Goal: Transaction & Acquisition: Book appointment/travel/reservation

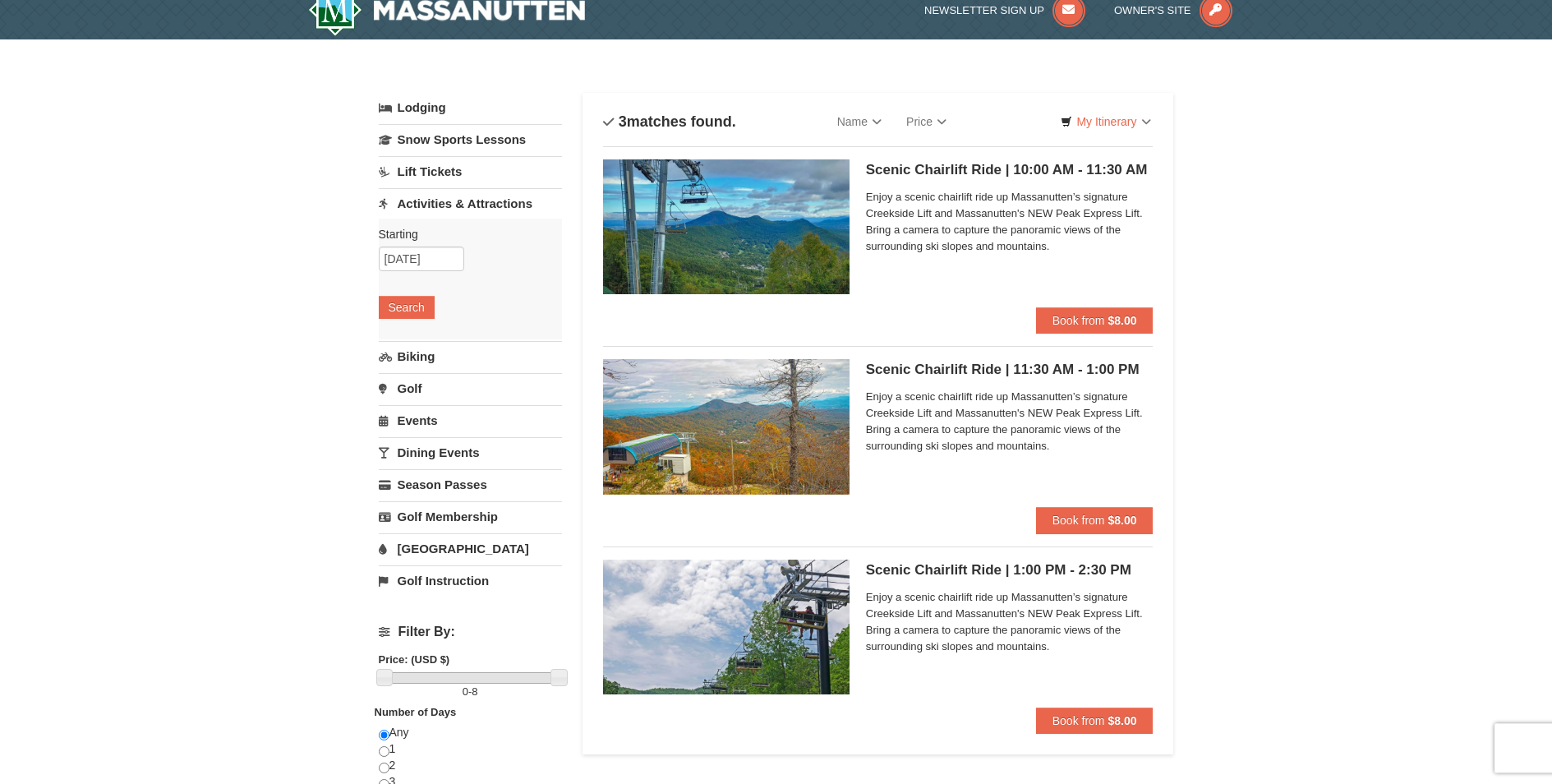
scroll to position [13, 0]
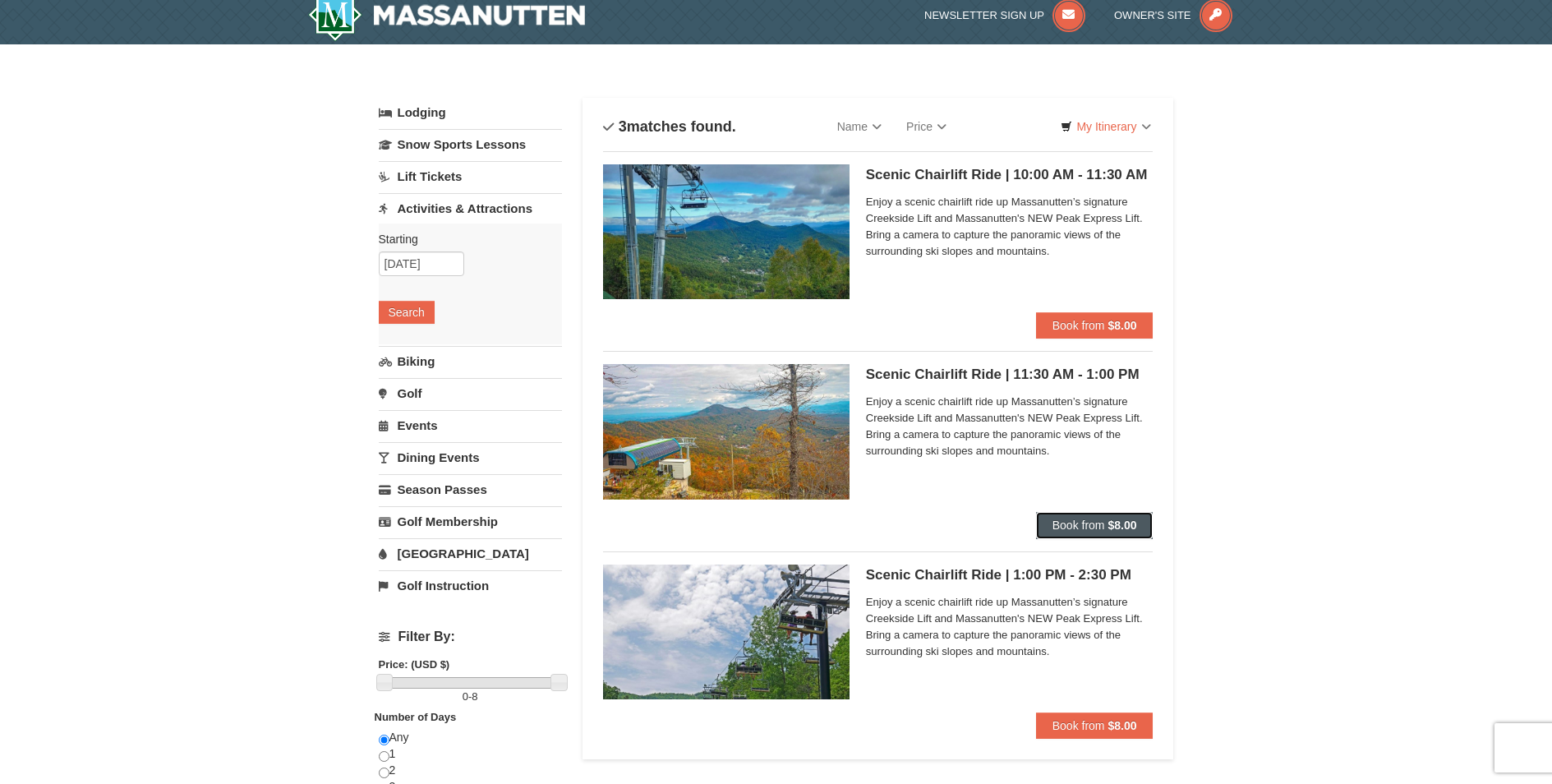
click at [1101, 529] on span "Book from" at bounding box center [1079, 525] width 53 height 13
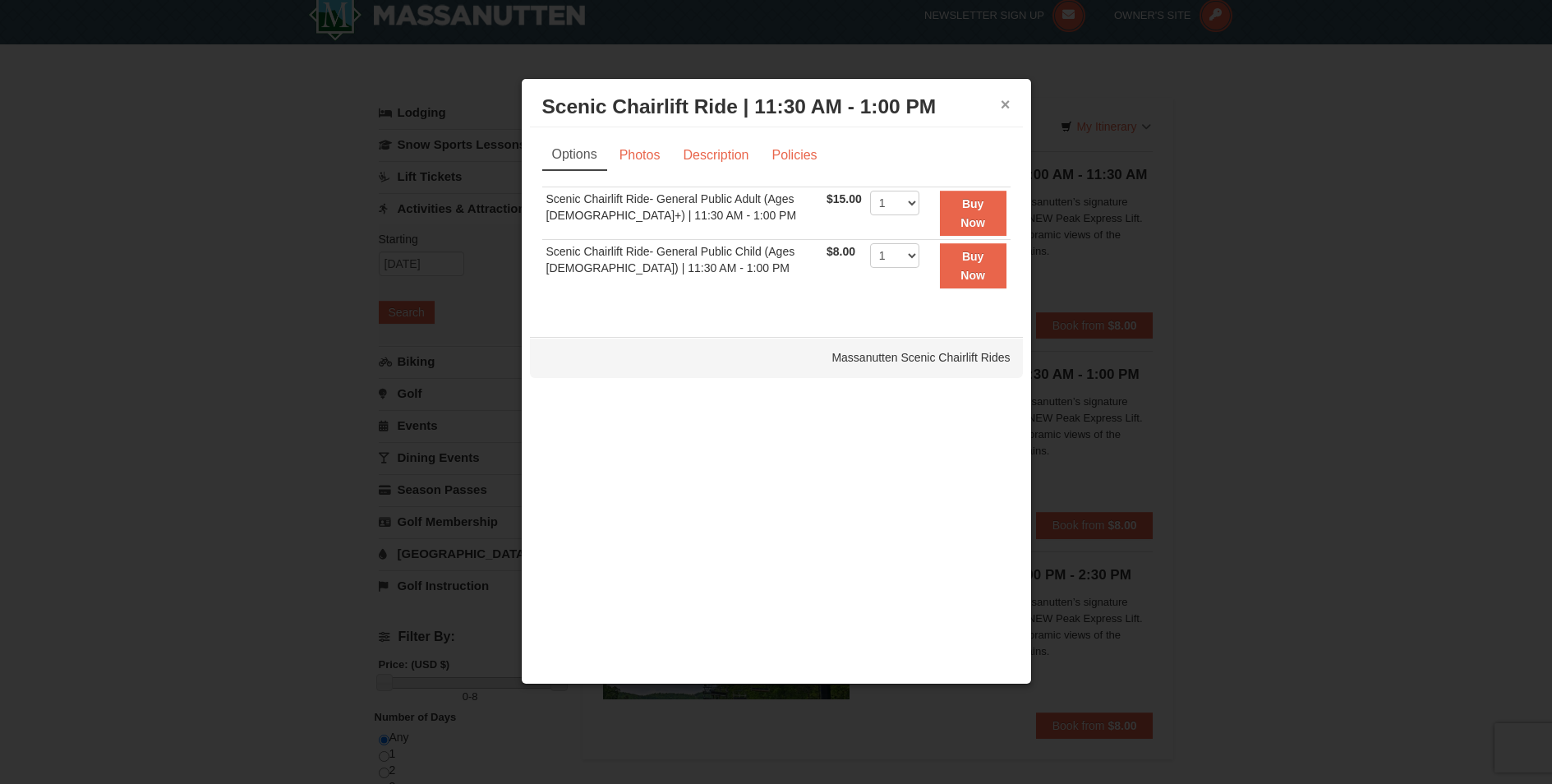
click at [1007, 104] on button "×" at bounding box center [1005, 104] width 9 height 16
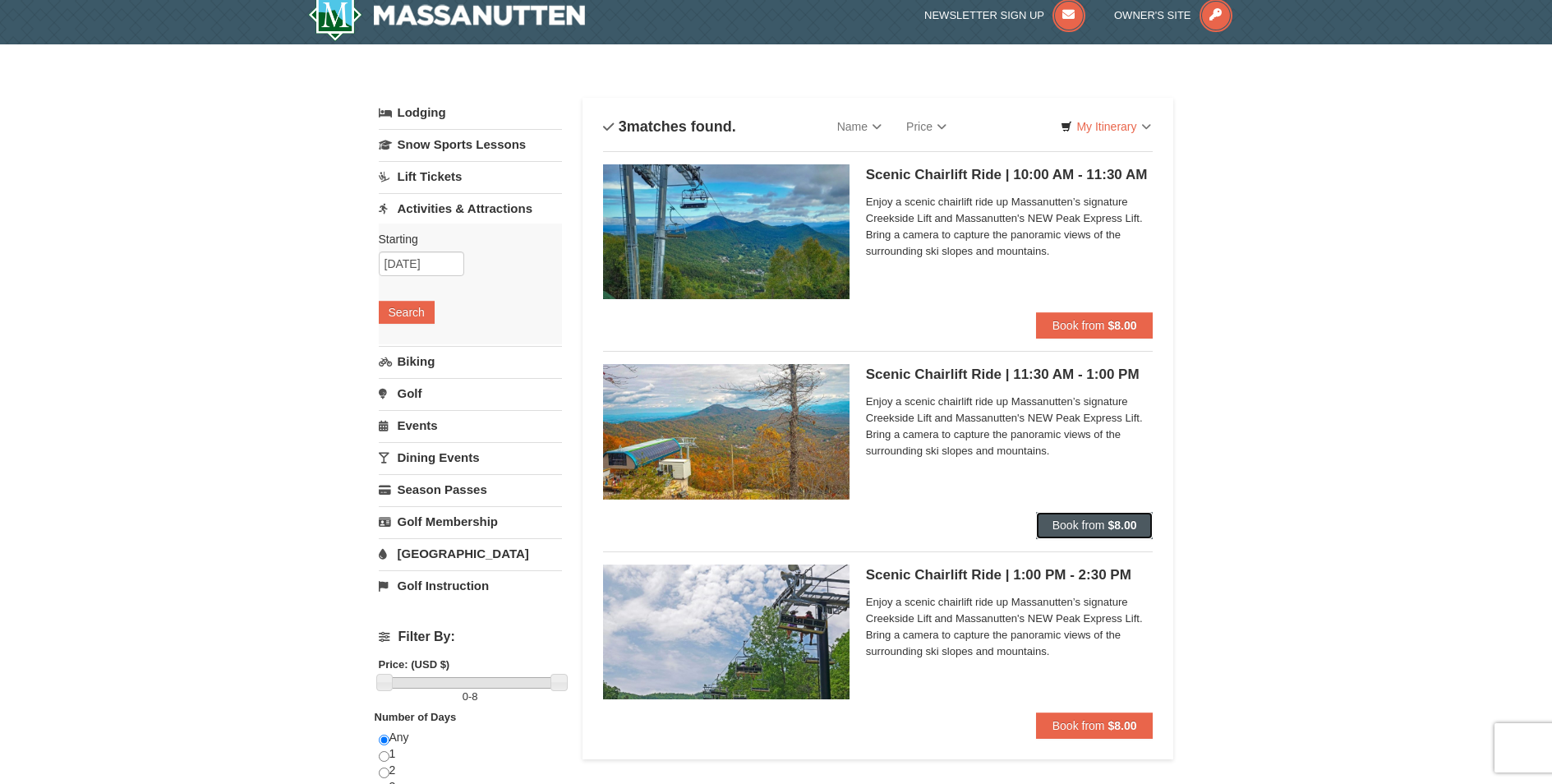
click at [1108, 520] on button "Book from $8.00" at bounding box center [1095, 525] width 118 height 26
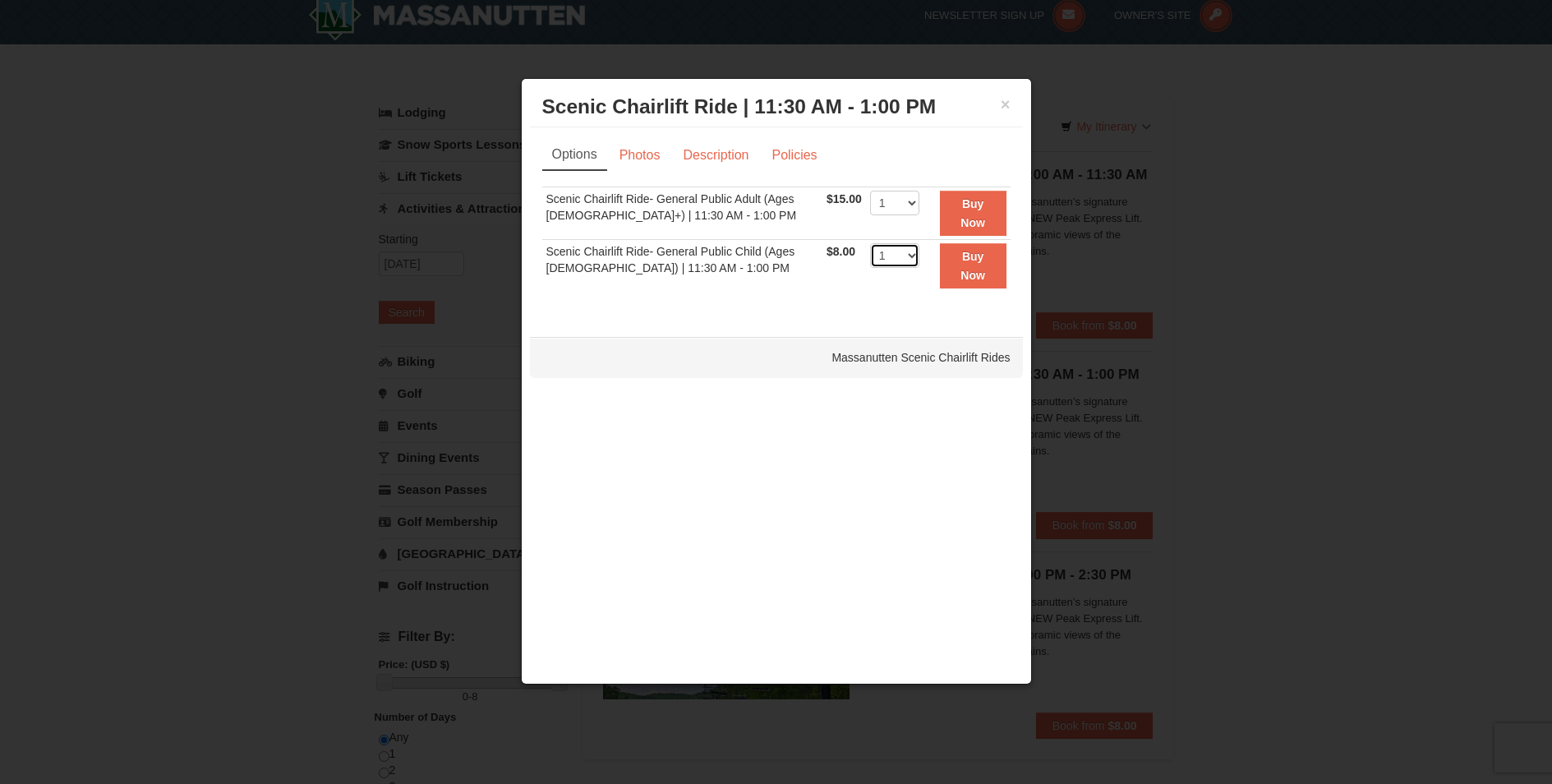
click at [871, 243] on select "1 2 3 4 5 6 7 8 9 10 11 12 13 14 15 16 17 18 19 20 21 22" at bounding box center [895, 255] width 49 height 24
select select "2"
click option "2" at bounding box center [0, 0] width 0 height 0
click at [871, 191] on select "1 2 3 4 5 6 7 8 9 10 11 12 13 14 15 16 17 18 19 20 21 22" at bounding box center [895, 203] width 49 height 24
select select "4"
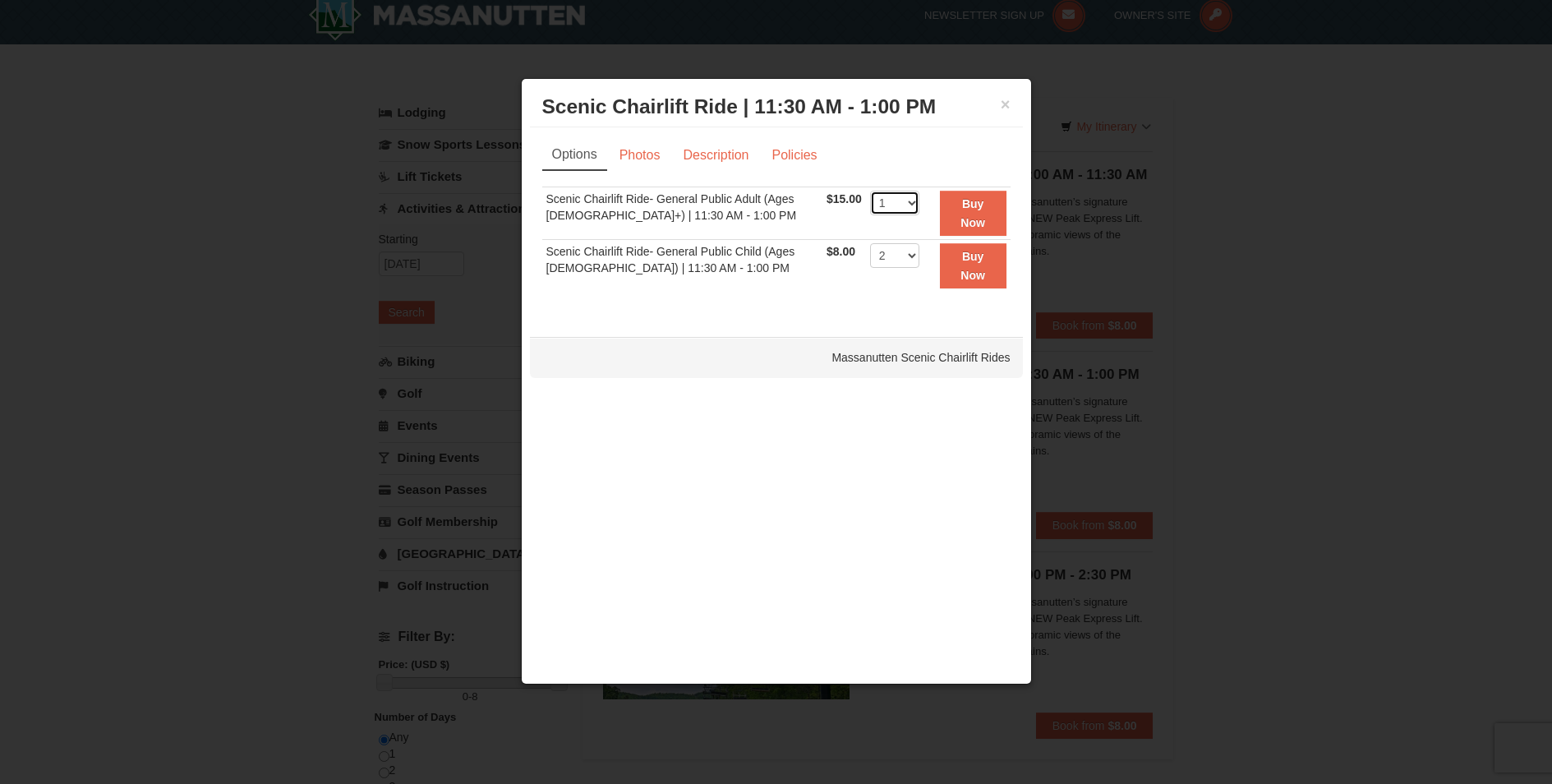
click option "4" at bounding box center [0, 0] width 0 height 0
drag, startPoint x: 635, startPoint y: 153, endPoint x: 645, endPoint y: 153, distance: 10.0
click at [635, 153] on link "Photos" at bounding box center [640, 154] width 62 height 31
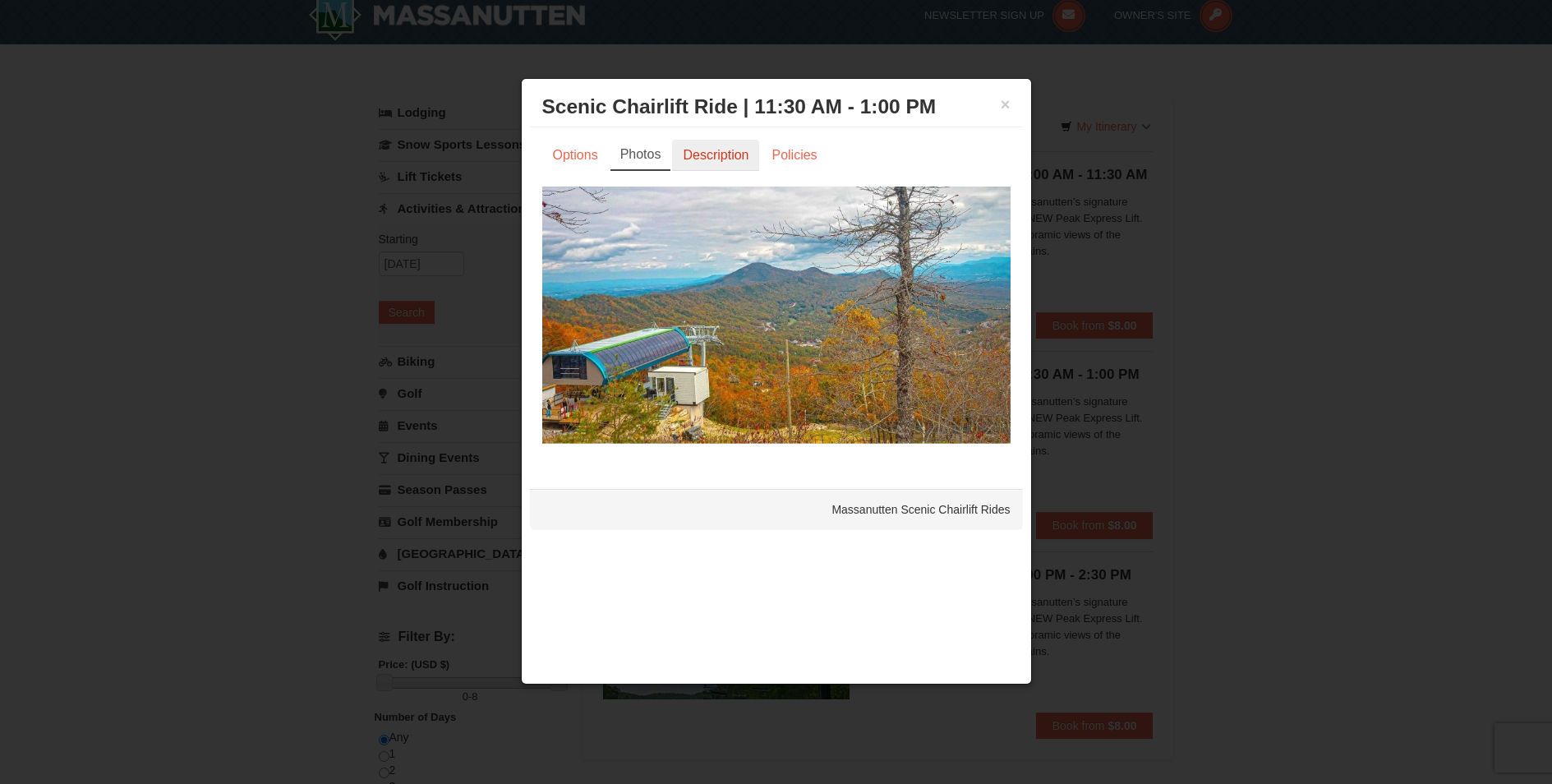
click at [700, 155] on link "Description" at bounding box center [715, 154] width 88 height 31
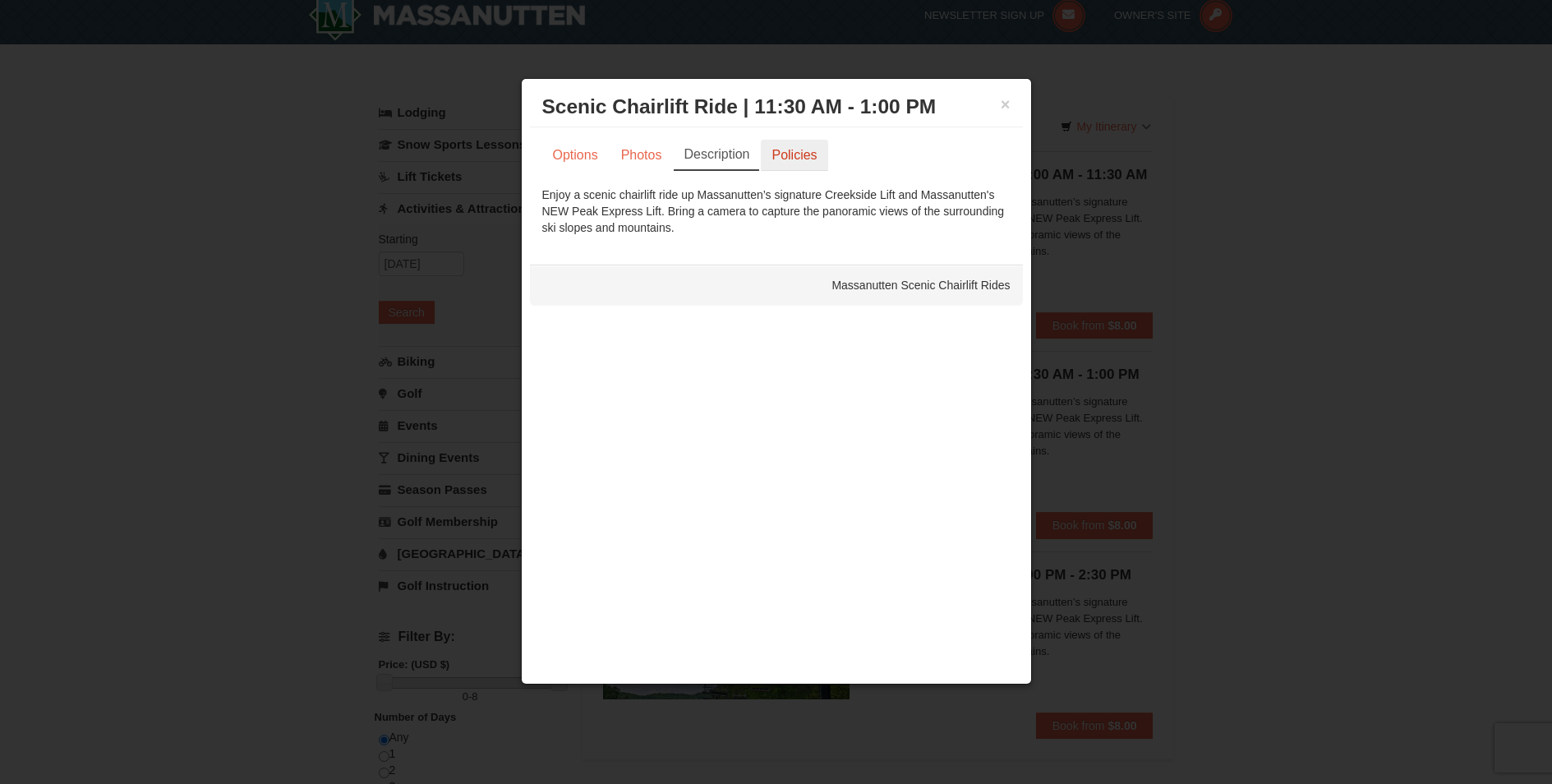
click at [795, 157] on link "Policies" at bounding box center [794, 154] width 67 height 31
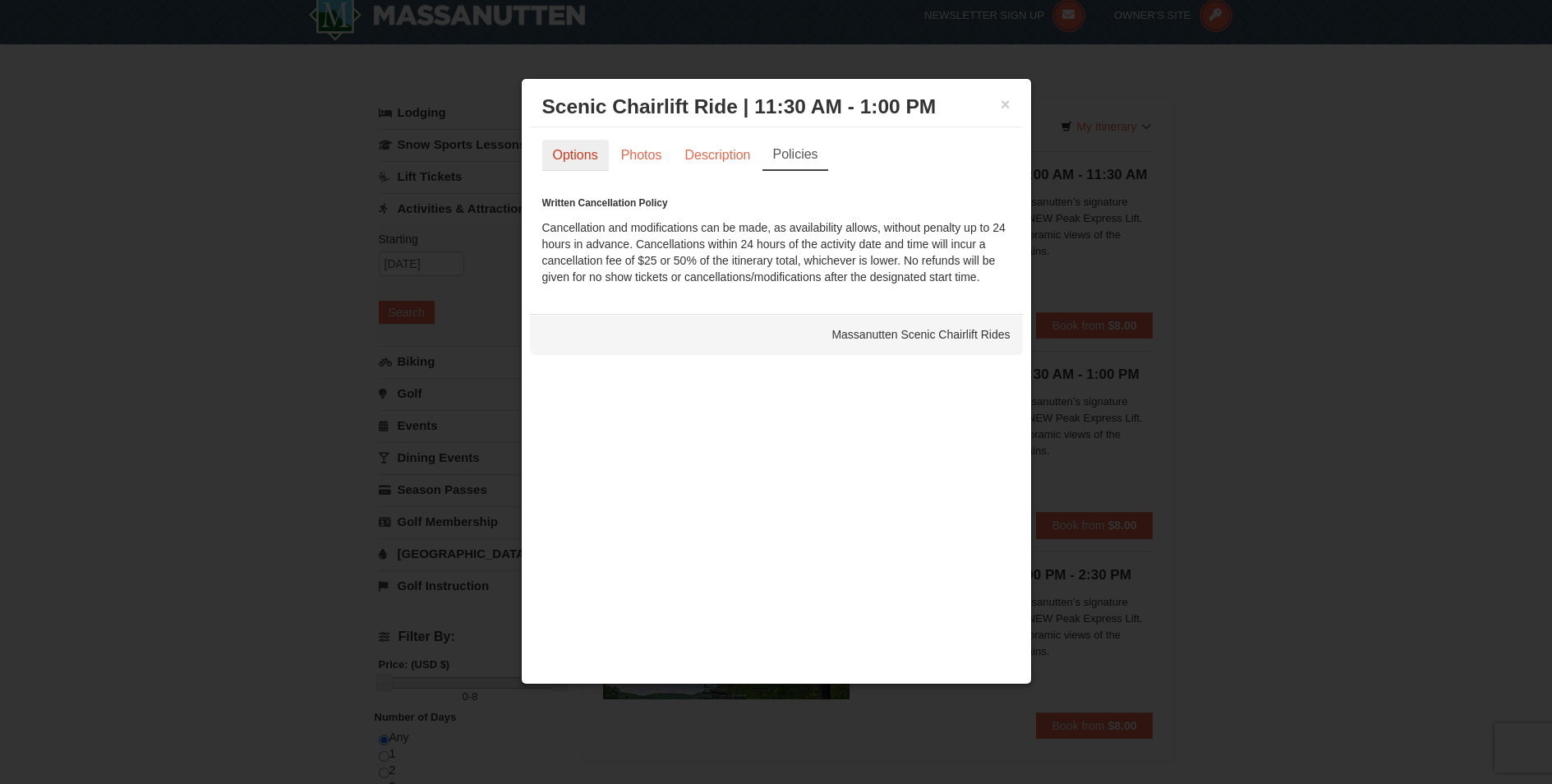
click at [581, 158] on link "Options" at bounding box center [575, 154] width 67 height 31
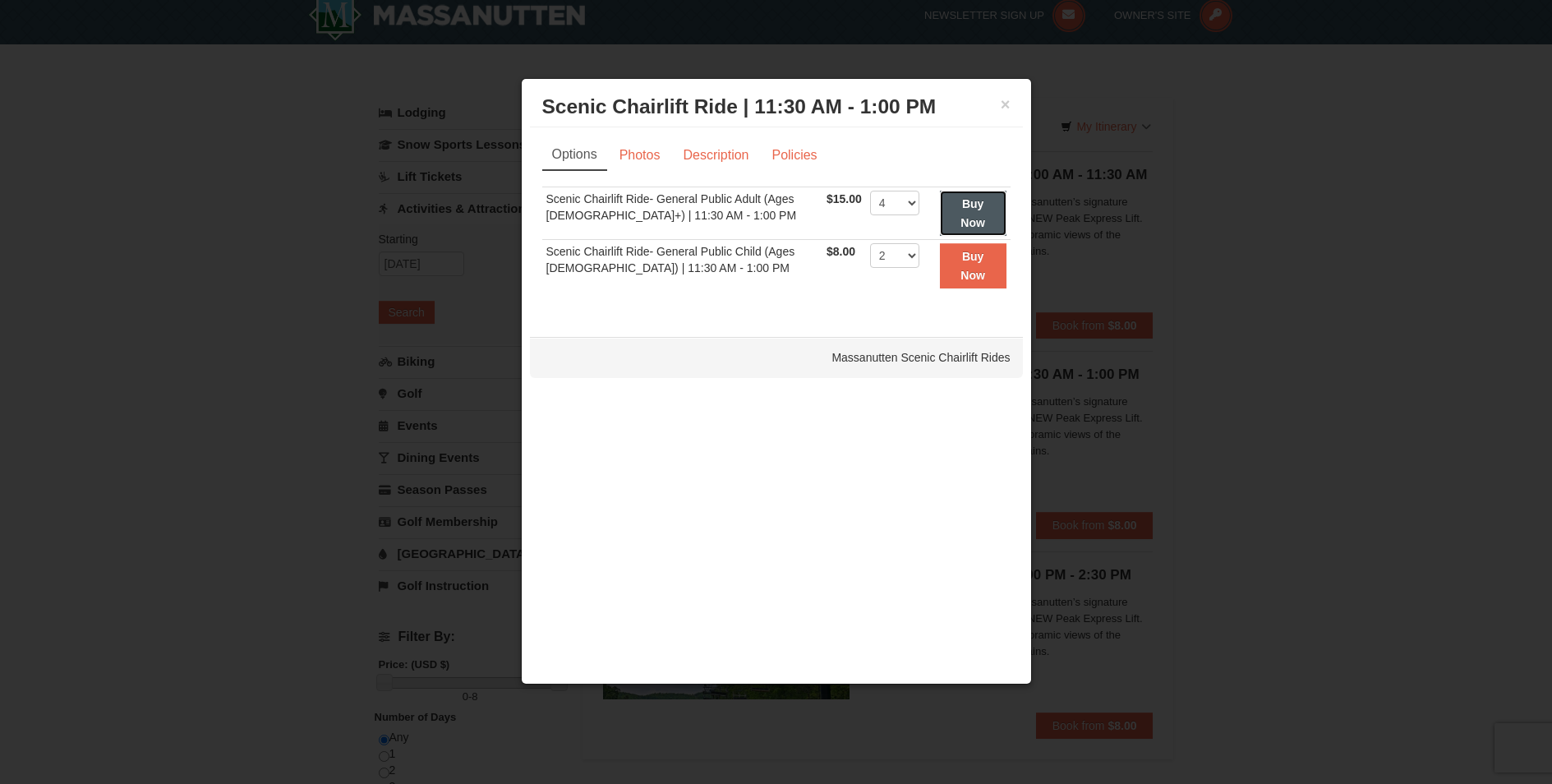
click at [973, 217] on strong "Buy Now" at bounding box center [973, 213] width 24 height 31
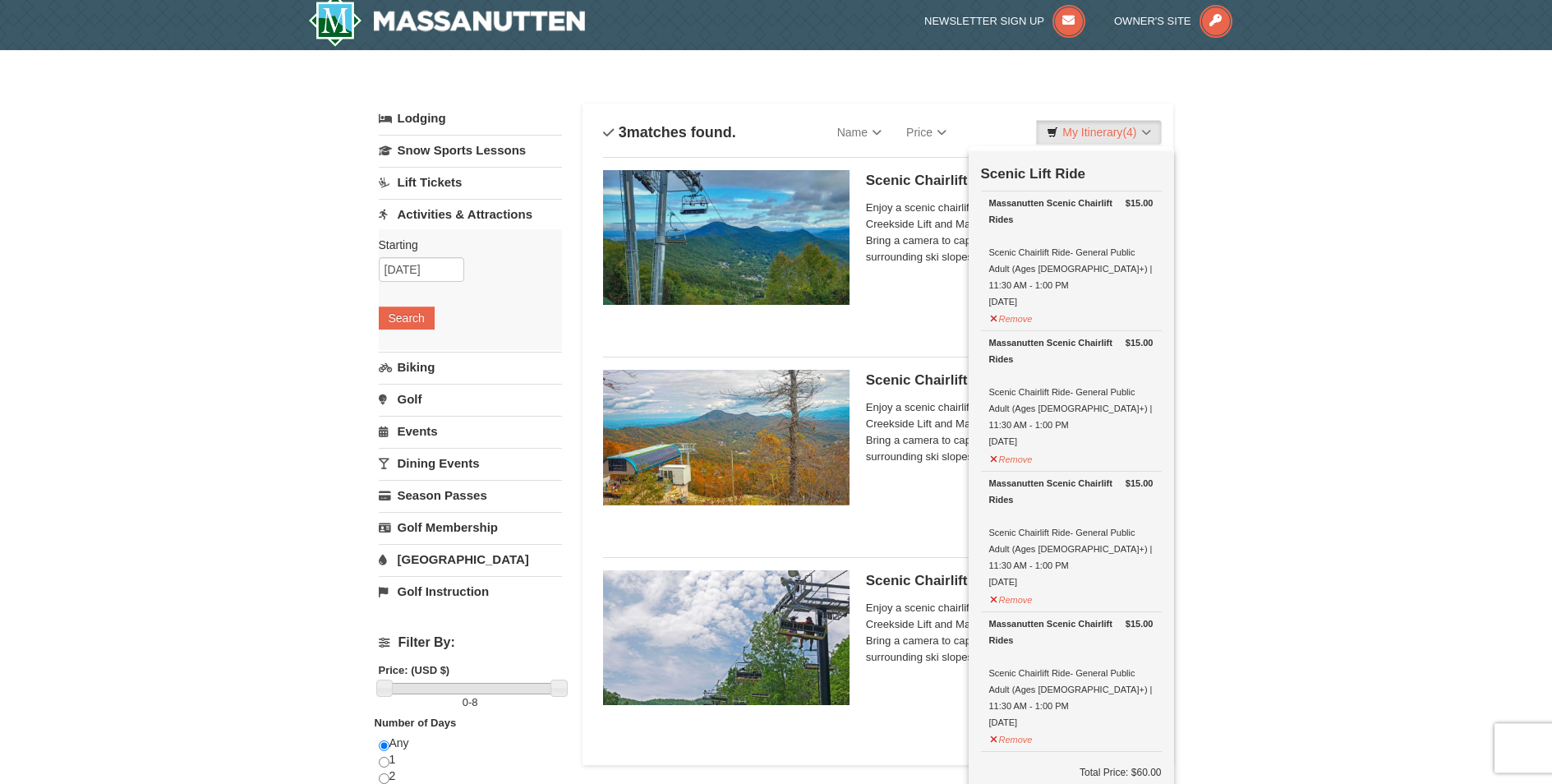
scroll to position [0, 0]
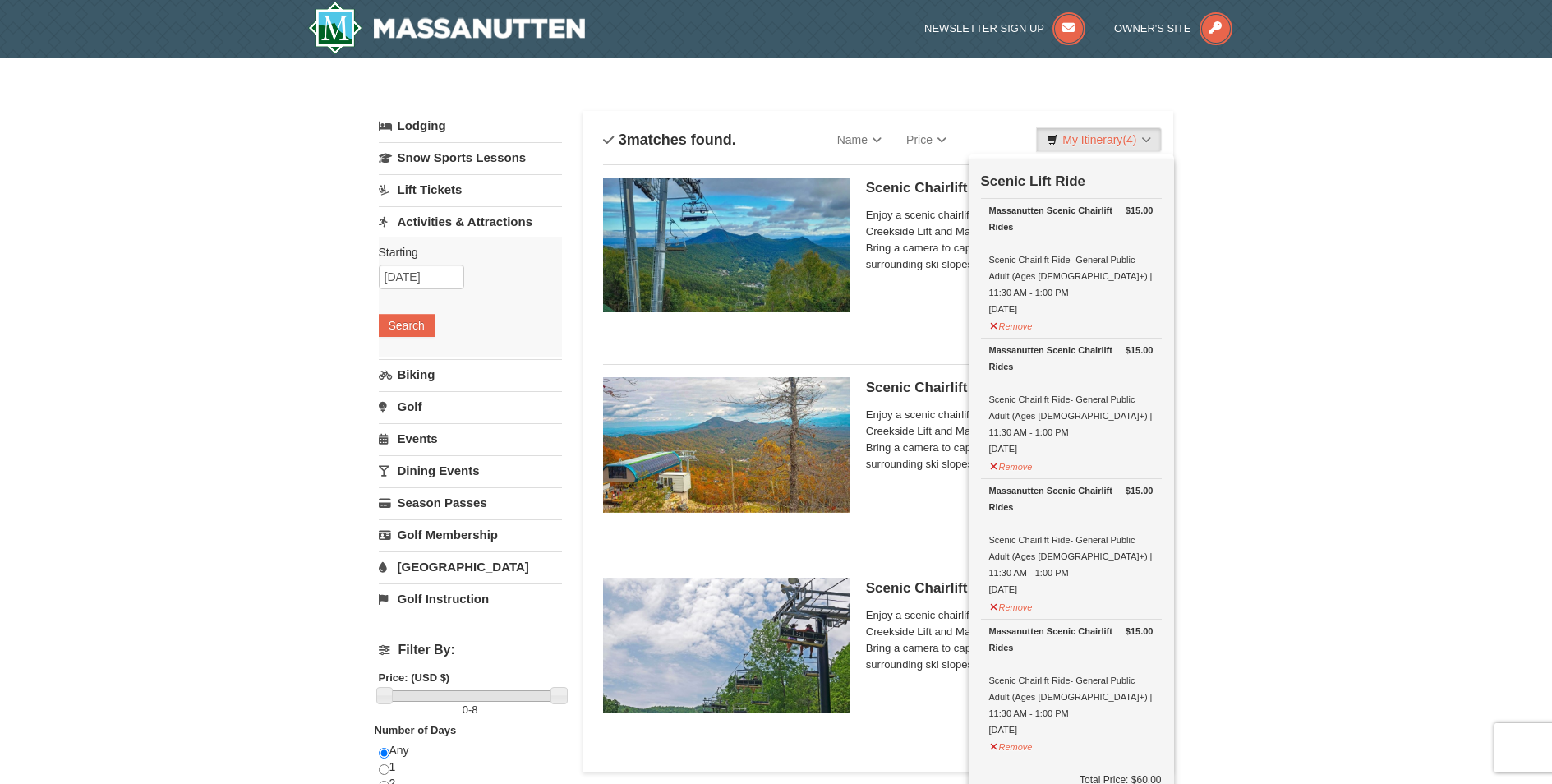
click at [911, 296] on div "Scenic Chairlift Ride | 10:00 AM - 11:30 AM Massanutten Scenic Chairlift Rides …" at bounding box center [1010, 251] width 288 height 148
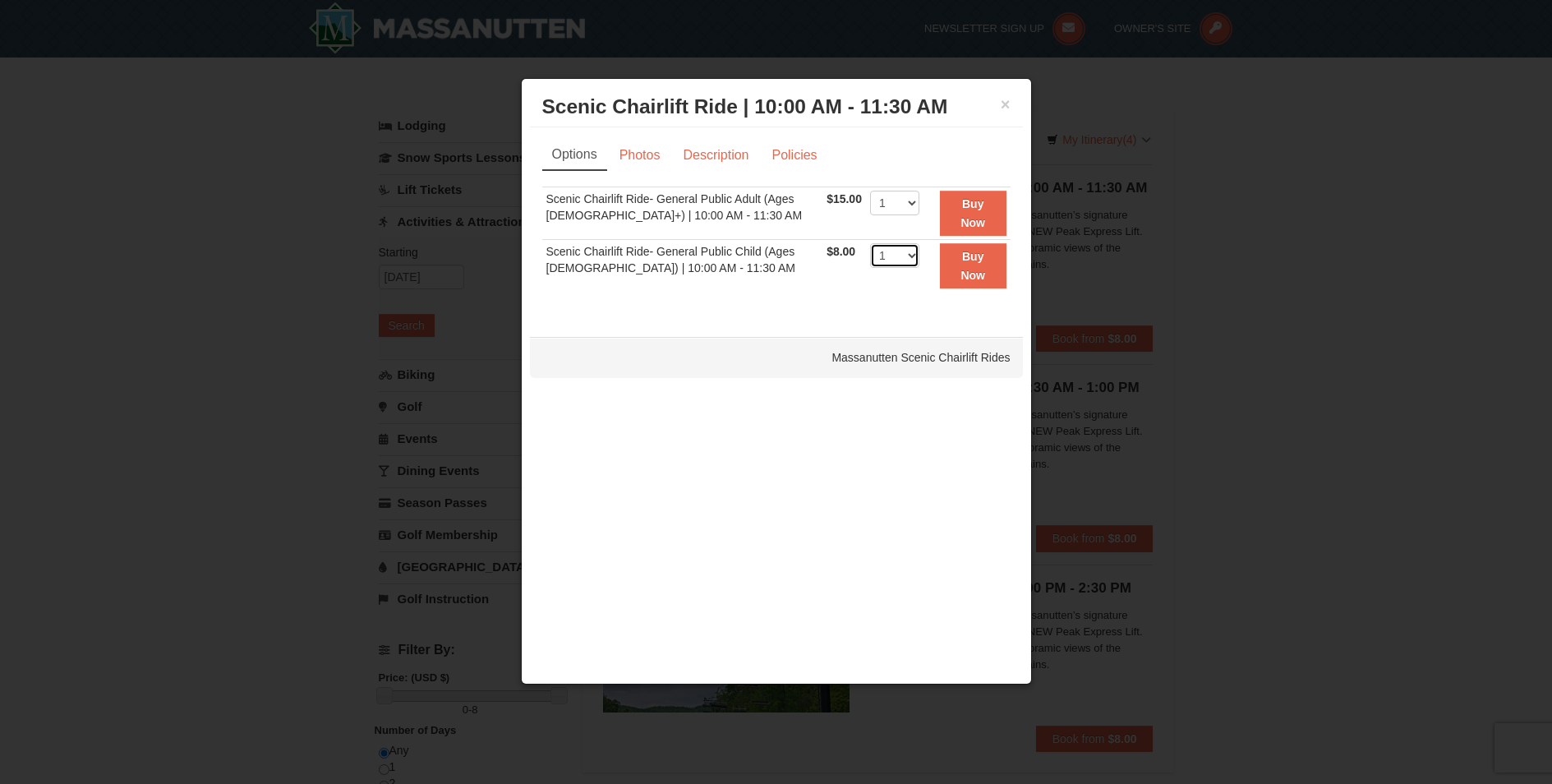
click at [871, 243] on select "1 2 3 4 5 6 7 8 9 10 11 12 13 14 15 16 17 18 19 20 21 22" at bounding box center [895, 255] width 49 height 24
select select "2"
click option "2" at bounding box center [0, 0] width 0 height 0
click at [1007, 112] on button "×" at bounding box center [1005, 104] width 9 height 16
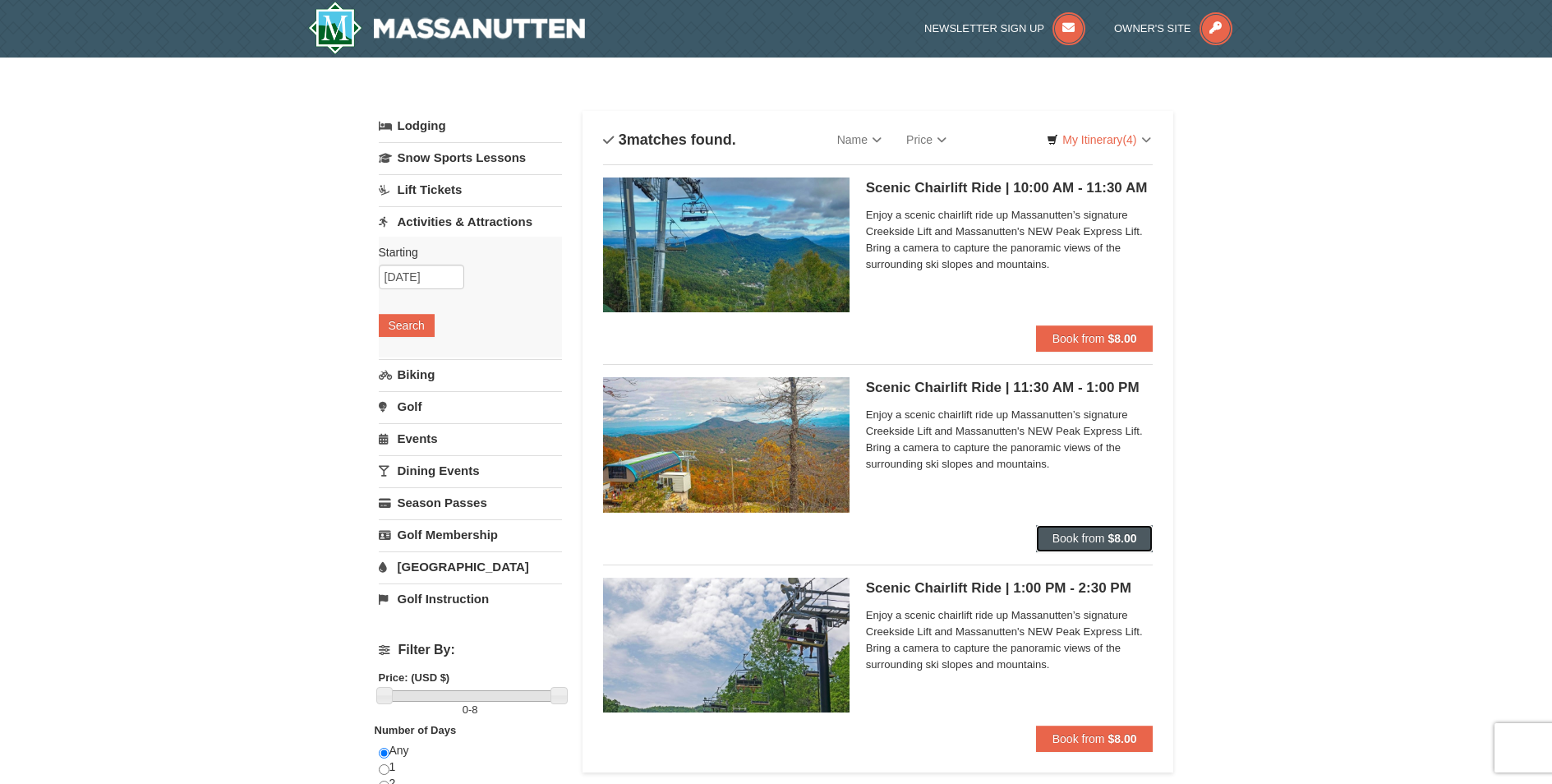
click at [1112, 541] on strong "$8.00" at bounding box center [1122, 538] width 29 height 13
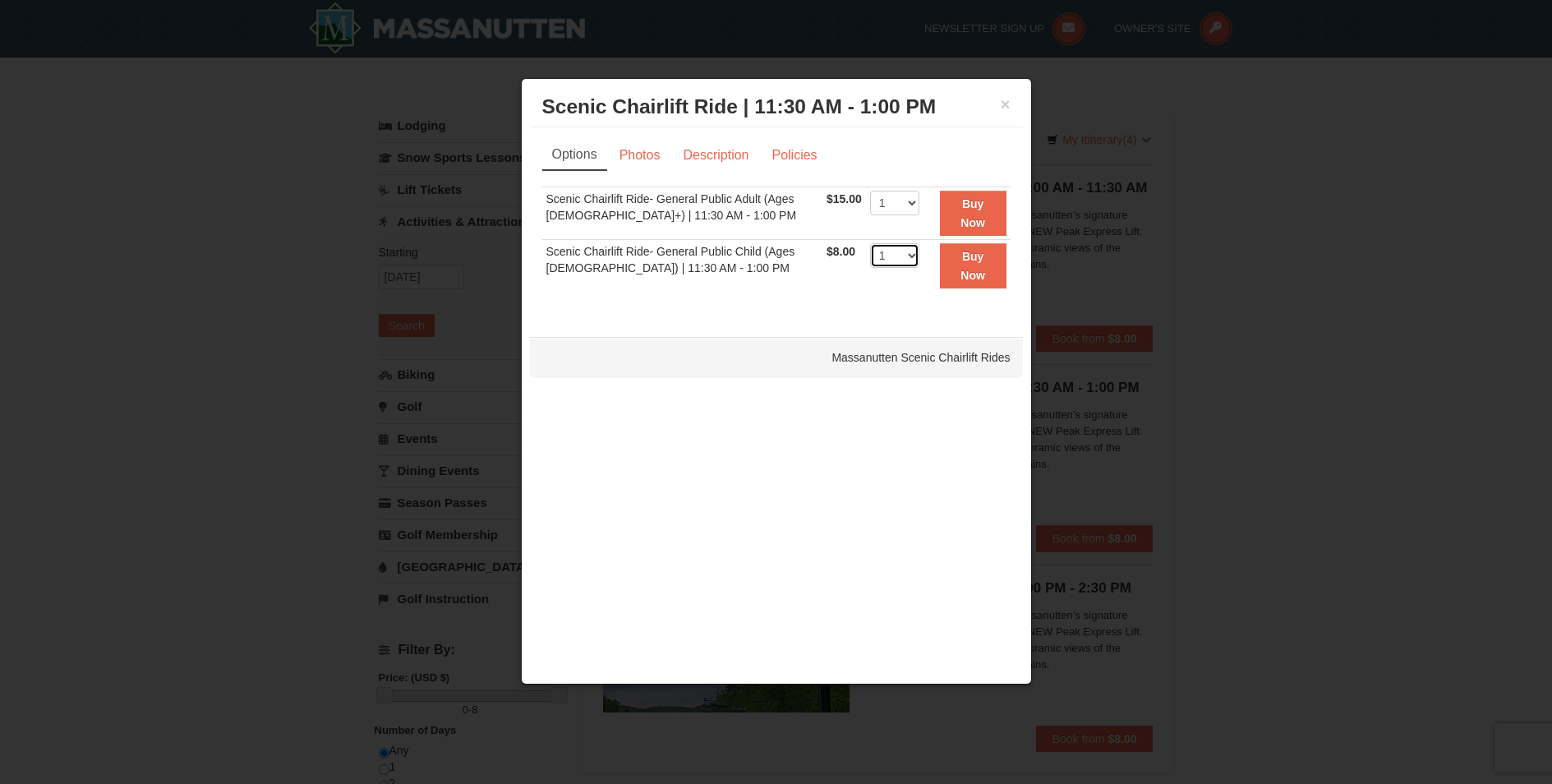
click at [871, 243] on select "1 2 3 4 5 6 7 8 9 10 11 12 13 14 15 16 17 18 19 20 21 22" at bounding box center [895, 255] width 49 height 24
select select "2"
click option "2" at bounding box center [0, 0] width 0 height 0
click at [987, 278] on button "Buy Now" at bounding box center [973, 265] width 67 height 45
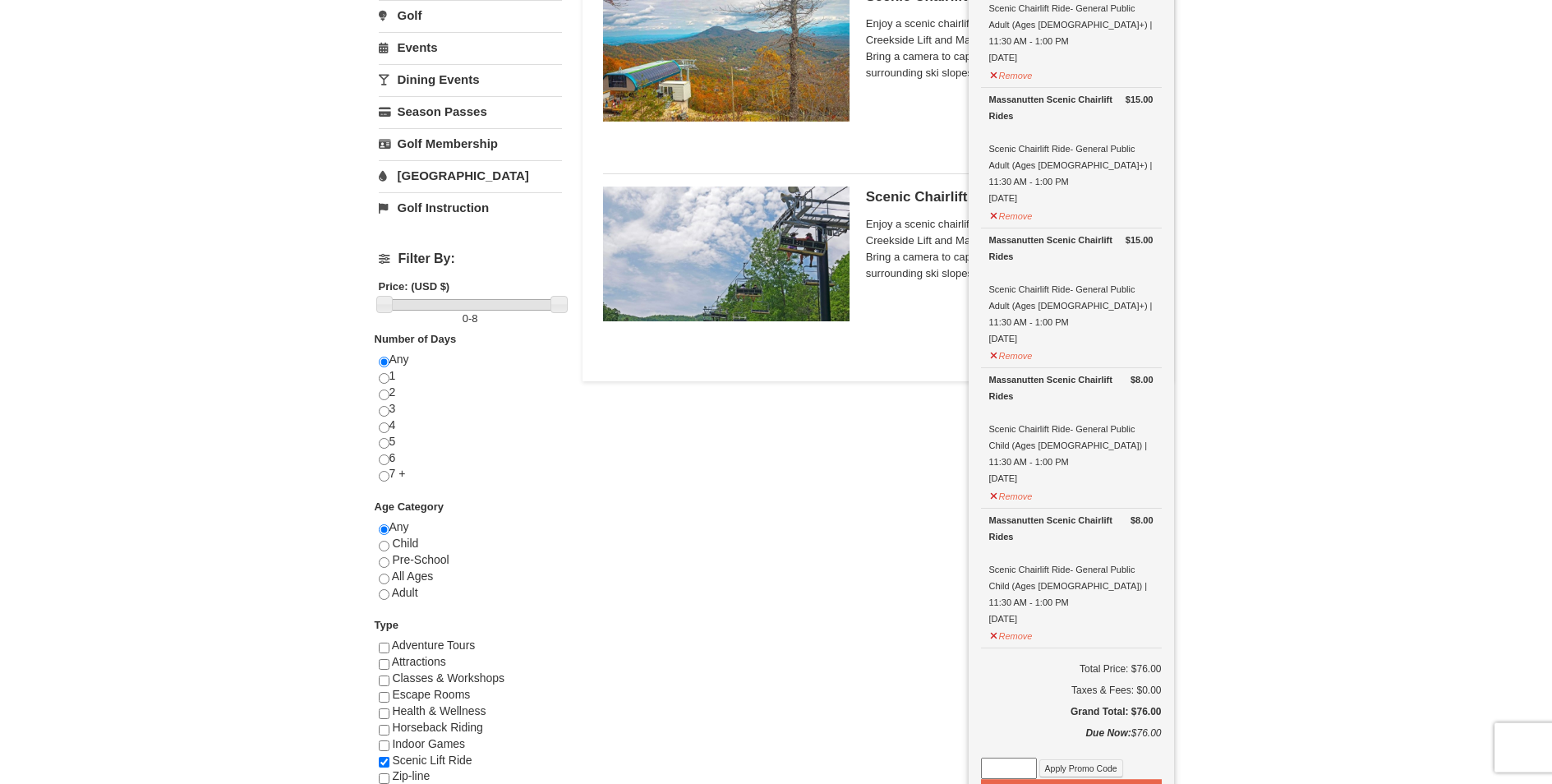
scroll to position [425, 0]
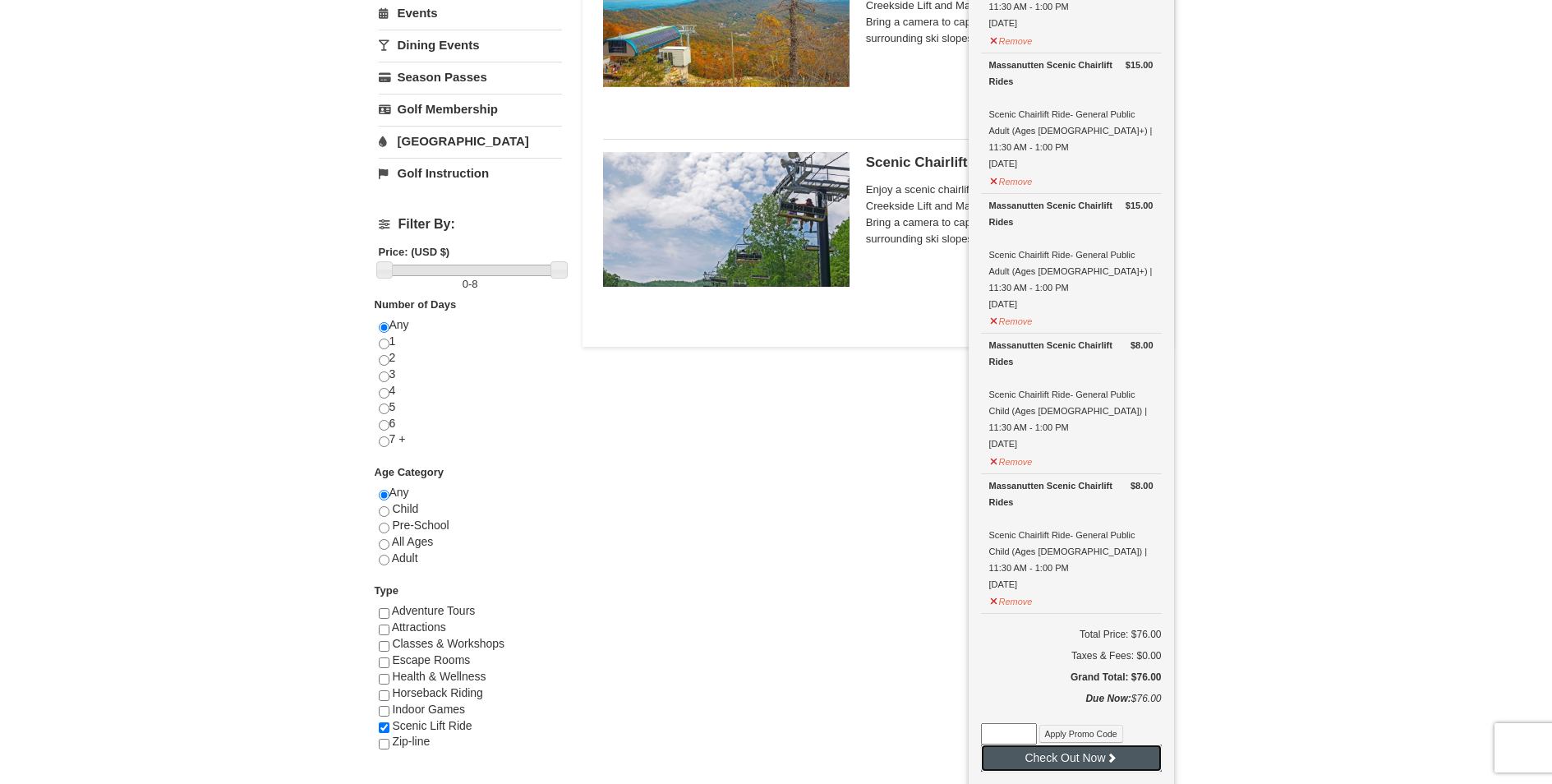
click at [1112, 752] on icon at bounding box center [1112, 758] width 11 height 11
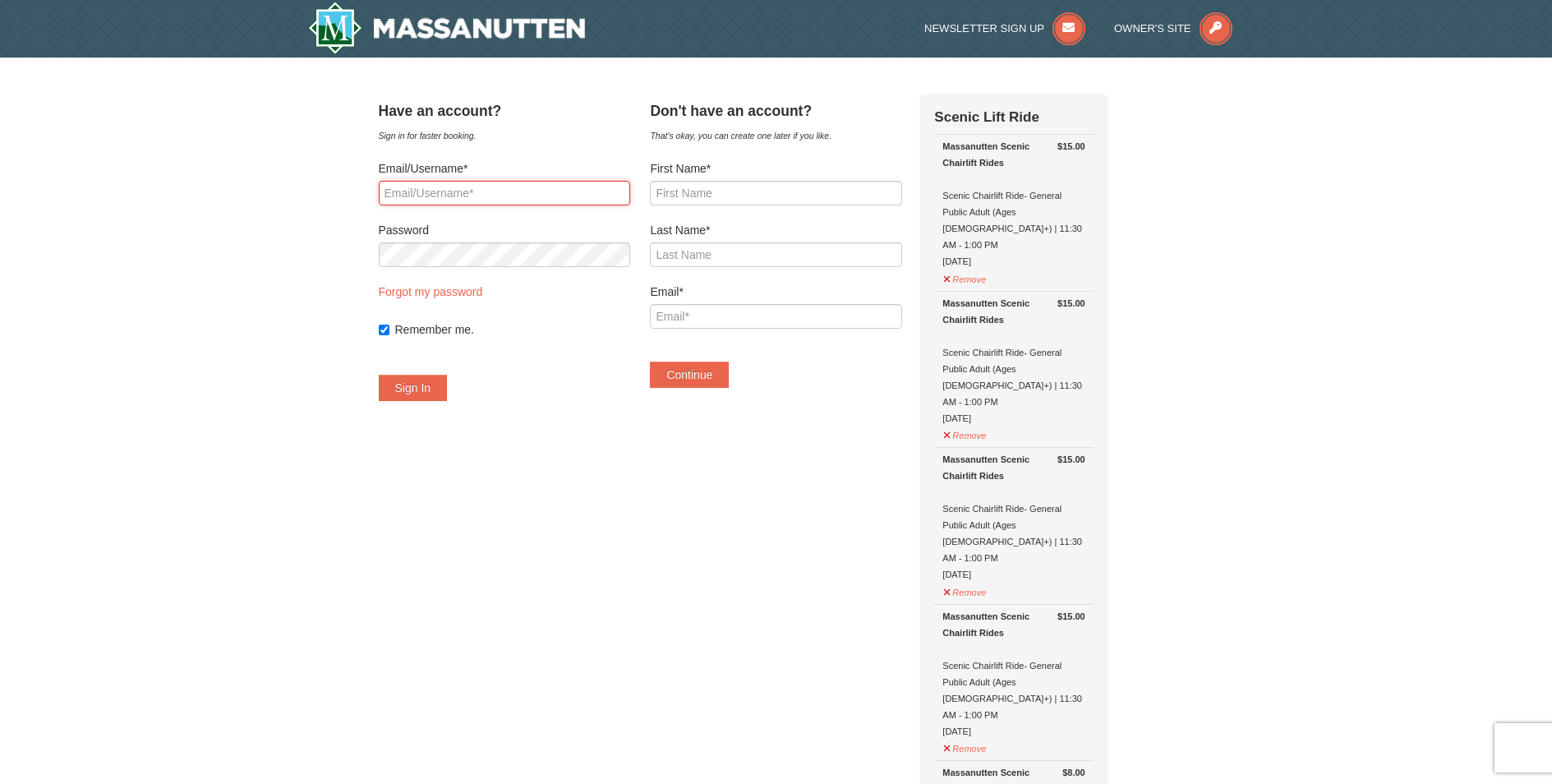
click at [501, 191] on input "Email/Username*" at bounding box center [504, 193] width 251 height 24
type input "[EMAIL_ADDRESS][DOMAIN_NAME]"
click at [404, 381] on button "Sign In" at bounding box center [413, 388] width 69 height 26
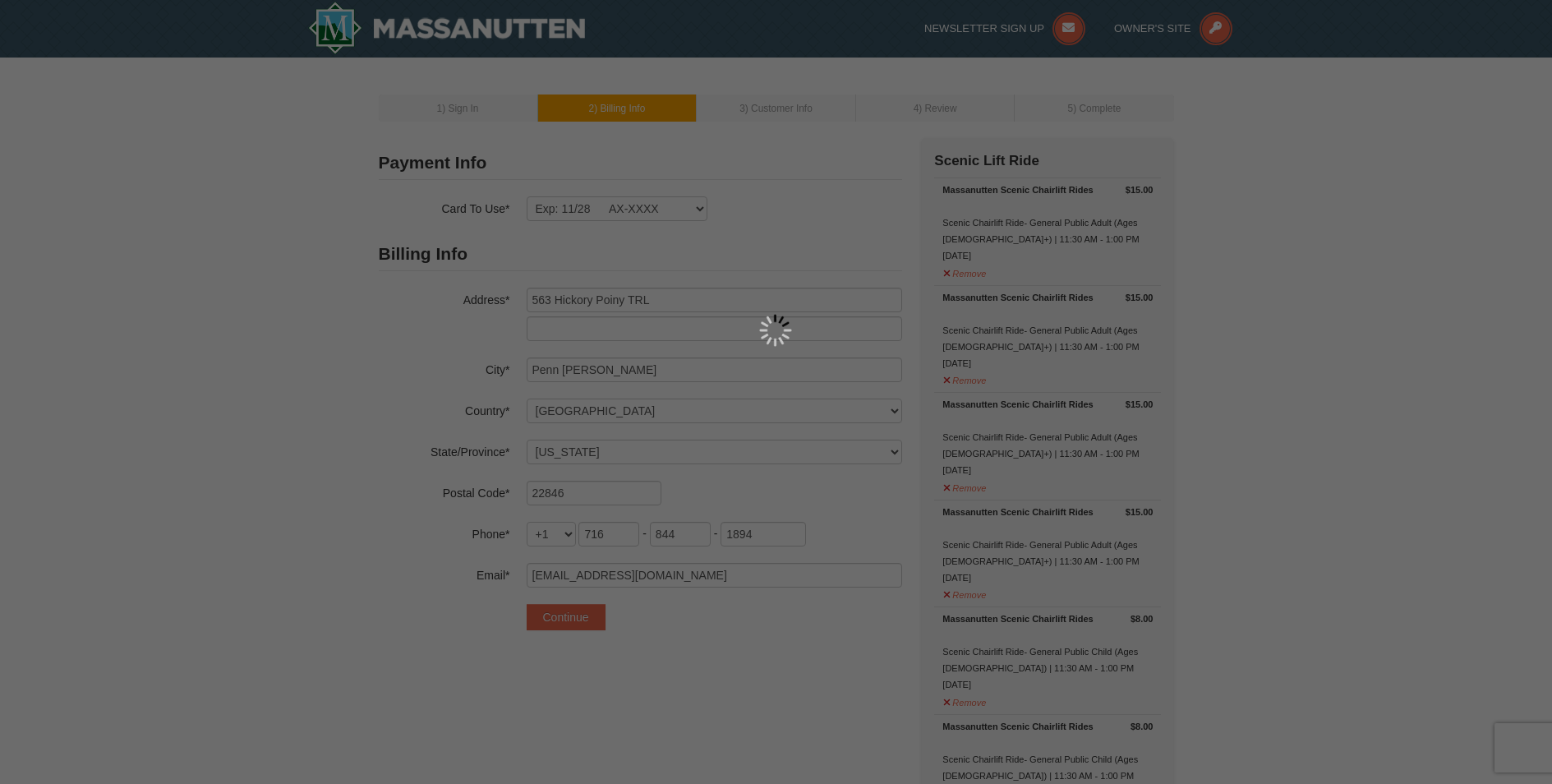
select select "VA"
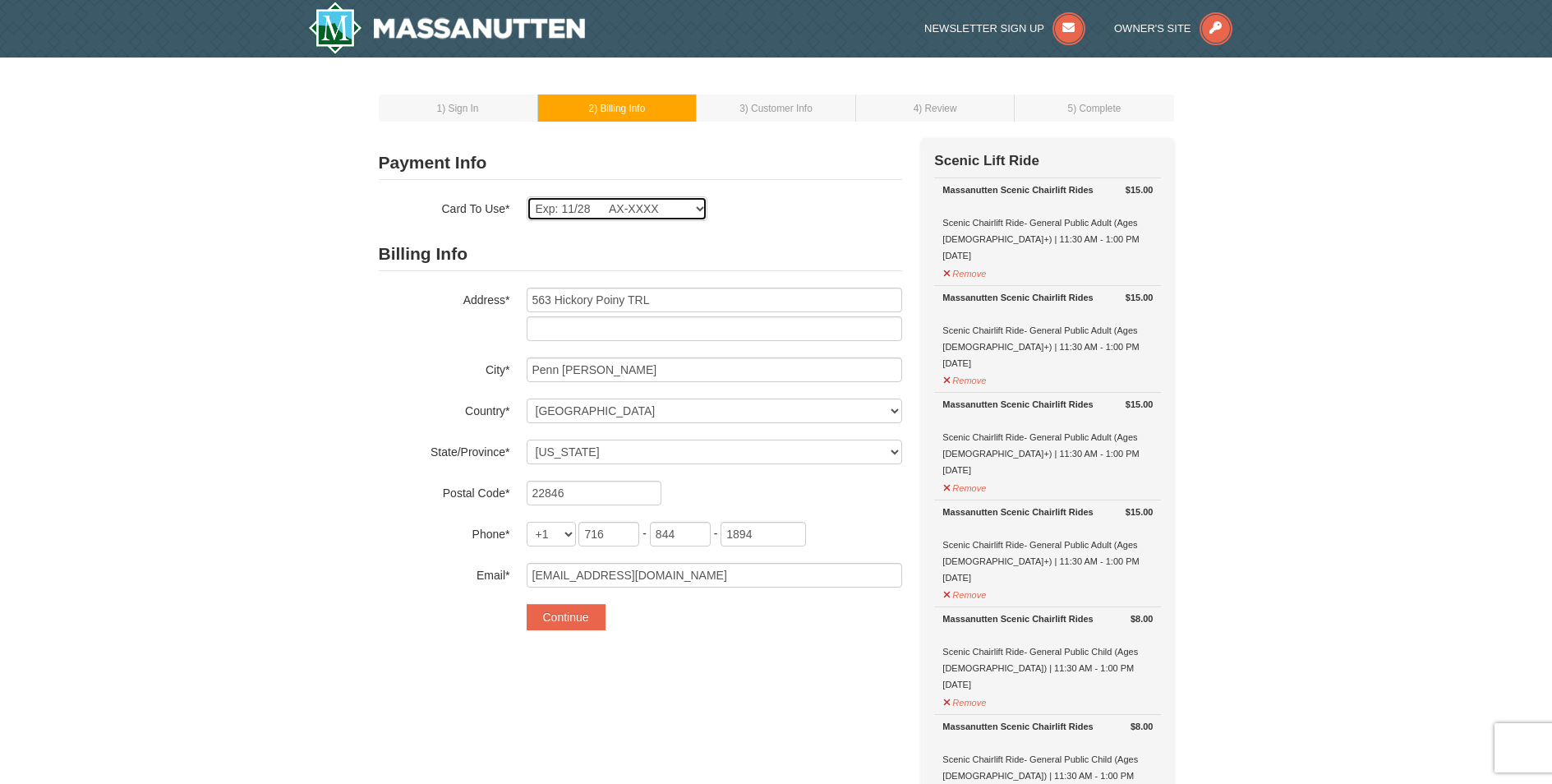
select select
click option "New Card" at bounding box center [0, 0] width 0 height 0
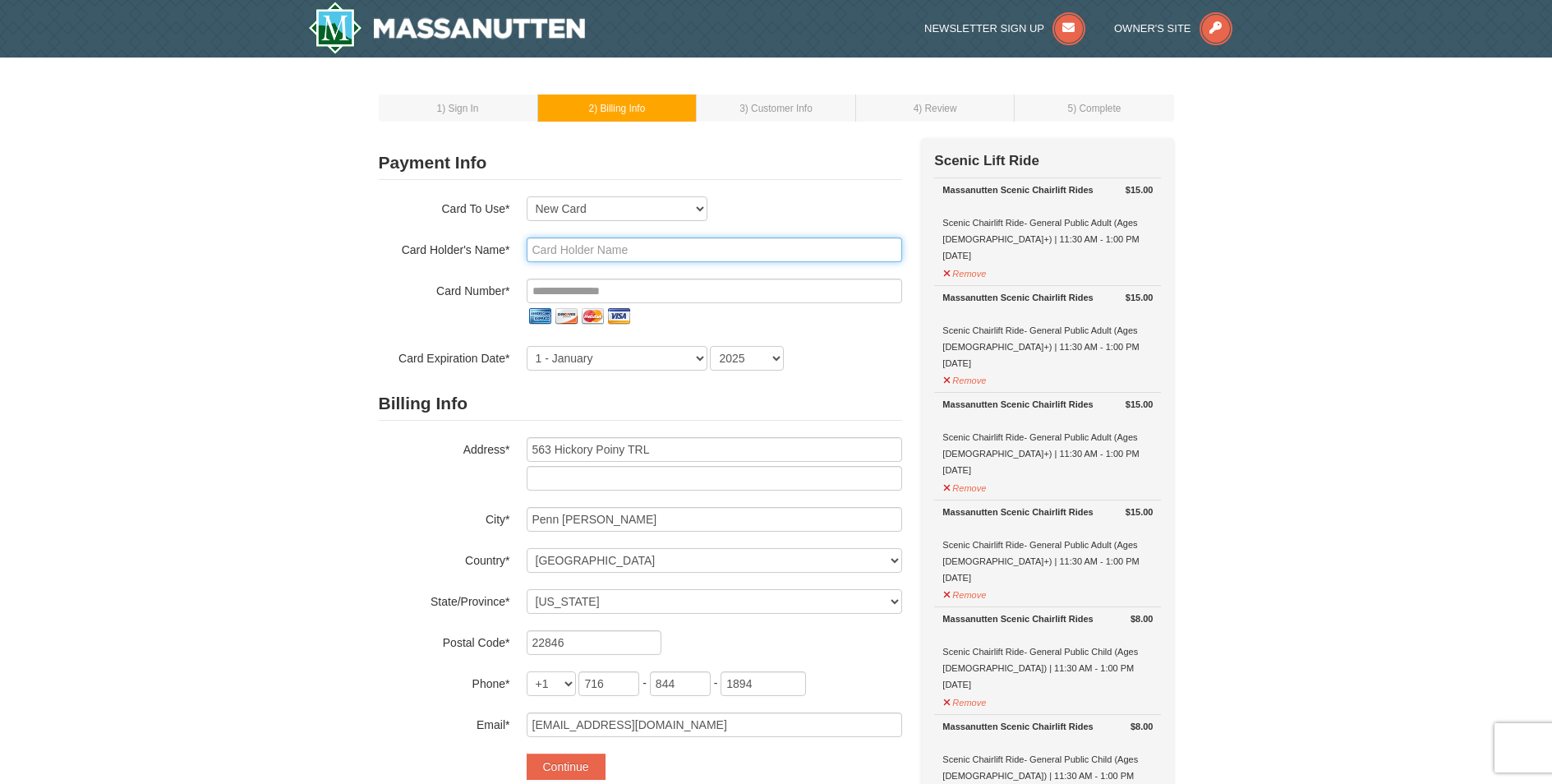
click at [585, 248] on input "text" at bounding box center [714, 249] width 376 height 24
click at [585, 248] on input "text" at bounding box center [714, 249] width 376 height 24
type input "Joseph DePlato"
type input "**********"
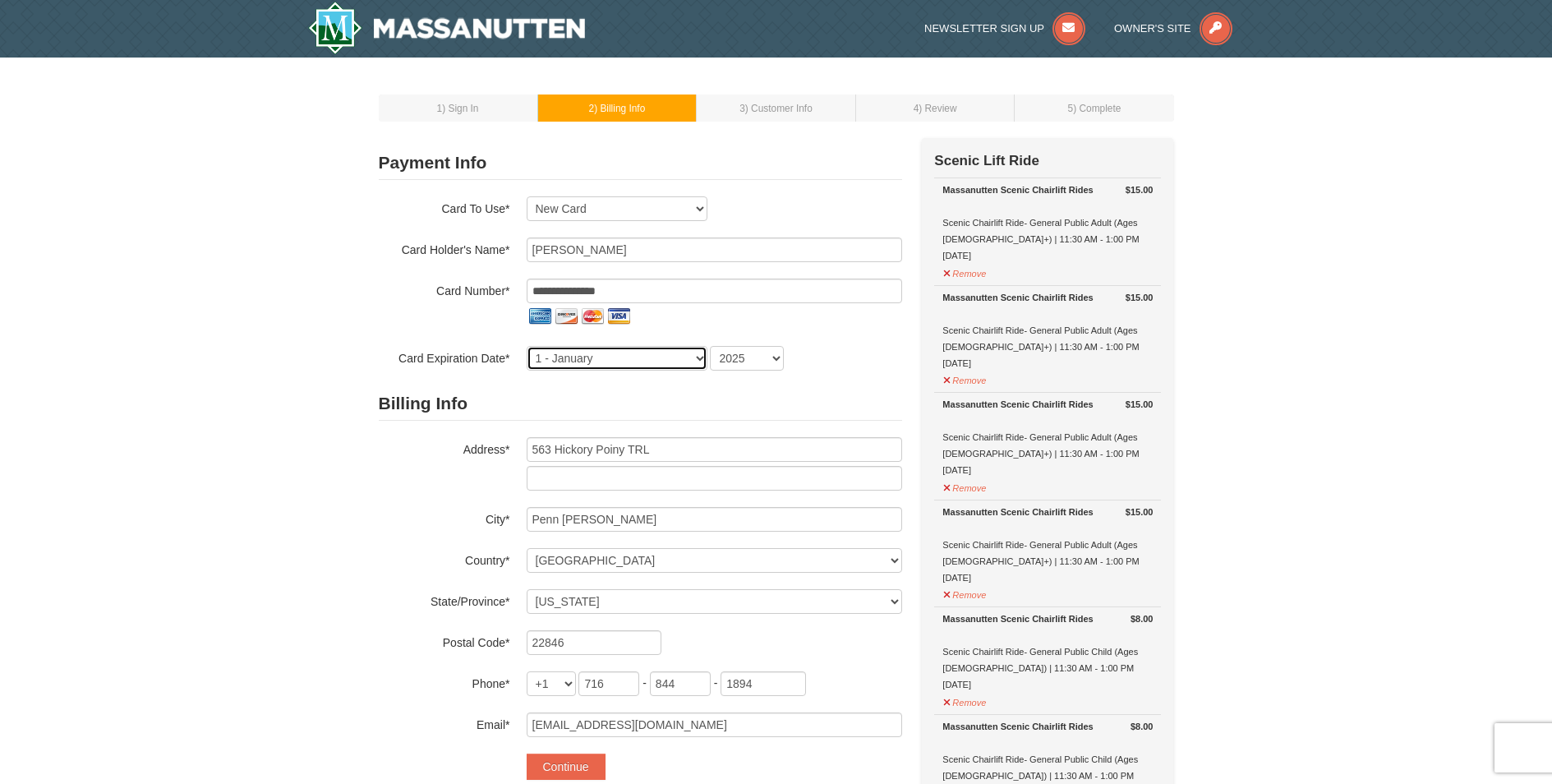
select select "8"
select select "2030"
click at [883, 376] on form "Payment Info Card To Use* Exp: 11/27 AX-XXXX Exp: 11/28 AX-XXXX New Card Are yo…" at bounding box center [641, 462] width 523 height 633
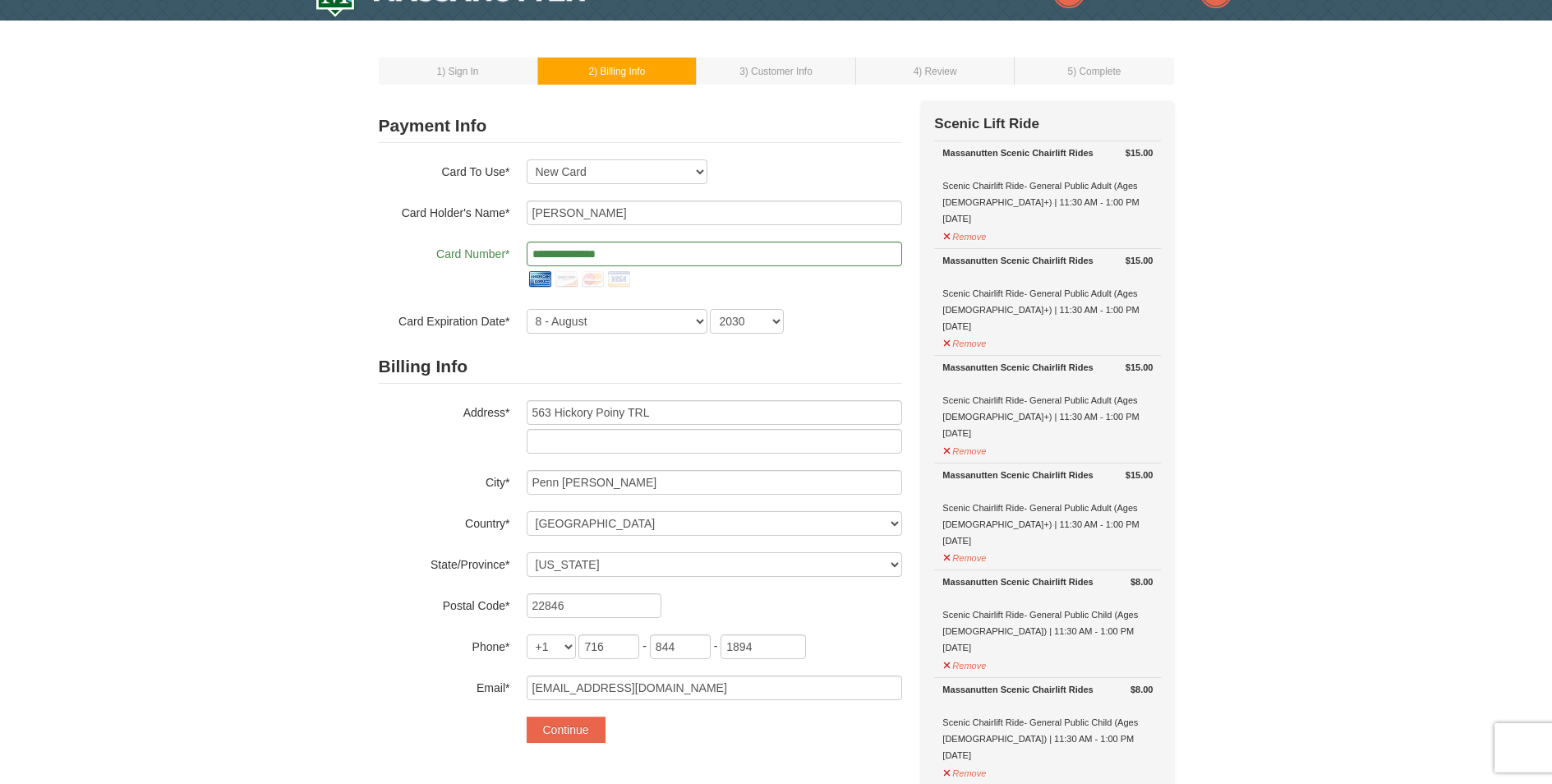
scroll to position [40, 0]
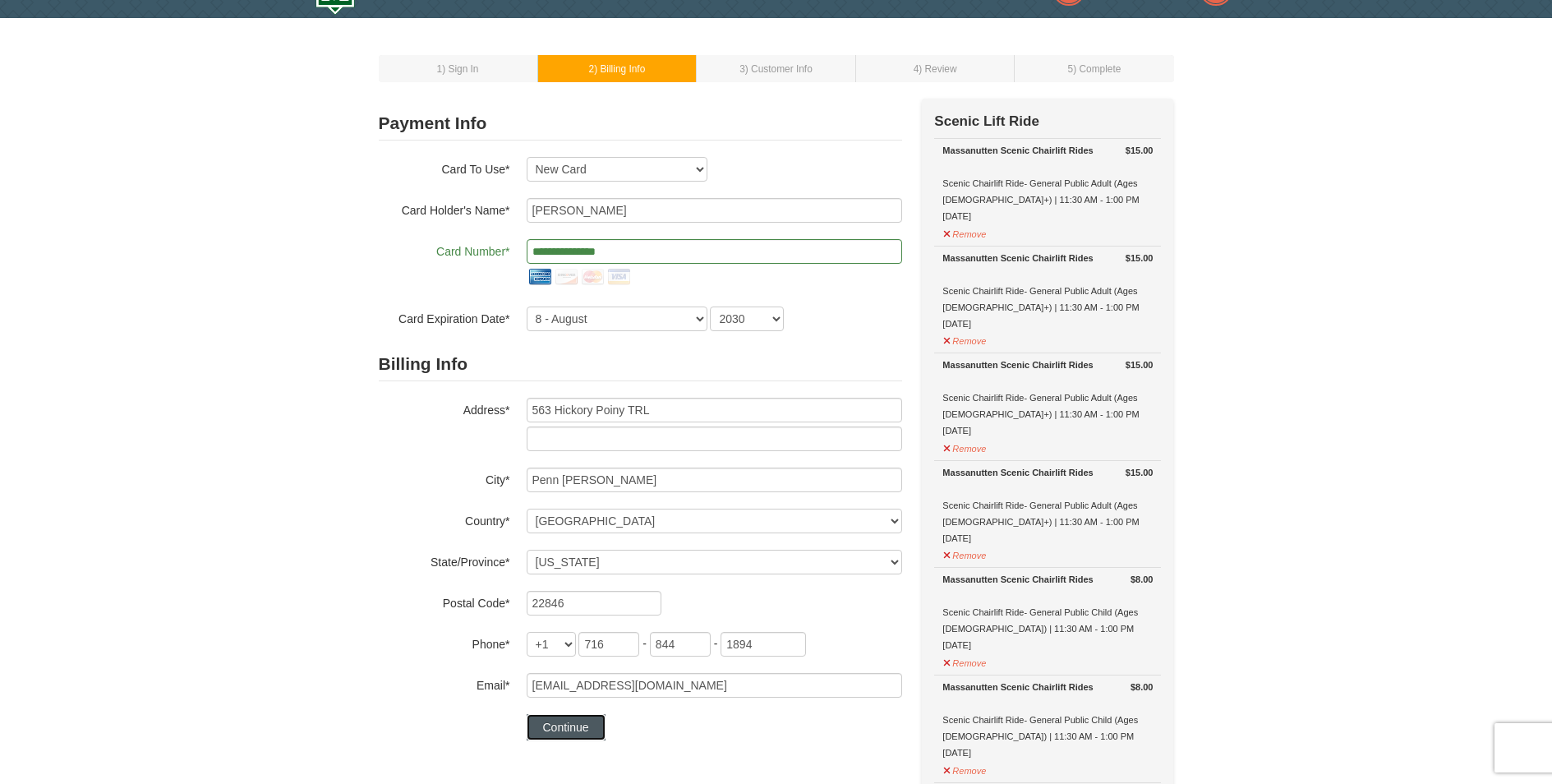
click at [574, 723] on button "Continue" at bounding box center [567, 728] width 79 height 26
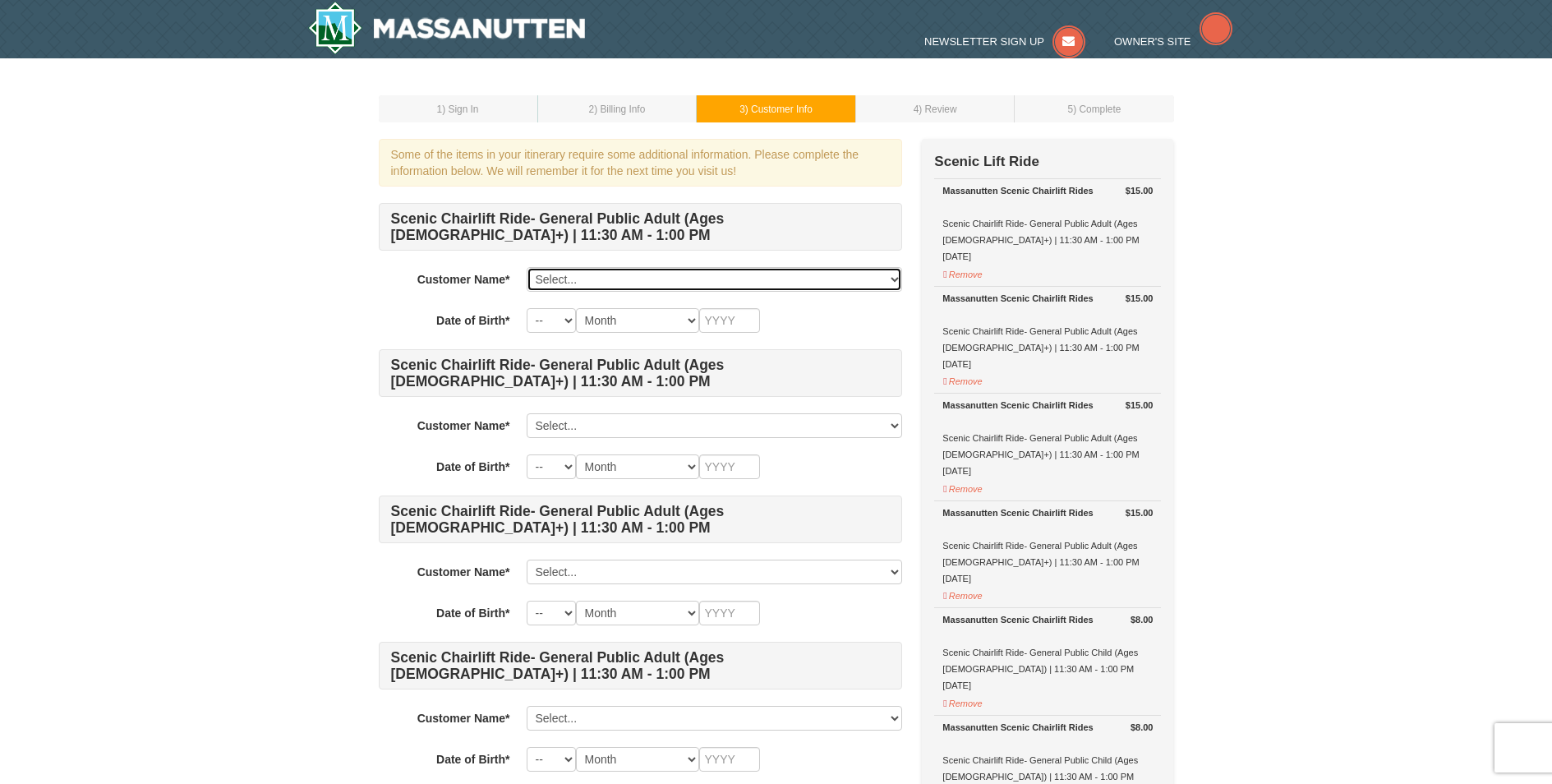
select select "20039938"
click option "[PERSON_NAME]" at bounding box center [0, 0] width 0 height 0
select select "10"
type input "1981"
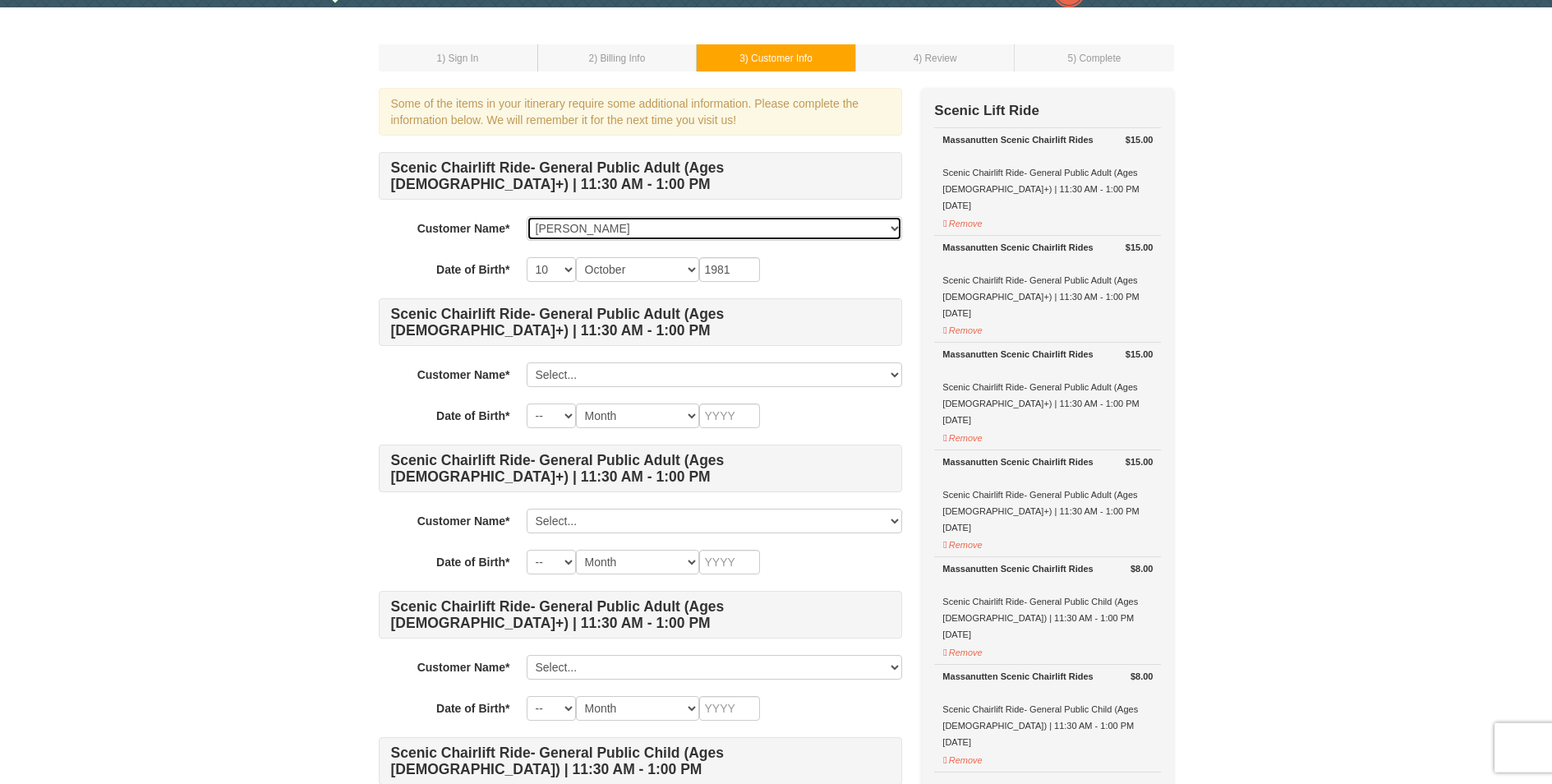
scroll to position [53, 0]
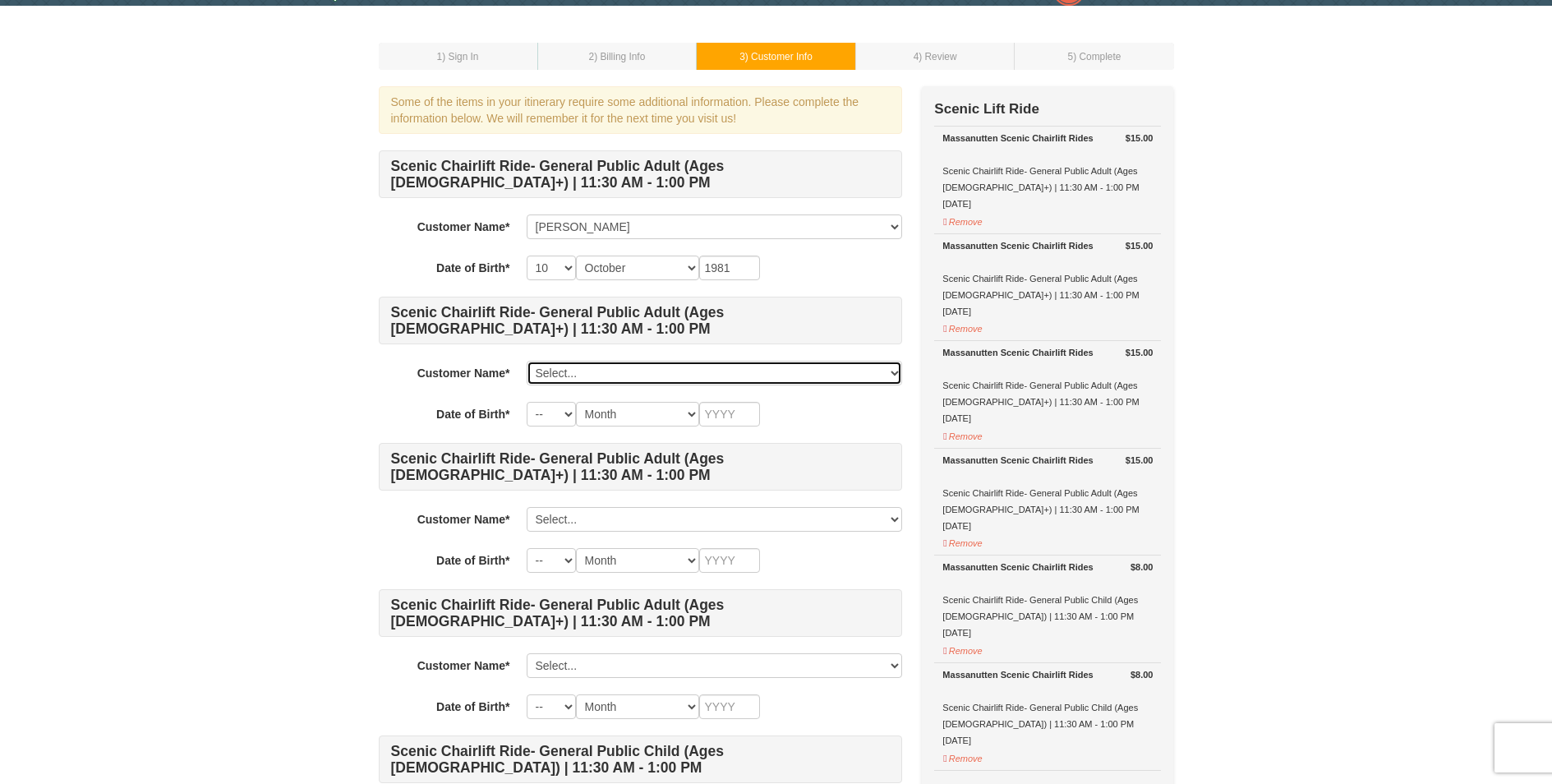
select select "23034438"
click option "[PERSON_NAME]" at bounding box center [0, 0] width 0 height 0
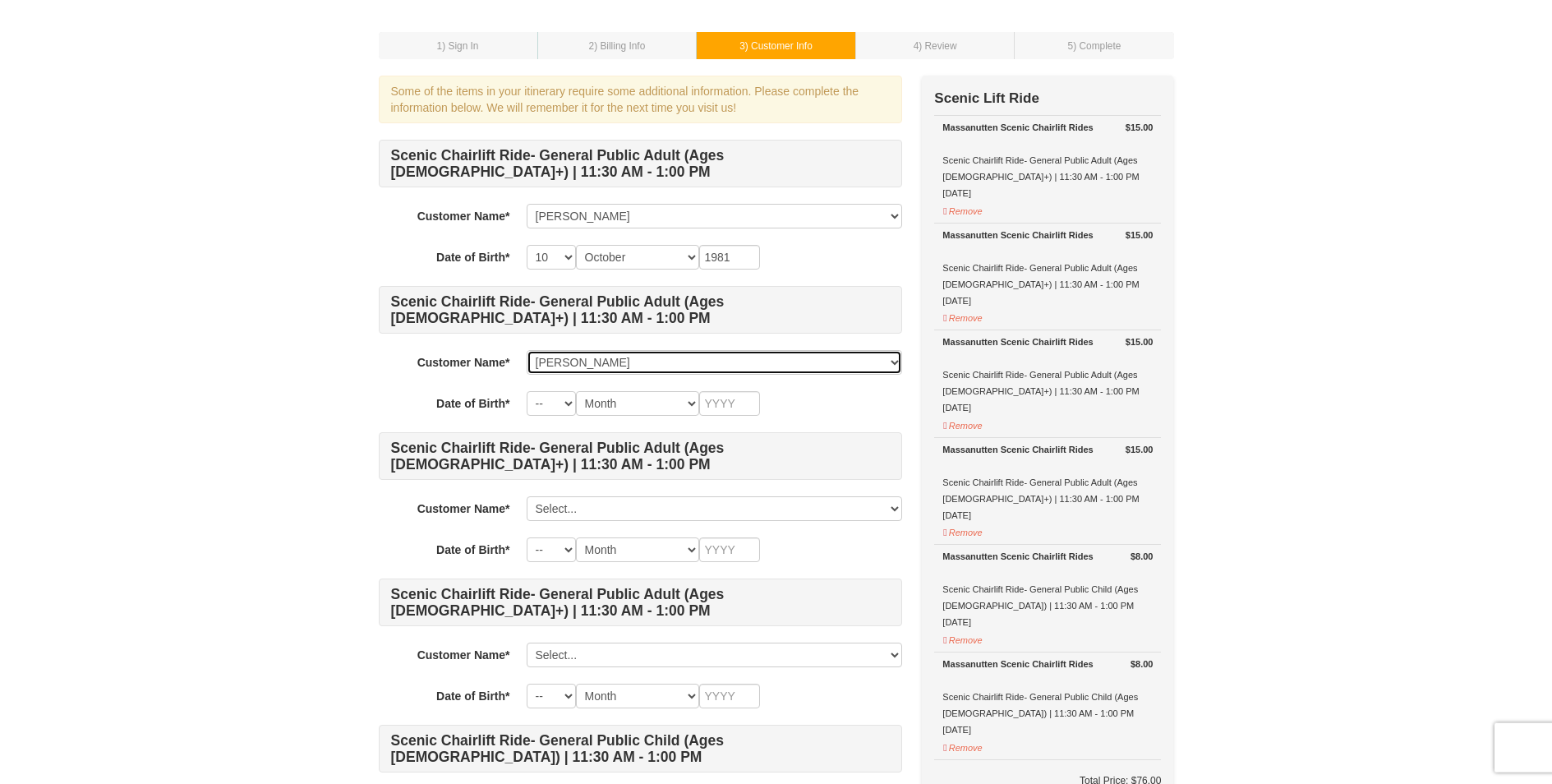
scroll to position [105, 0]
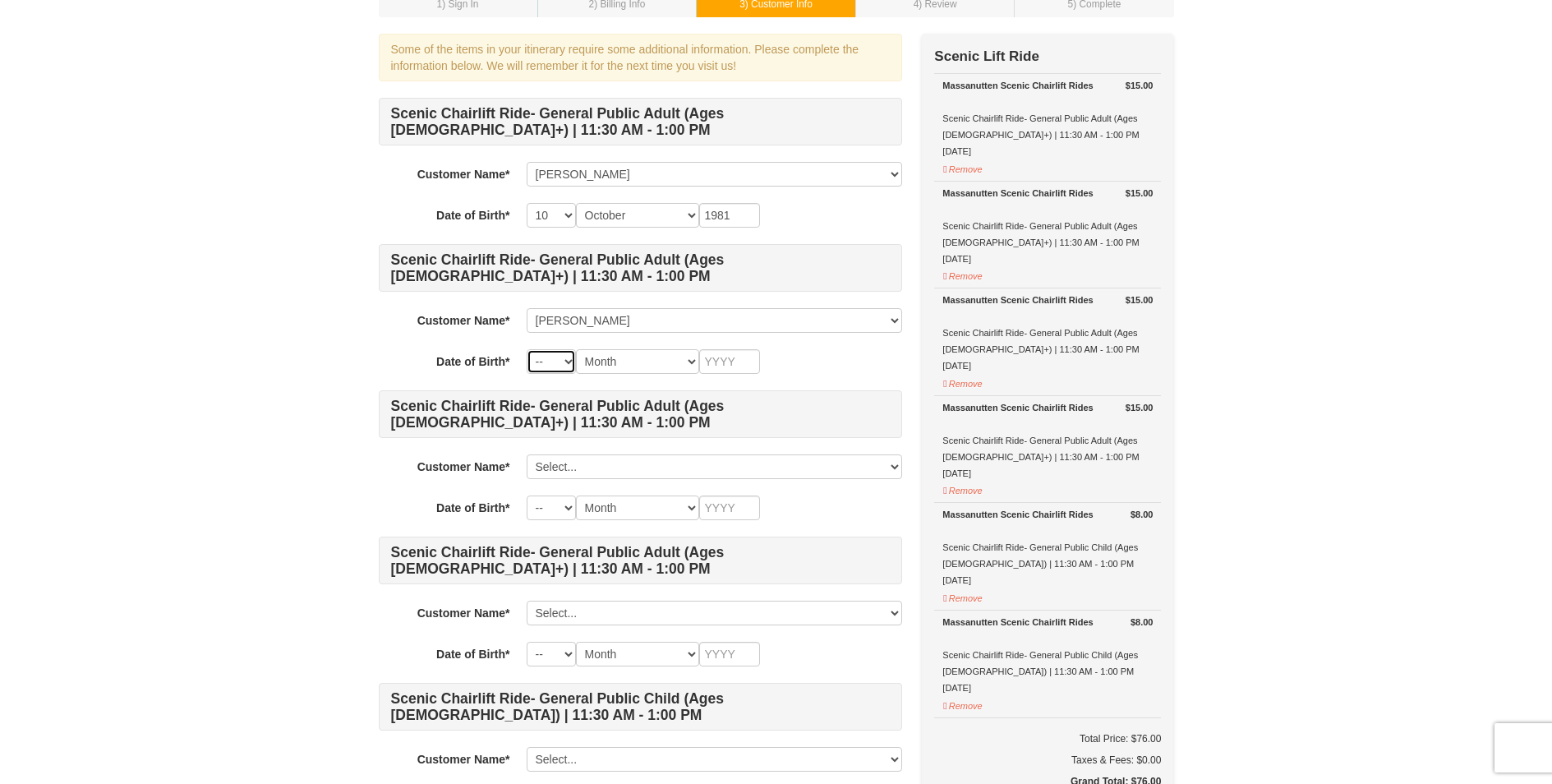
click at [527, 349] on select "-- 01 02 03 04 05 06 07 08 09 10 11 12 13 14 15 16 17 18 19 20 21 22 23 24 25 2…" at bounding box center [552, 361] width 49 height 24
click option "02" at bounding box center [0, 0] width 0 height 0
click at [527, 349] on select "-- 01 02 03 04 05 06 07 08 09 10 11 12 13 14 15 16 17 18 19 20 21 22 23 24 25 2…" at bounding box center [552, 361] width 49 height 24
select select "21"
click option "21" at bounding box center [0, 0] width 0 height 0
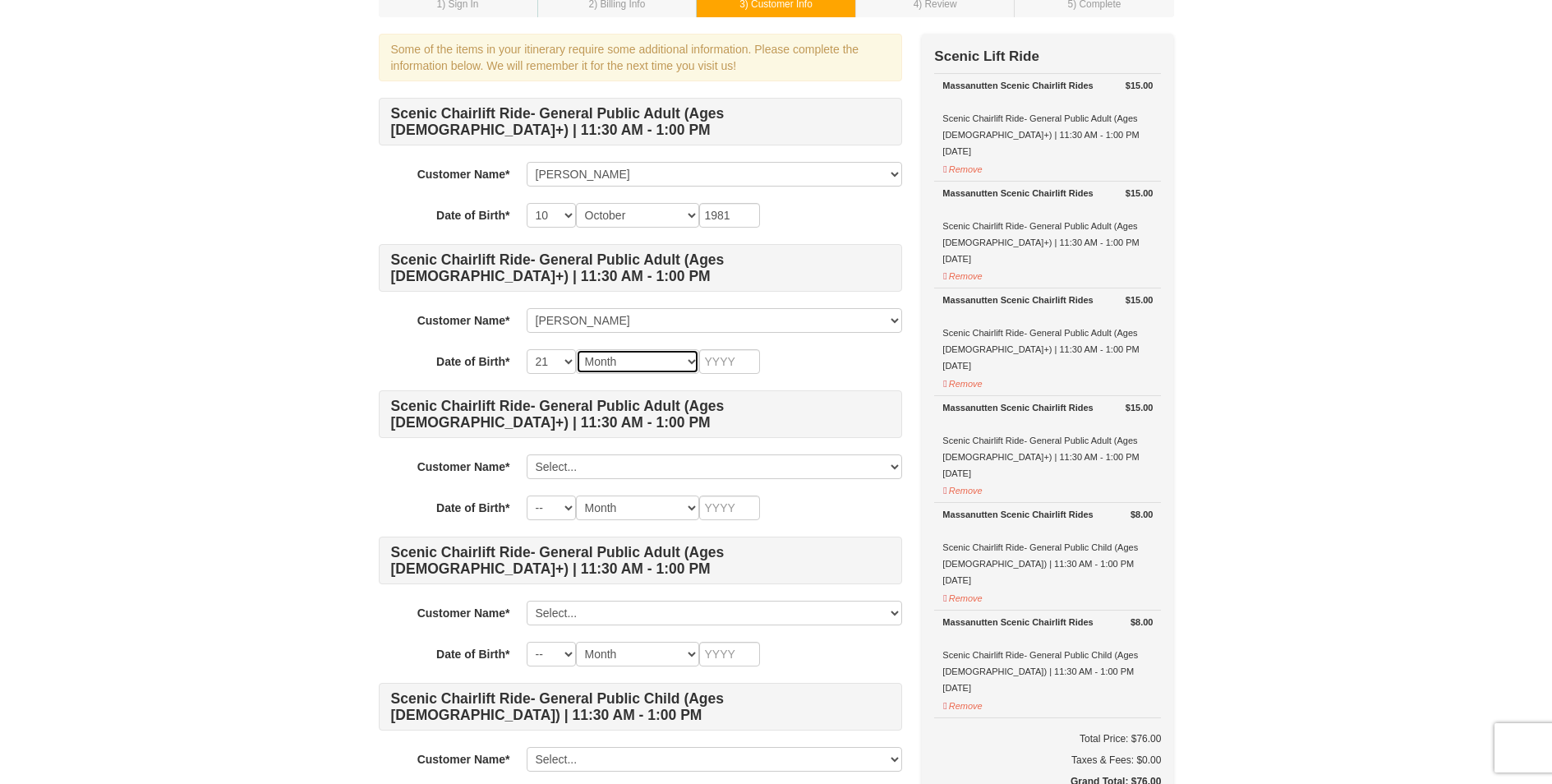
select select "02"
click option "February" at bounding box center [0, 0] width 0 height 0
click at [745, 361] on input "text" at bounding box center [729, 361] width 61 height 24
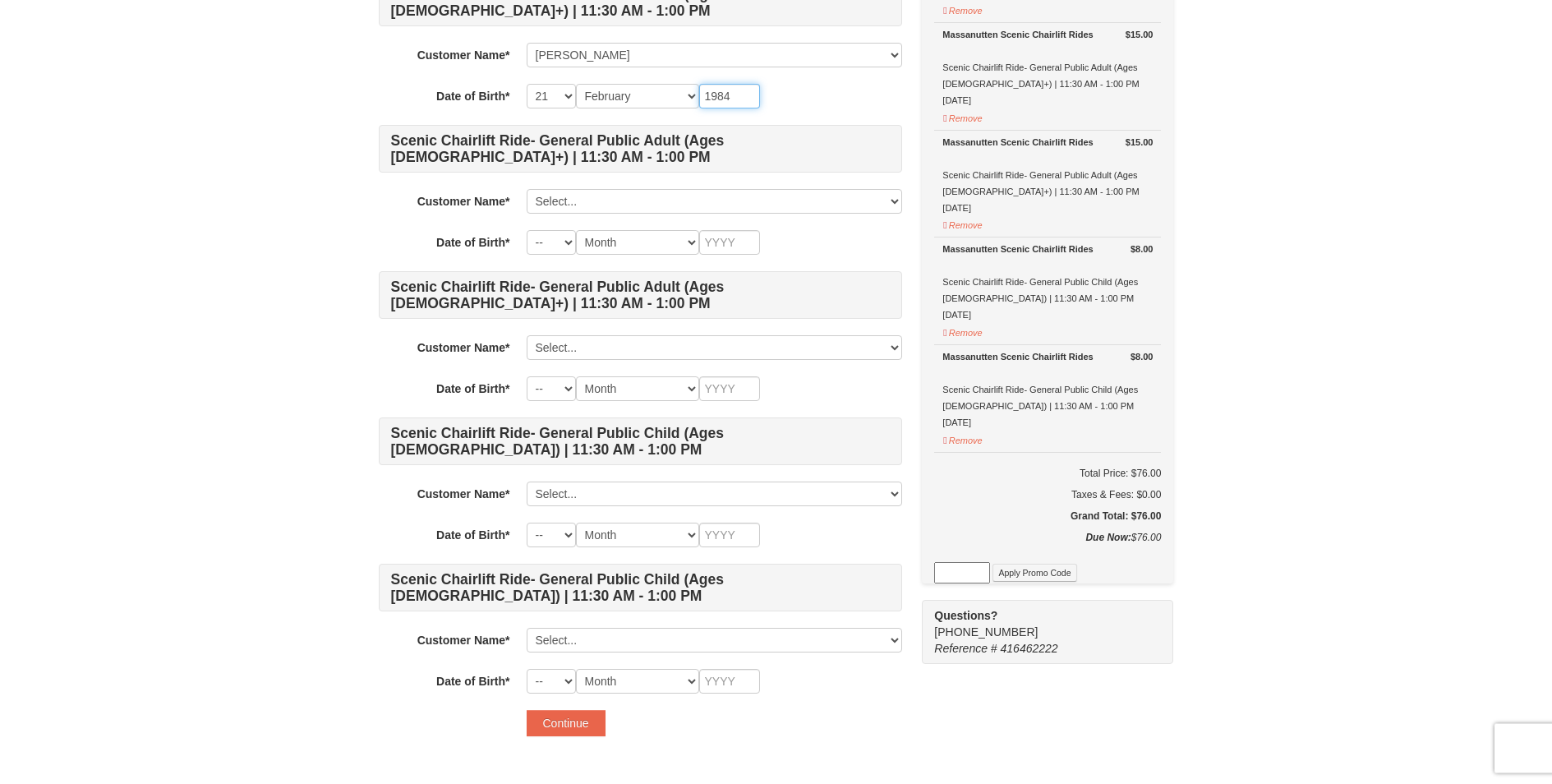
scroll to position [447, 0]
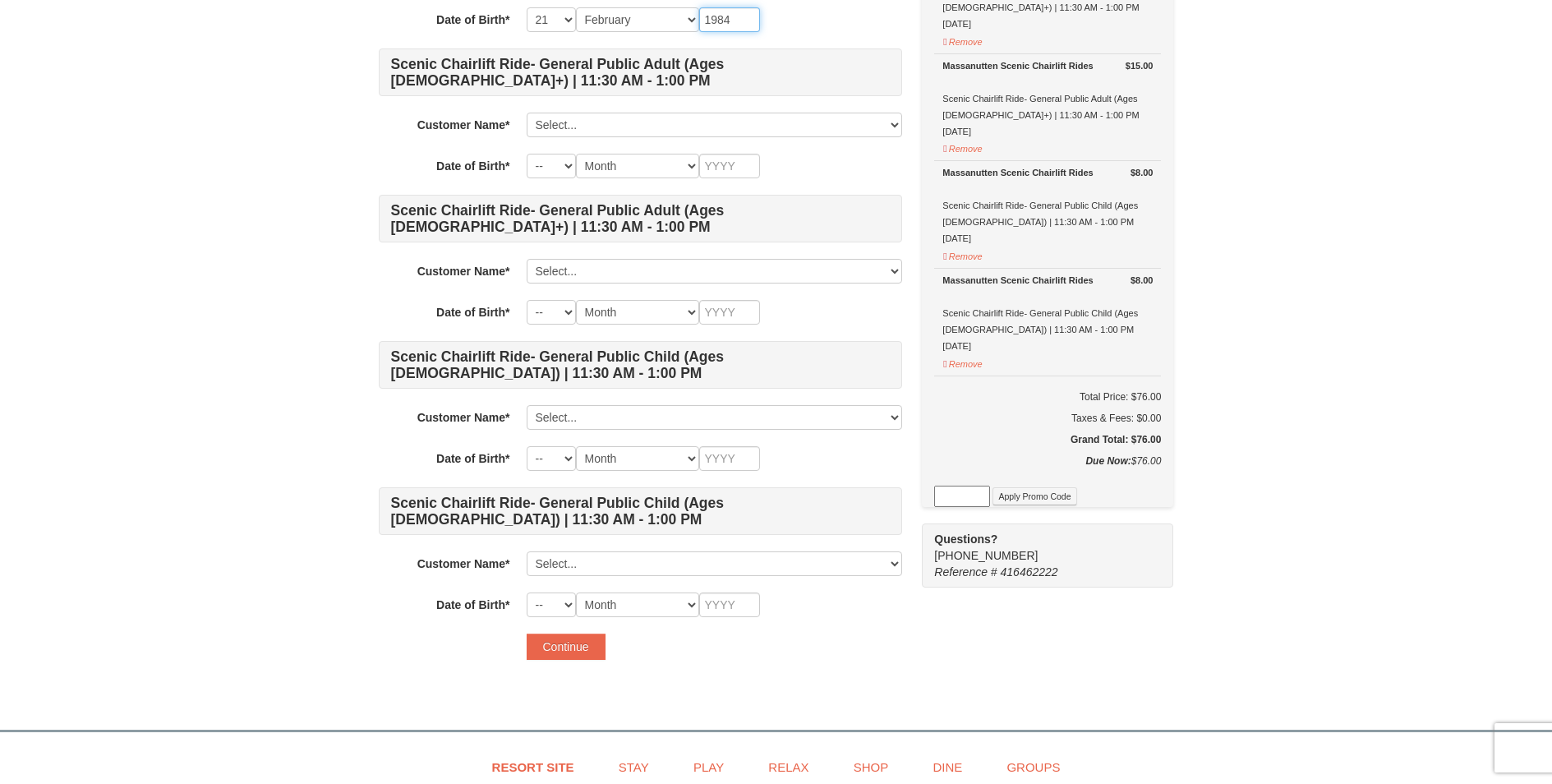
type input "1984"
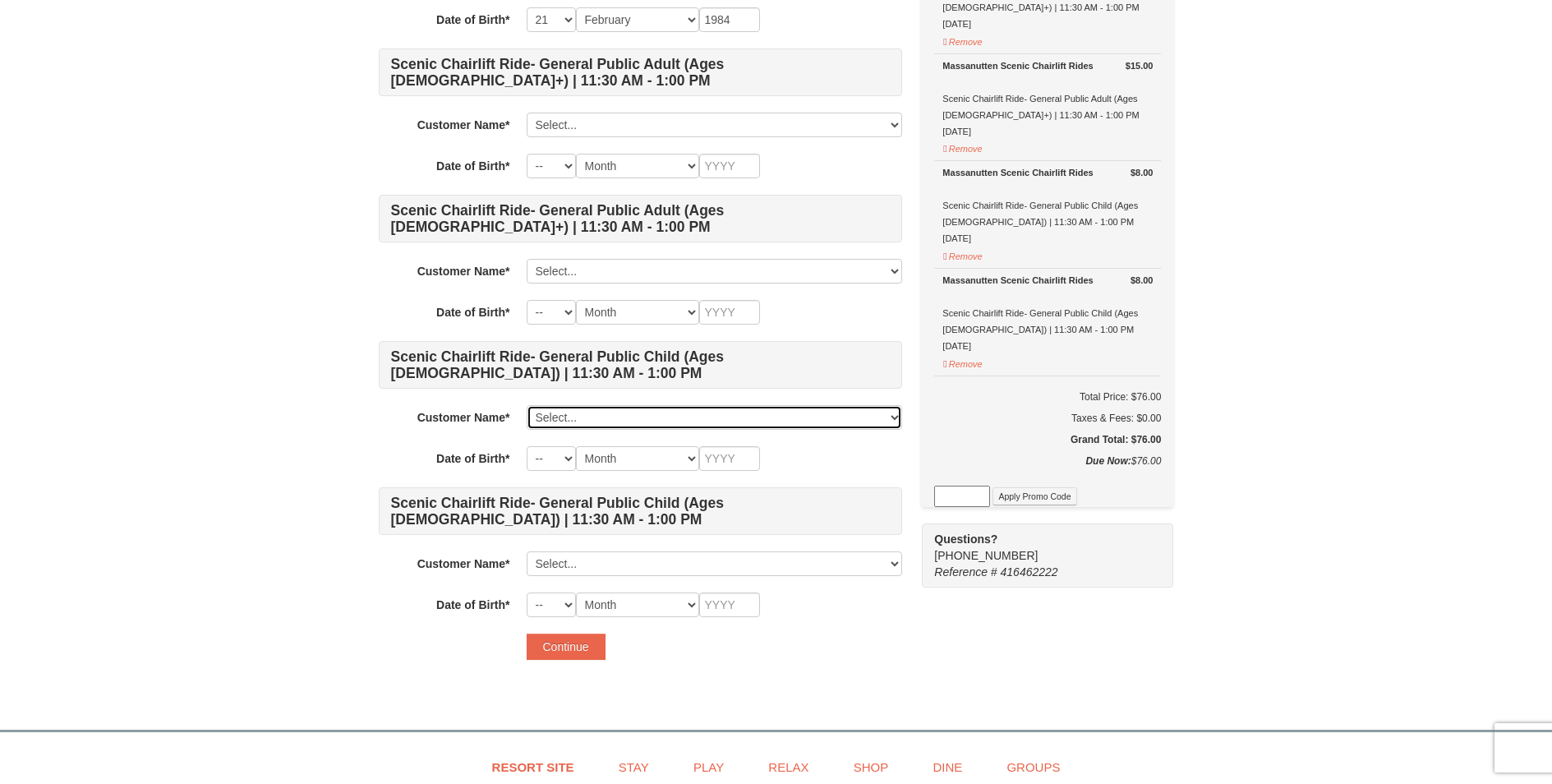
select select "23034443"
click option "Atlas [PERSON_NAME]" at bounding box center [0, 0] width 0 height 0
select select "20"
select select "01"
type input "2015"
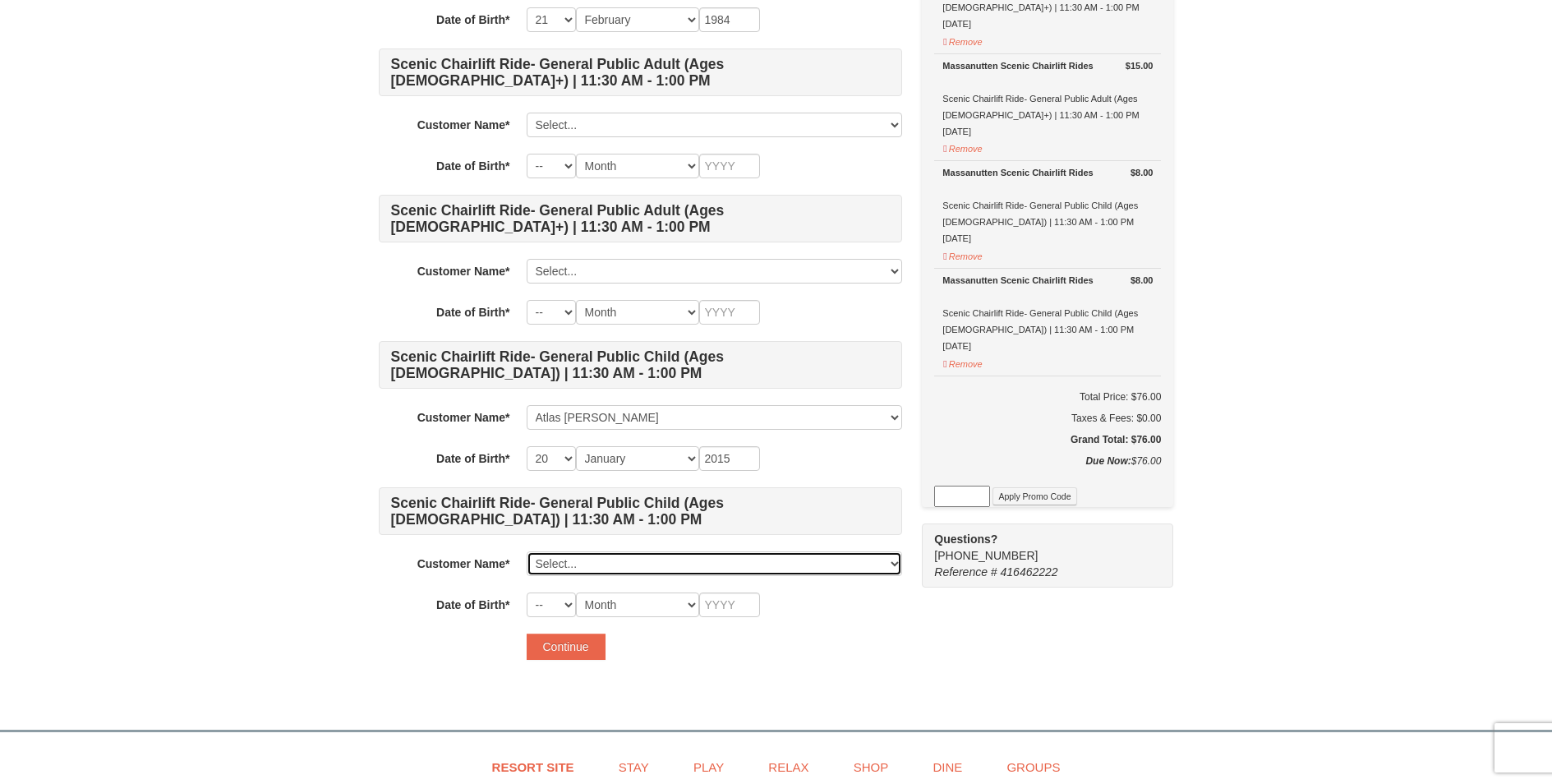
select select "23034445"
click option "Eden DePlato" at bounding box center [0, 0] width 0 height 0
select select "20"
select select "01"
type input "2015"
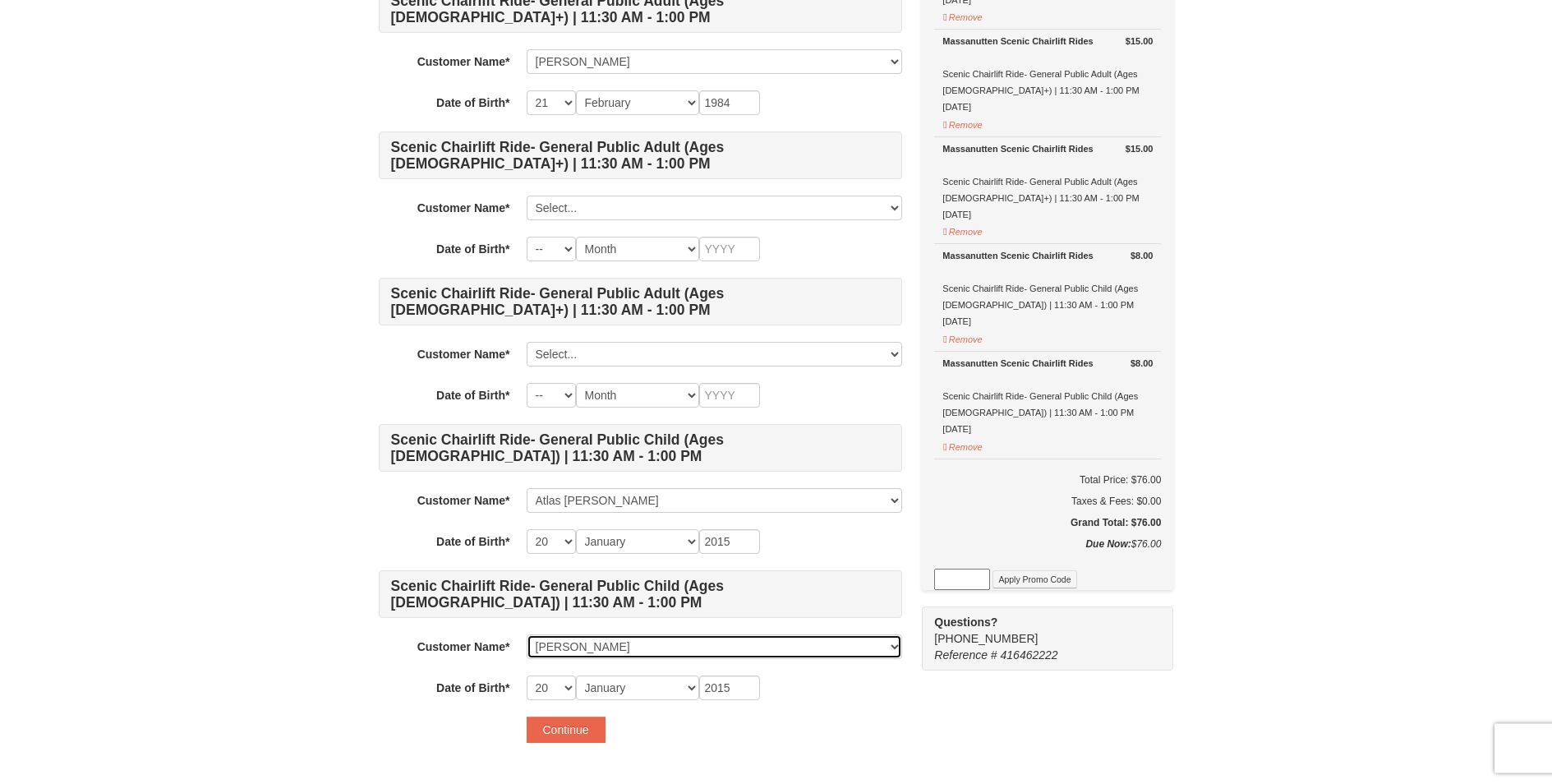
scroll to position [342, 0]
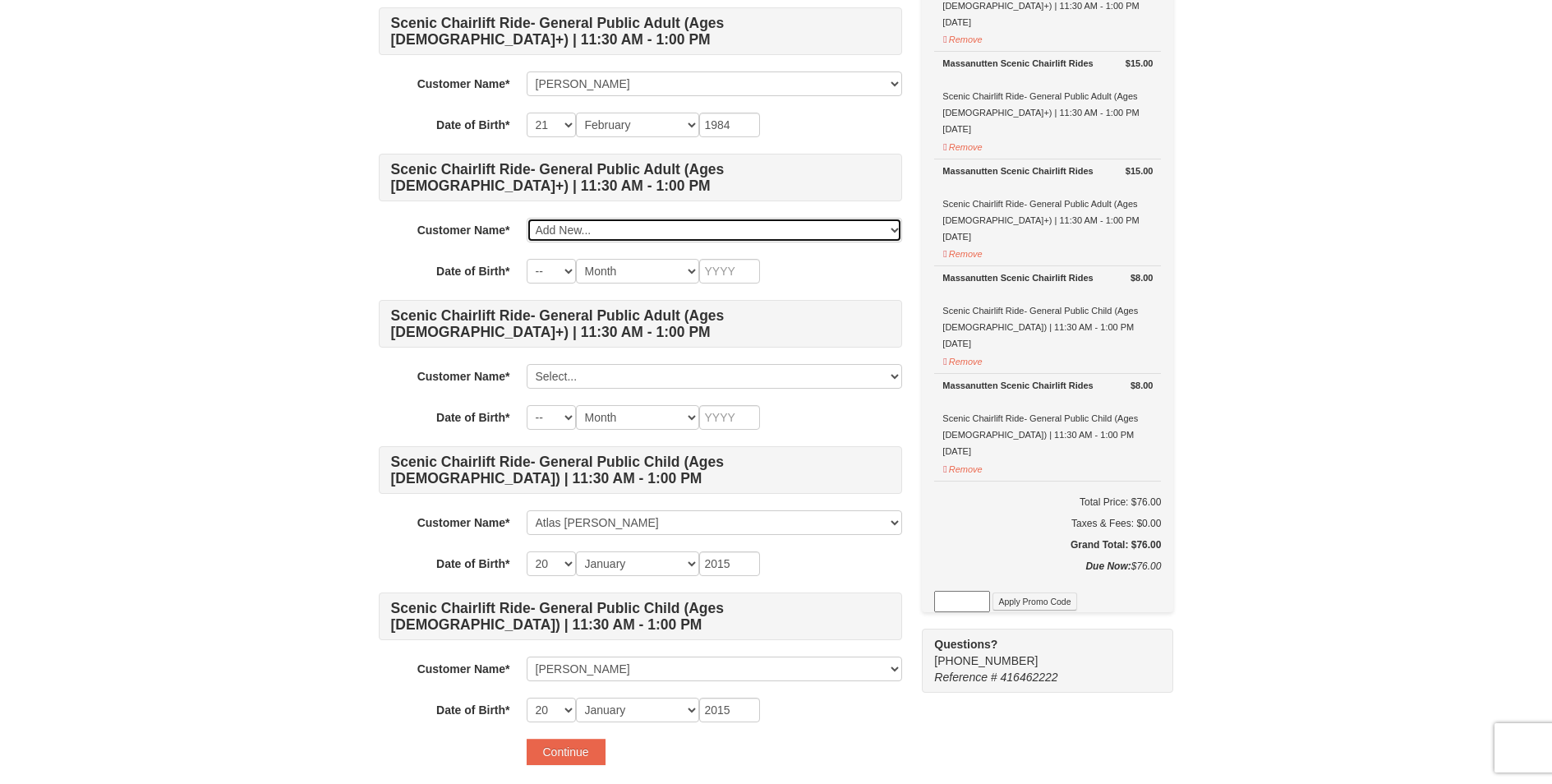
click option "Add New..." at bounding box center [0, 0] width 0 height 0
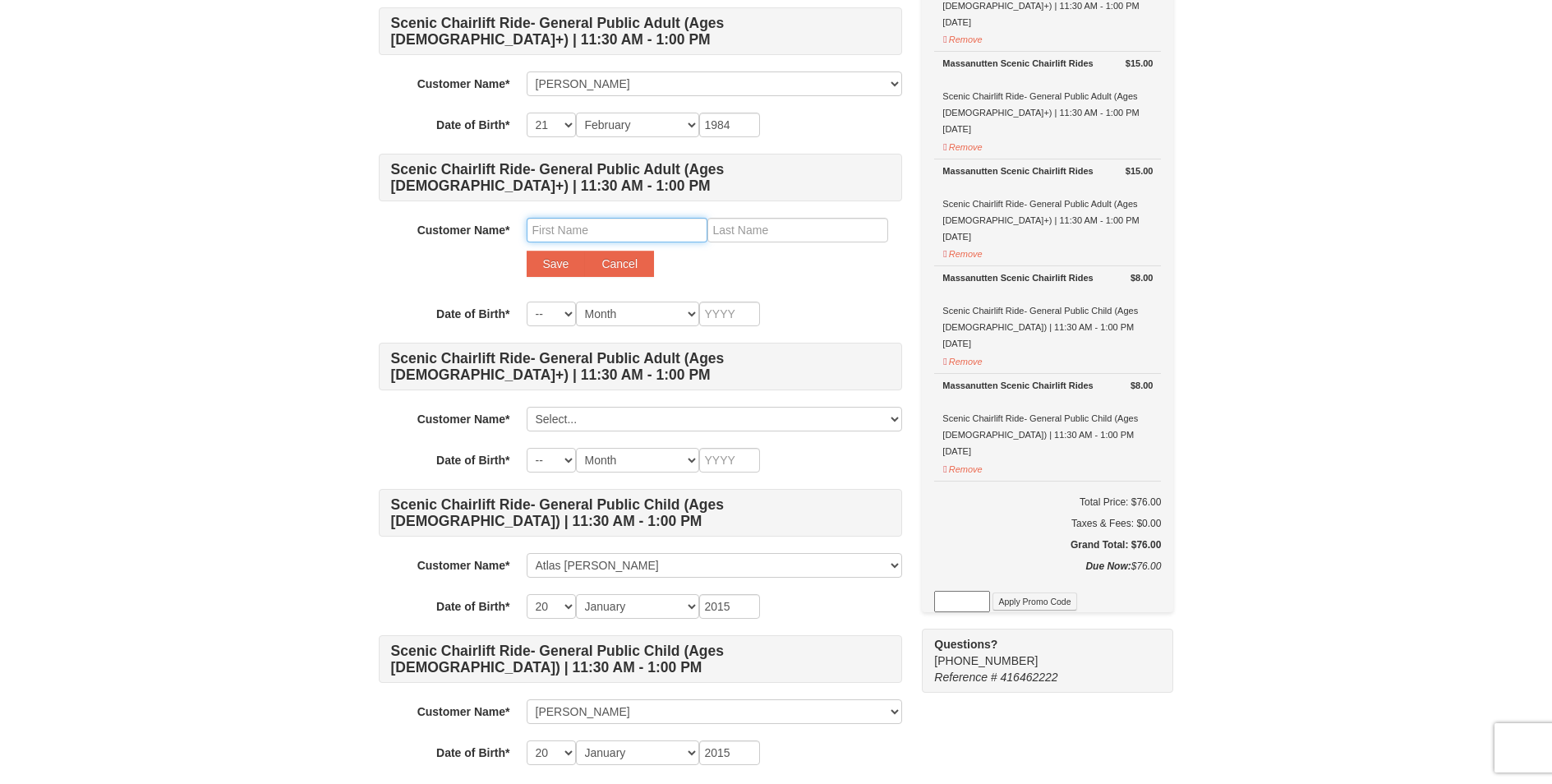
click at [604, 232] on input "text" at bounding box center [617, 230] width 181 height 24
type input "Louis"
type input "DePlato"
click at [527, 301] on select "-- 01 02 03 04 05 06 07 08 09 10 11 12 13 14 15 16 17 18 19 20 21 22 23 24 25 2…" at bounding box center [552, 313] width 49 height 24
click option "29" at bounding box center [0, 0] width 0 height 0
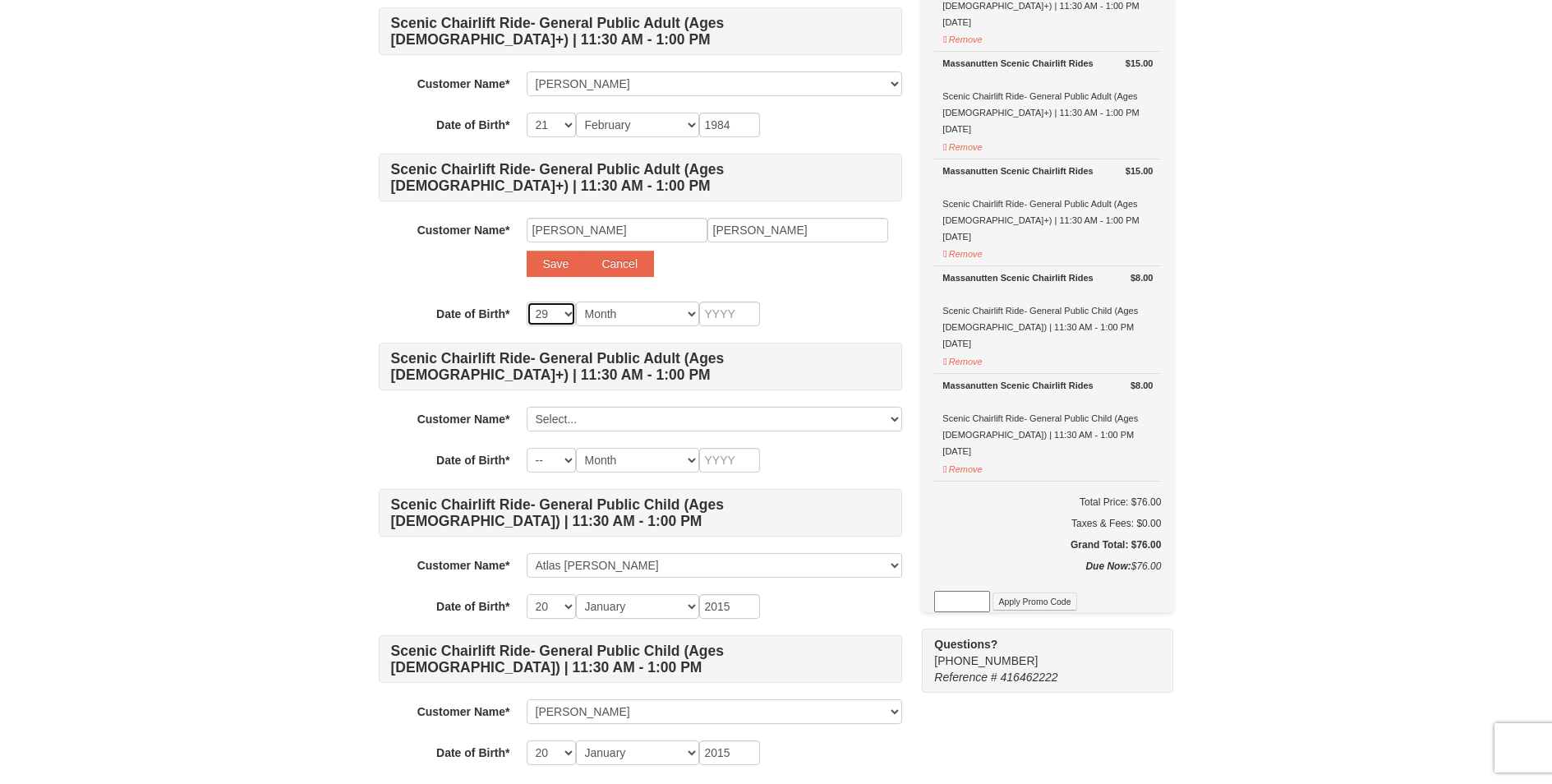
click at [527, 301] on select "-- 01 02 03 04 05 06 07 08 09 10 11 12 13 14 15 16 17 18 19 20 21 22 23 24 25 2…" at bounding box center [552, 313] width 49 height 24
select select "28"
click option "28" at bounding box center [0, 0] width 0 height 0
select select "12"
click option "December" at bounding box center [0, 0] width 0 height 0
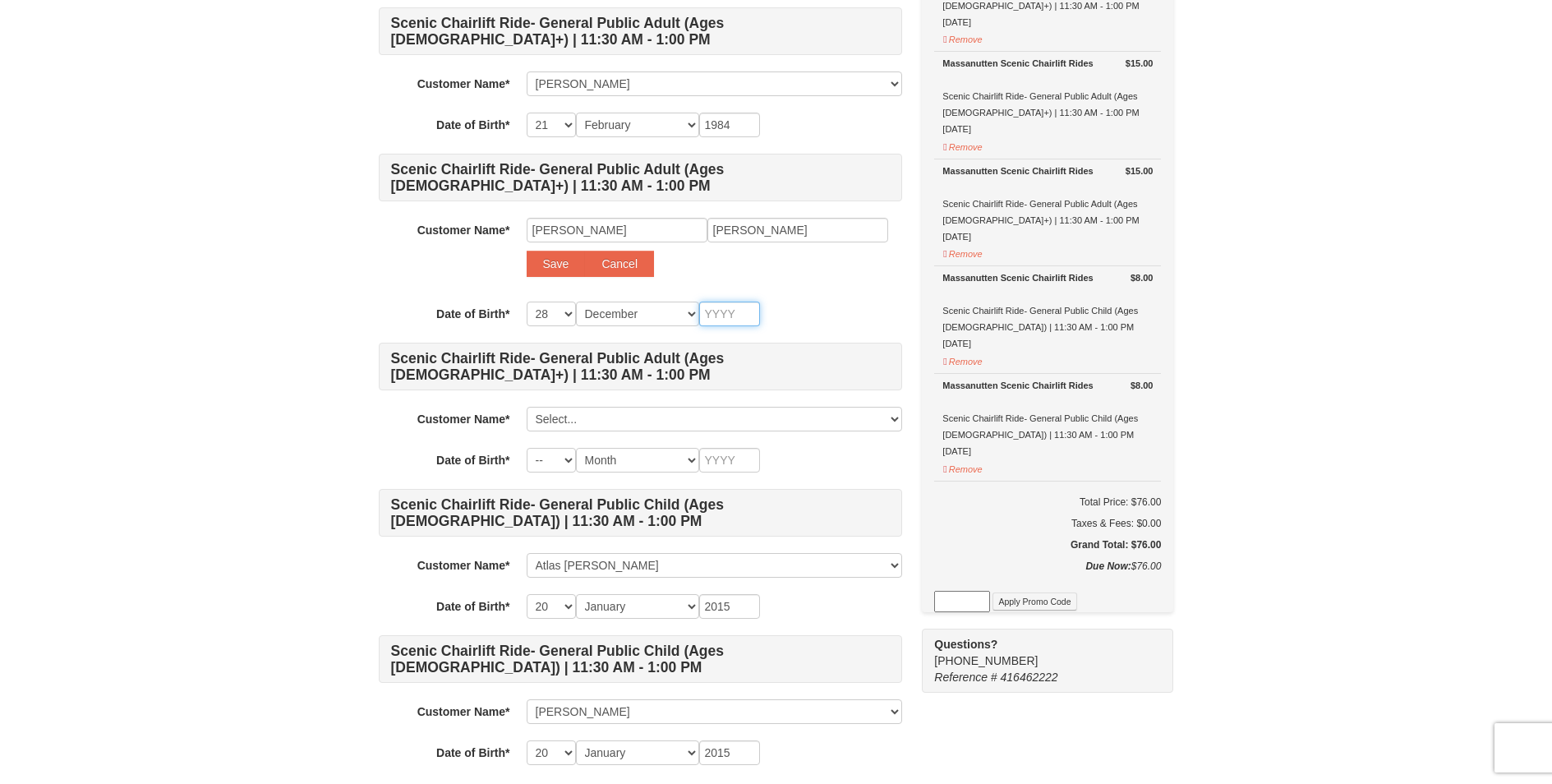
click at [736, 316] on input "text" at bounding box center [729, 313] width 61 height 24
type input "1954"
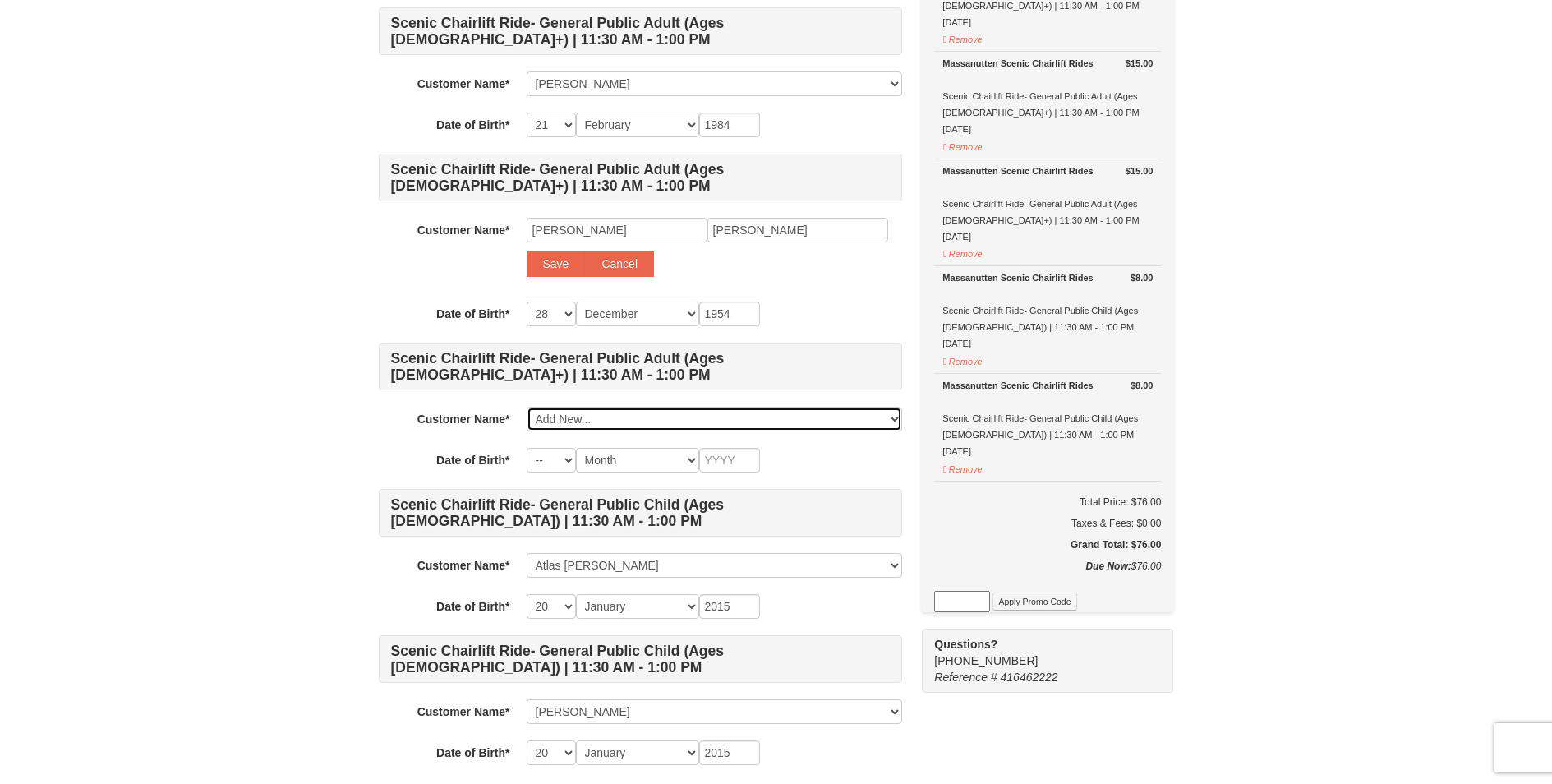
click option "Add New..." at bounding box center [0, 0] width 0 height 0
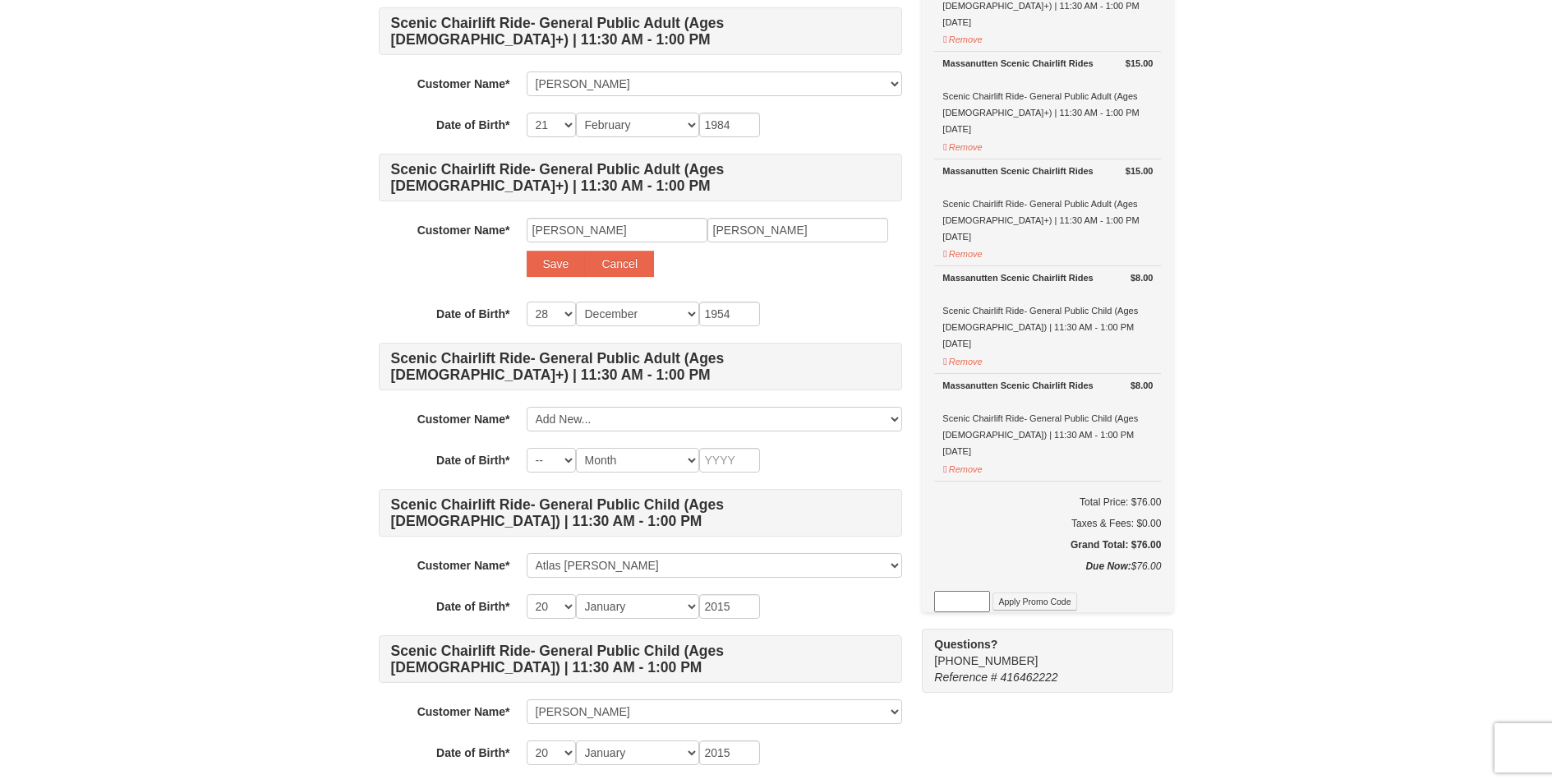
select select
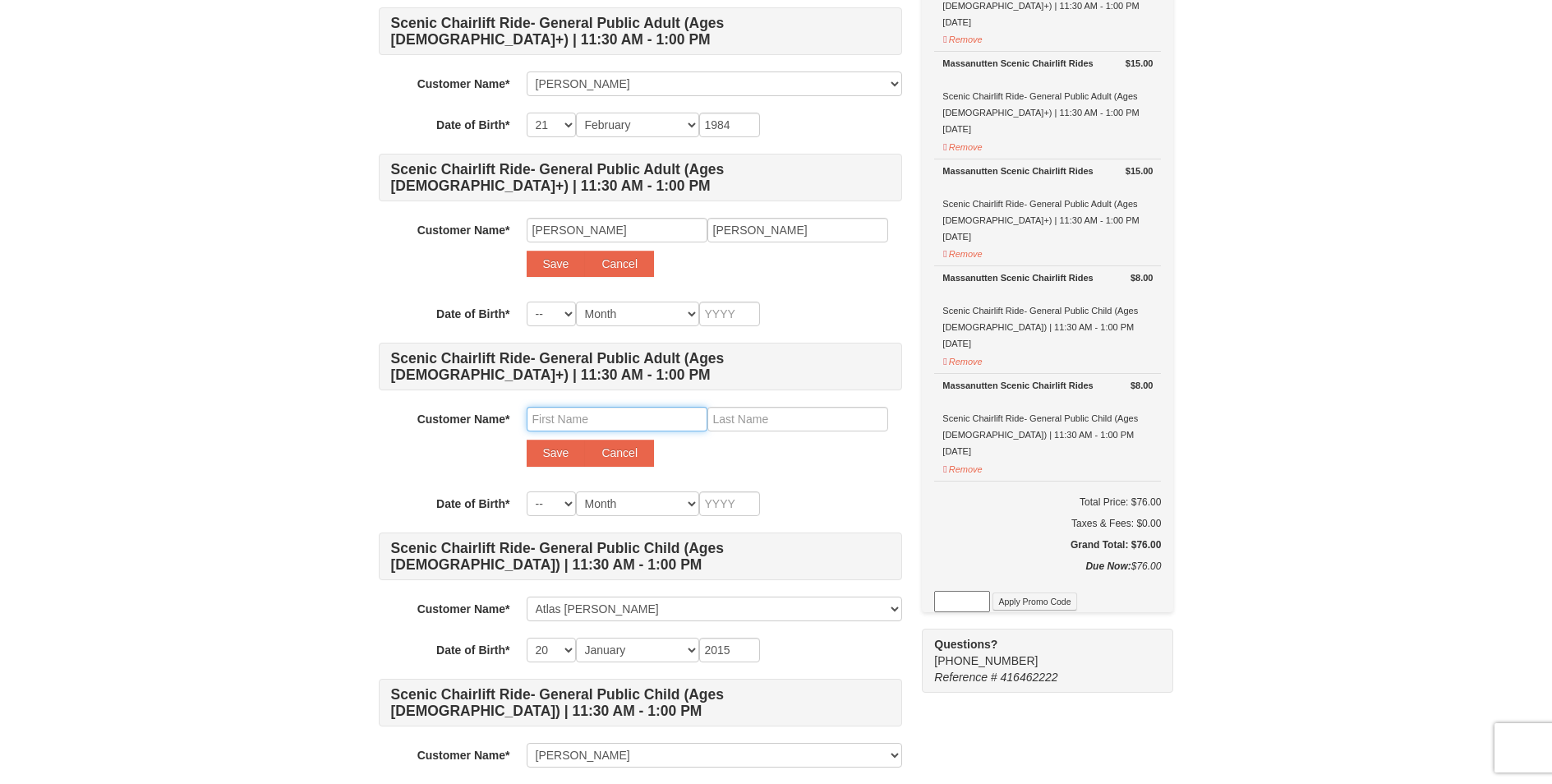
click at [593, 421] on input "text" at bounding box center [617, 419] width 181 height 24
type input "Lynette"
type input "DePlato"
click at [527, 491] on select "-- 01 02 03 04 05 06 07 08 09 10 11 12 13 14 15 16 17 18 19 20 21 22 23 24 25 2…" at bounding box center [552, 504] width 49 height 24
select select "01"
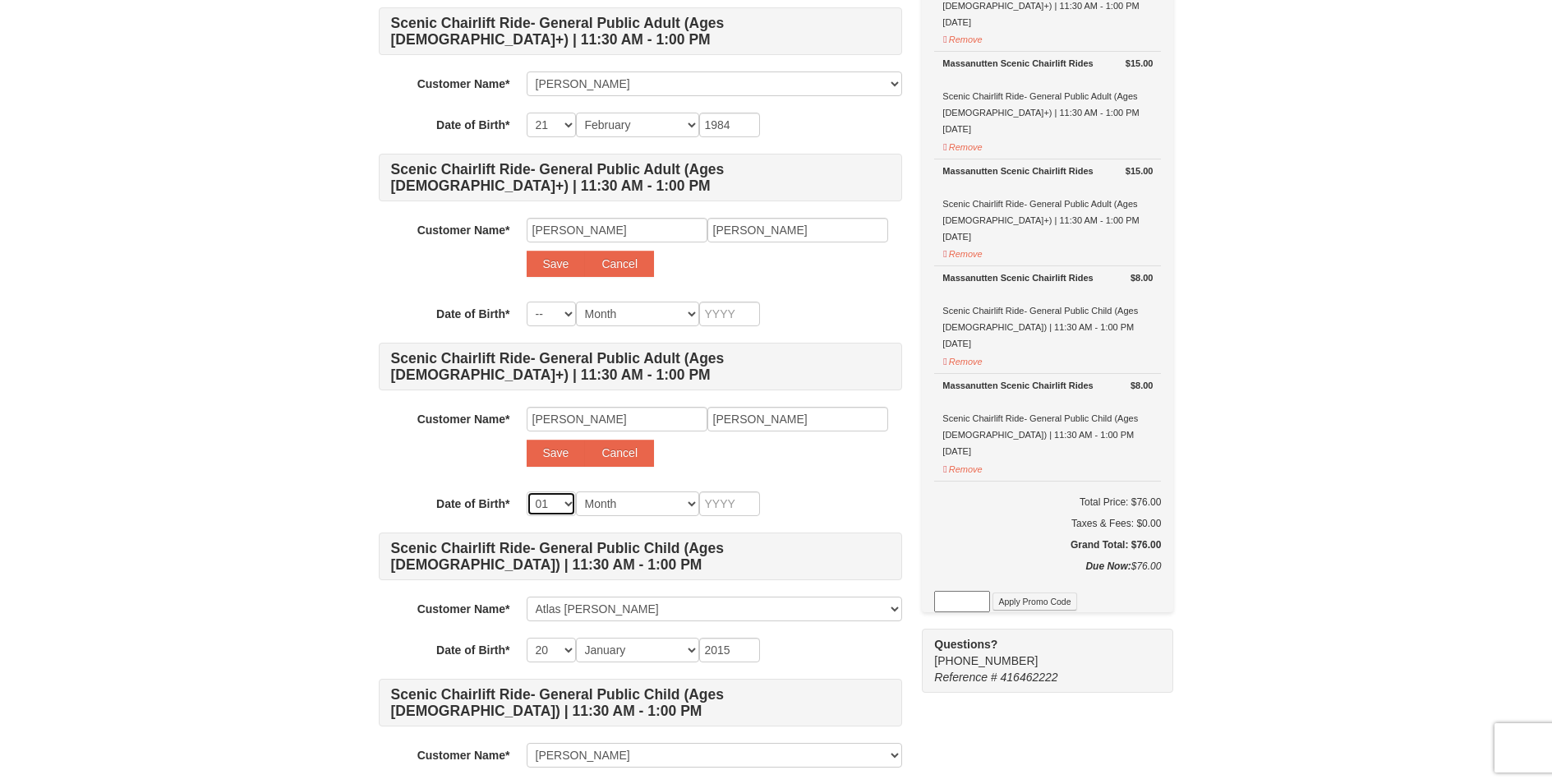
click option "01" at bounding box center [0, 0] width 0 height 0
select select "01"
select select "10"
click option "October" at bounding box center [0, 0] width 0 height 0
select select "10"
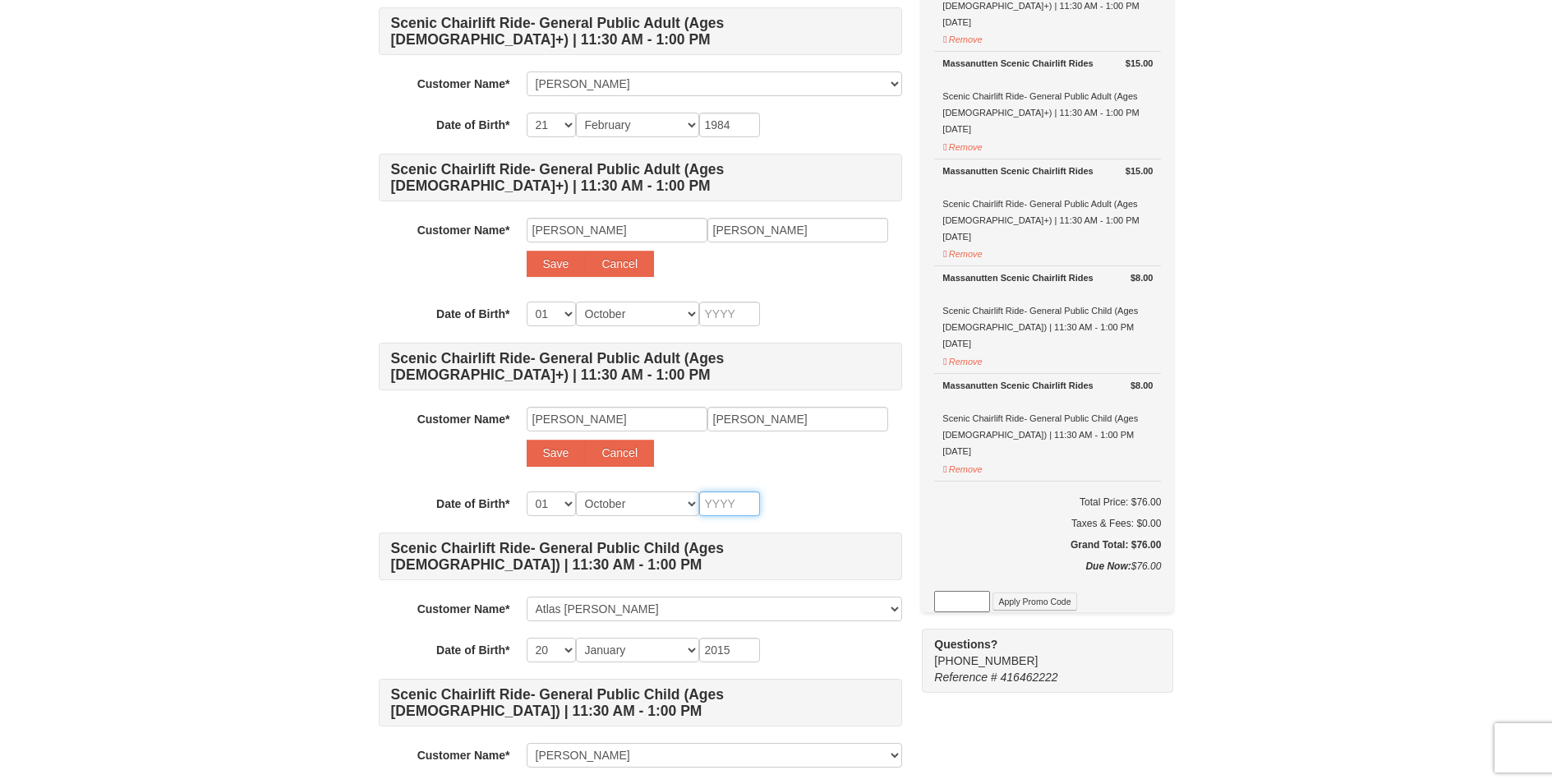
click at [728, 509] on input "text" at bounding box center [729, 504] width 61 height 24
type input "19"
type input "195"
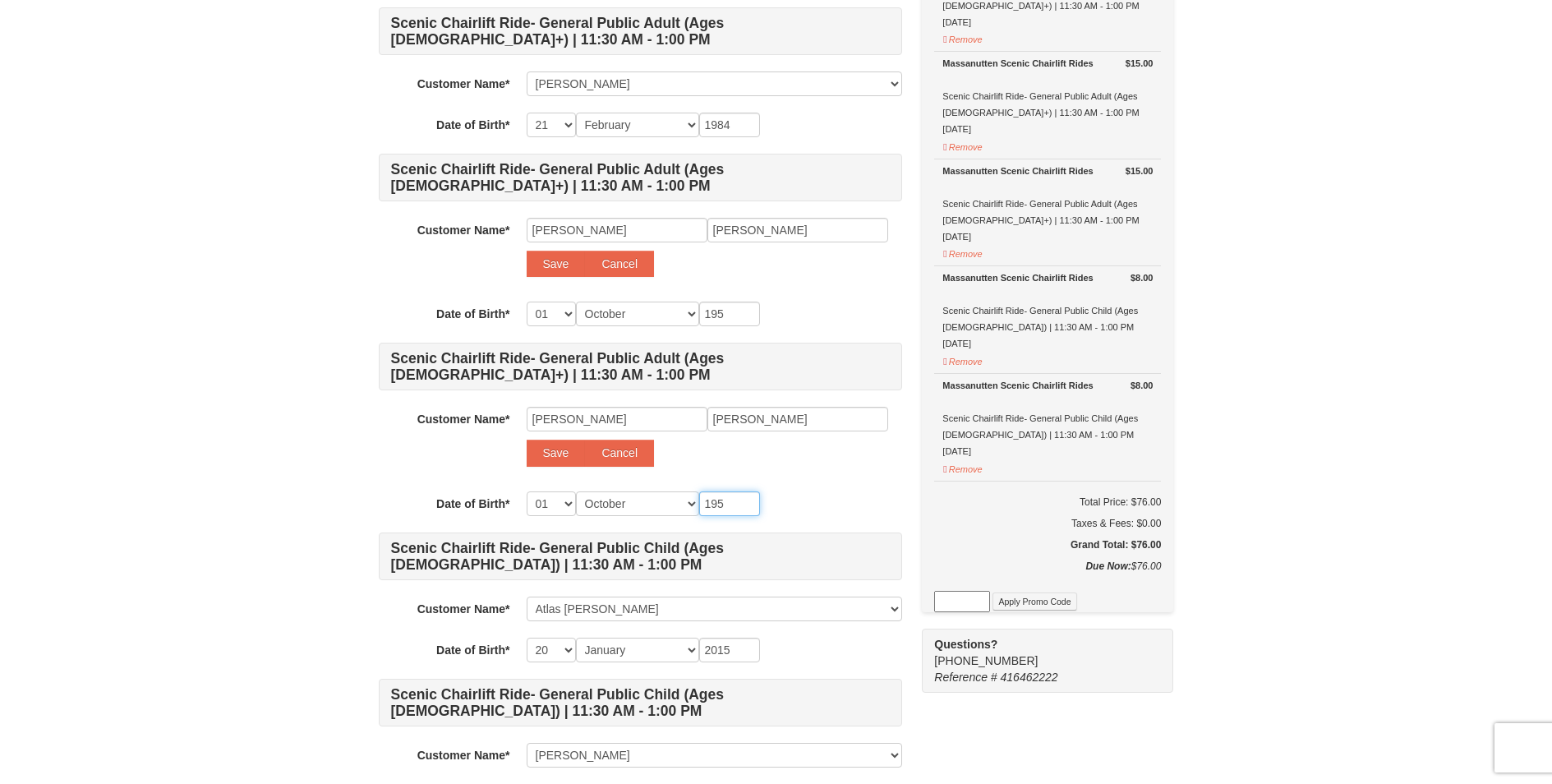
type input "1955"
click at [862, 302] on div "-- 01 02 03 04 05 06 07 08 09 10 11 12 13 14 15 16 17 18 19 20 21 22 23 24 25 2…" at bounding box center [714, 313] width 376 height 24
click at [527, 301] on select "-- 01 02 03 04 05 06 07 08 09 10 11 12 13 14 15 16 17 18 19 20 21 22 23 24 25 2…" at bounding box center [552, 313] width 49 height 24
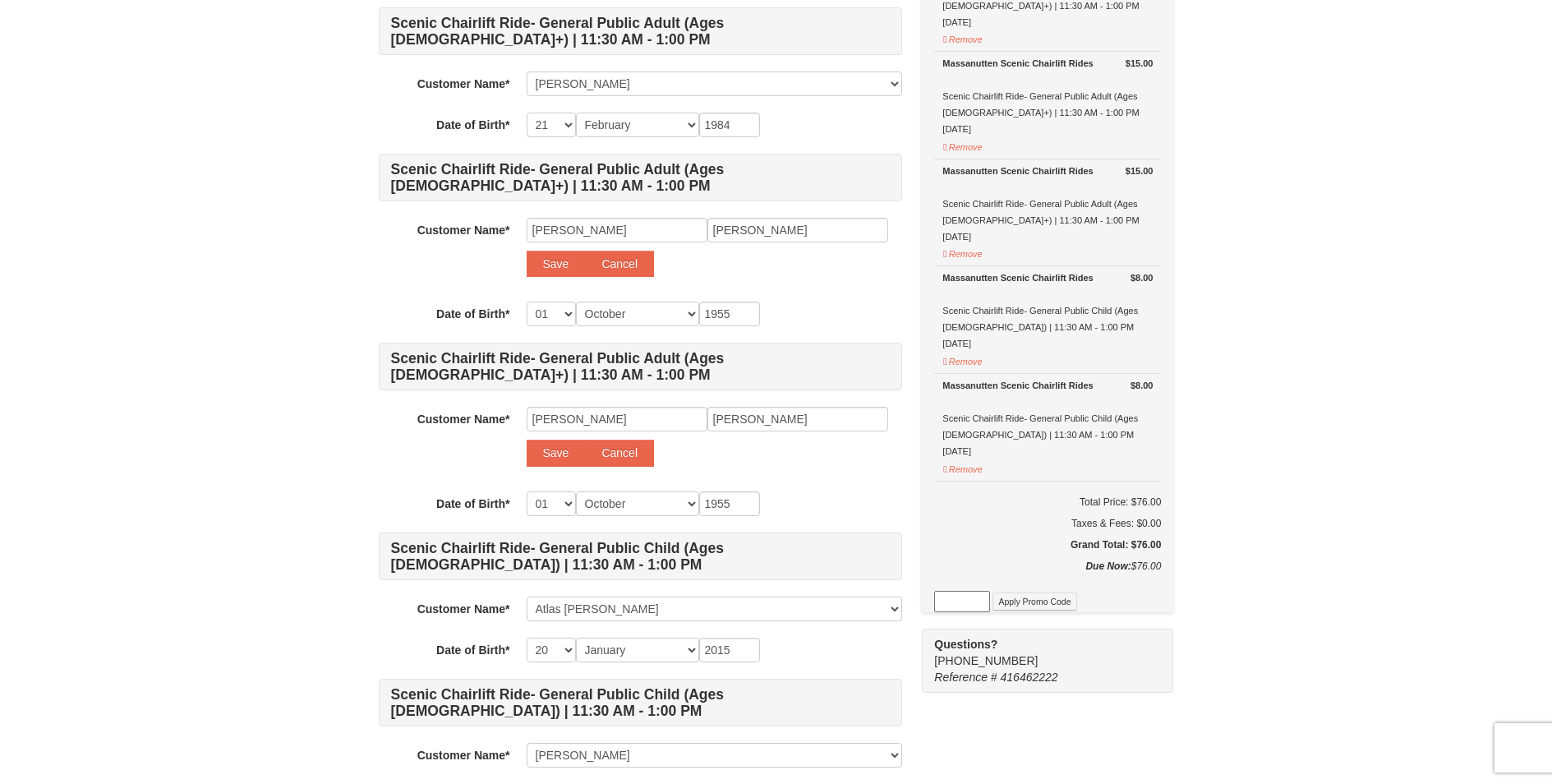
click at [380, 285] on div "Customer Name* Select... Joseph DePlato Laura DePlato Atlas Deplato Eden DePlat…" at bounding box center [641, 251] width 523 height 68
click at [551, 459] on button "Save" at bounding box center [556, 453] width 59 height 26
select select
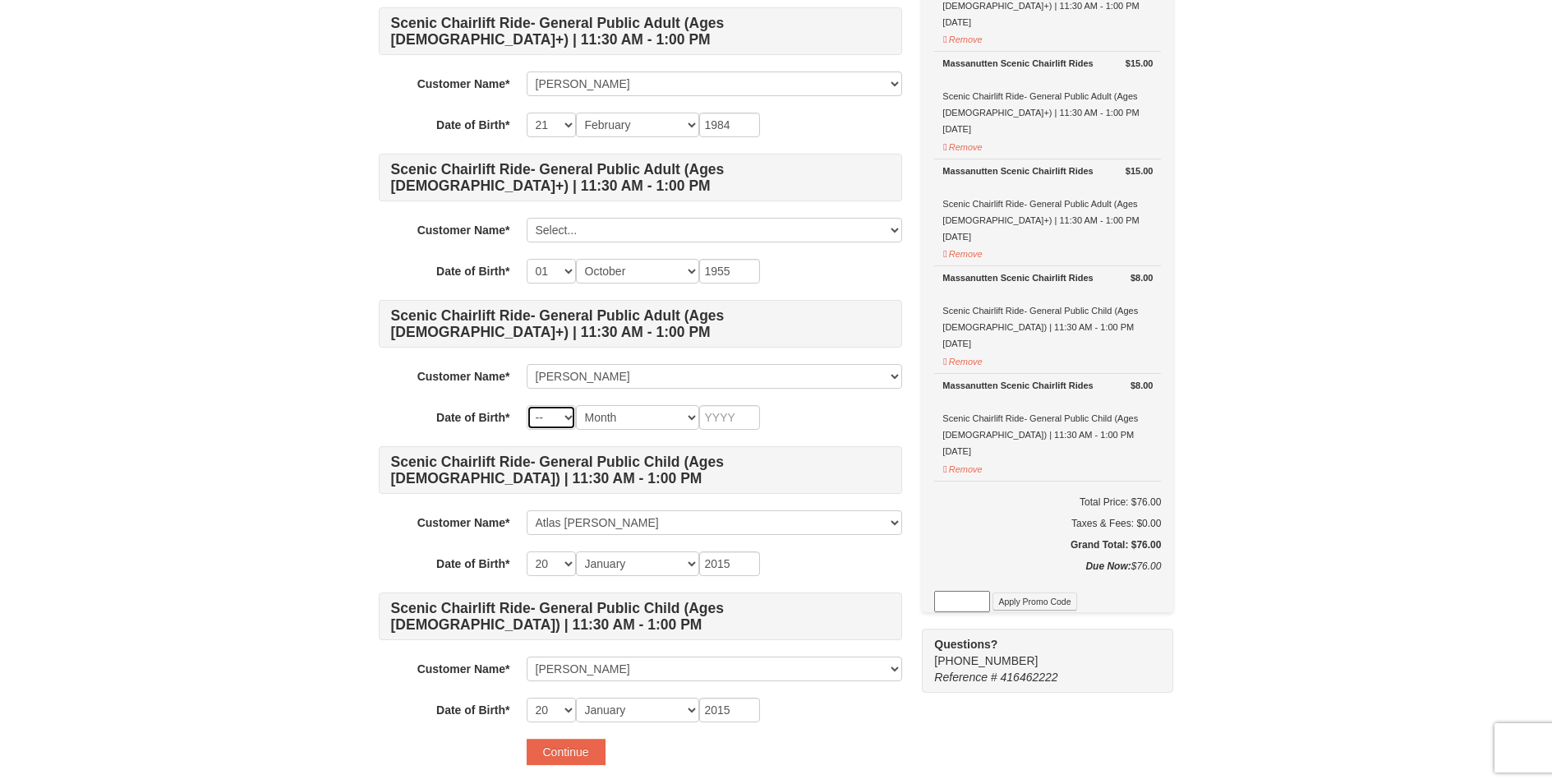
click at [527, 405] on select "-- 01 02 03 04 05 06 07 08 09 10 11 12 13 14 15 16 17 18 19 20 21 22 23 24 25 2…" at bounding box center [552, 417] width 49 height 24
select select "01"
click option "01" at bounding box center [0, 0] width 0 height 0
select select "10"
click option "October" at bounding box center [0, 0] width 0 height 0
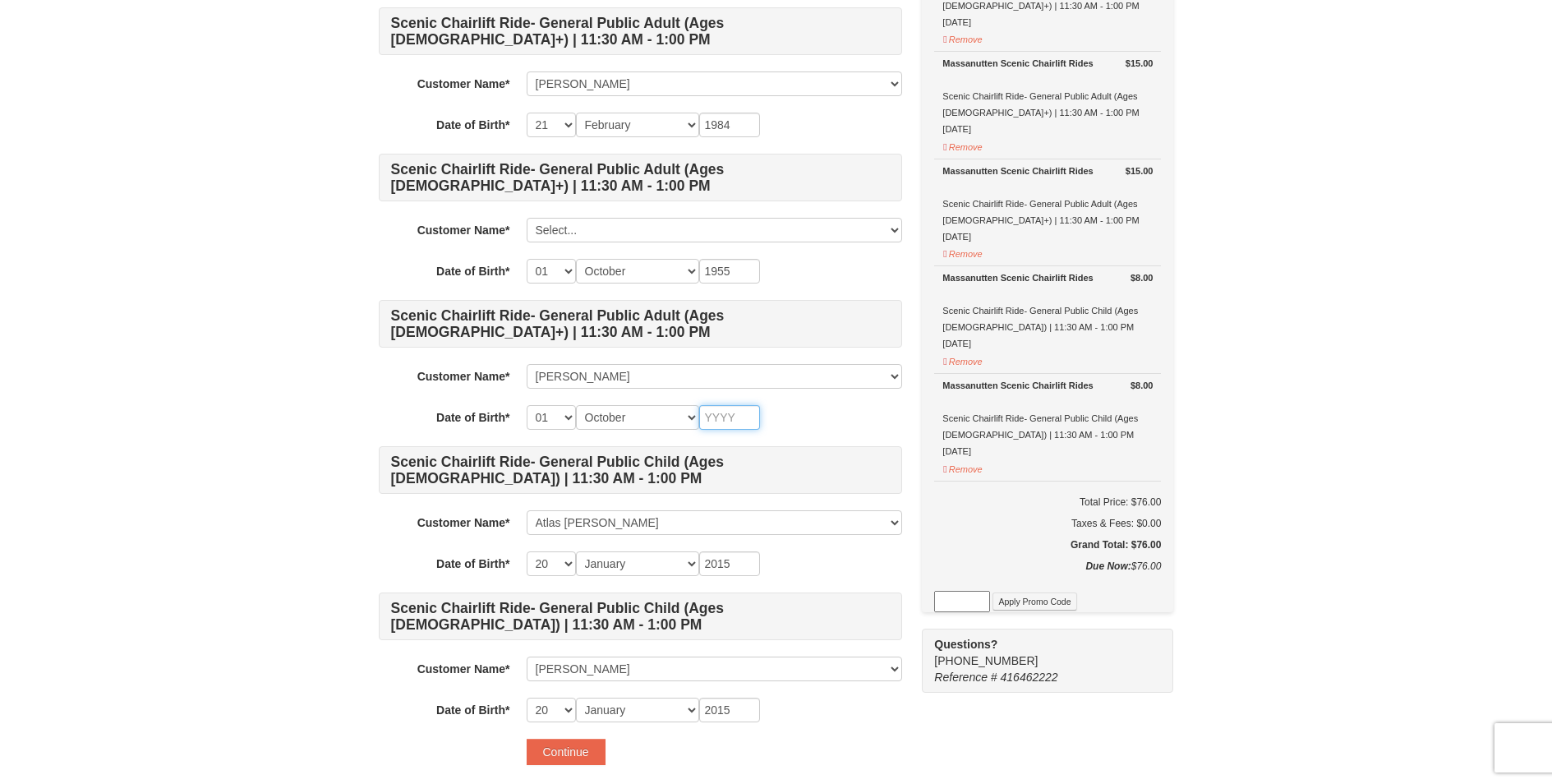
click at [729, 424] on input "text" at bounding box center [729, 417] width 61 height 24
type input "1955"
click option "Add New..." at bounding box center [0, 0] width 0 height 0
select select
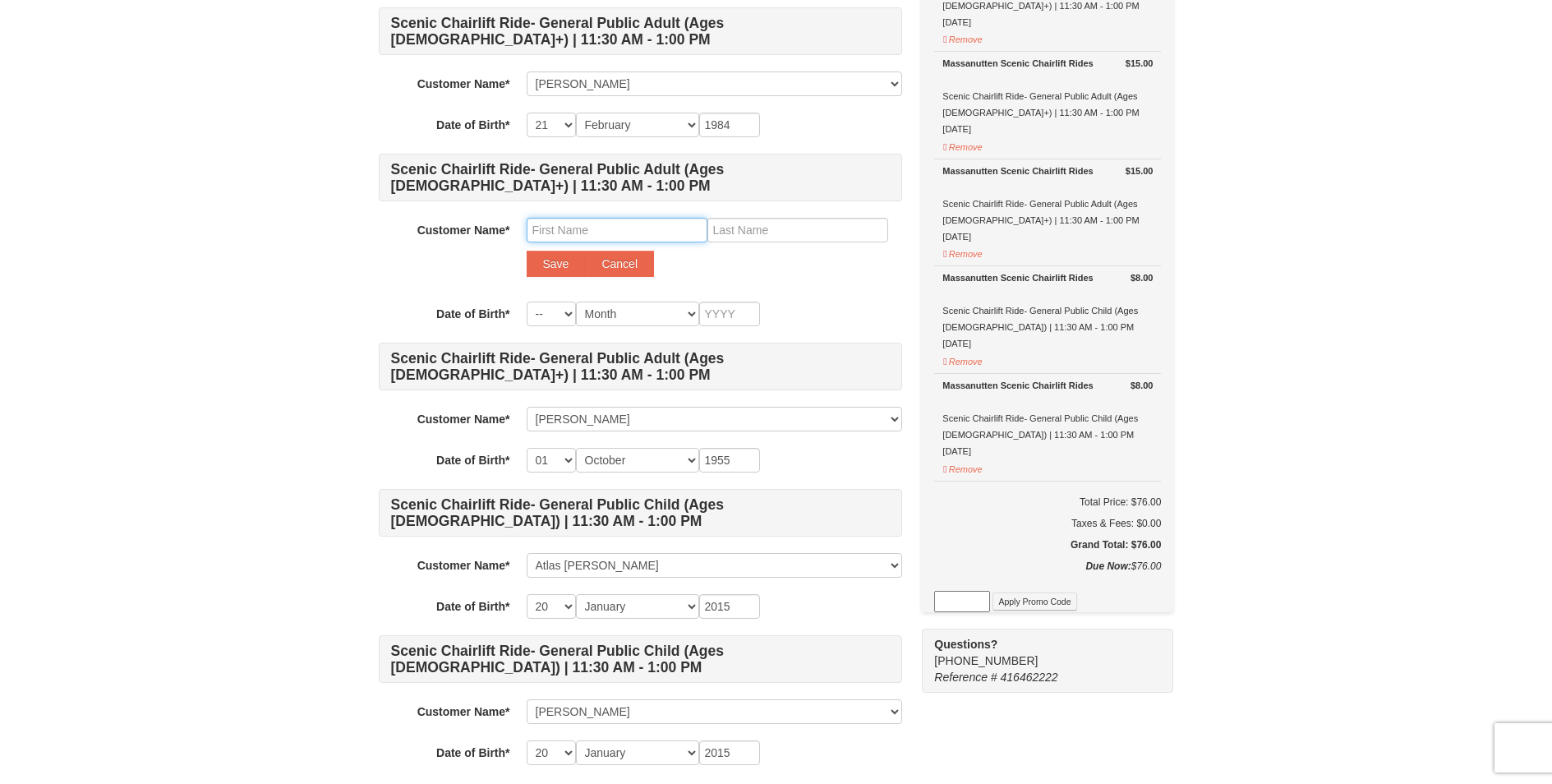
click at [594, 230] on input "text" at bounding box center [617, 230] width 181 height 24
type input "Louis"
type input "DePlato"
click at [527, 301] on select "-- 01 02 03 04 05 06 07 08 09 10 11 12 13 14 15 16 17 18 19 20 21 22 23 24 25 2…" at bounding box center [552, 313] width 49 height 24
select select "28"
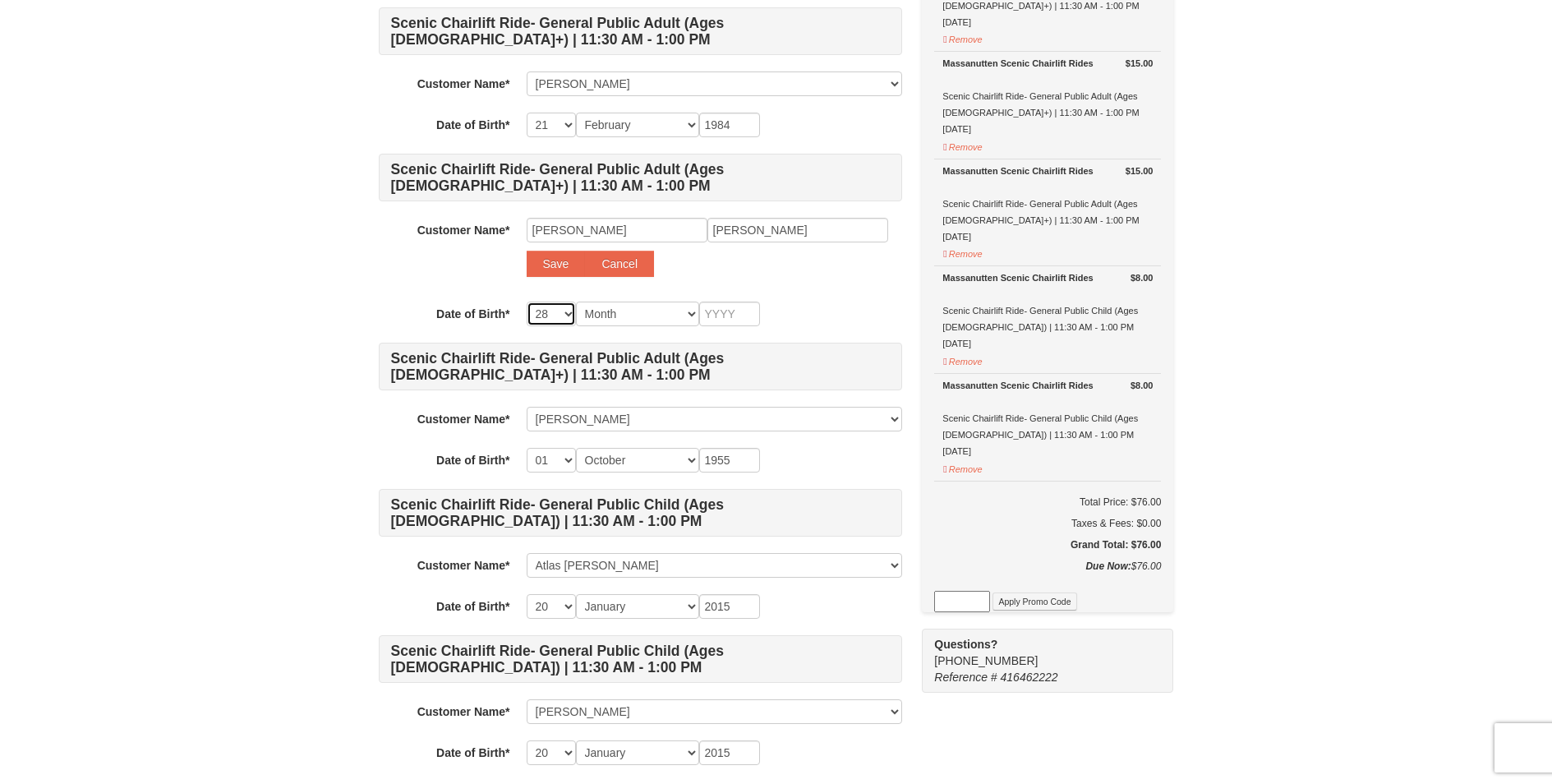
click option "28" at bounding box center [0, 0] width 0 height 0
select select "12"
click option "December" at bounding box center [0, 0] width 0 height 0
click at [728, 314] on input "text" at bounding box center [729, 313] width 61 height 24
type input "1954"
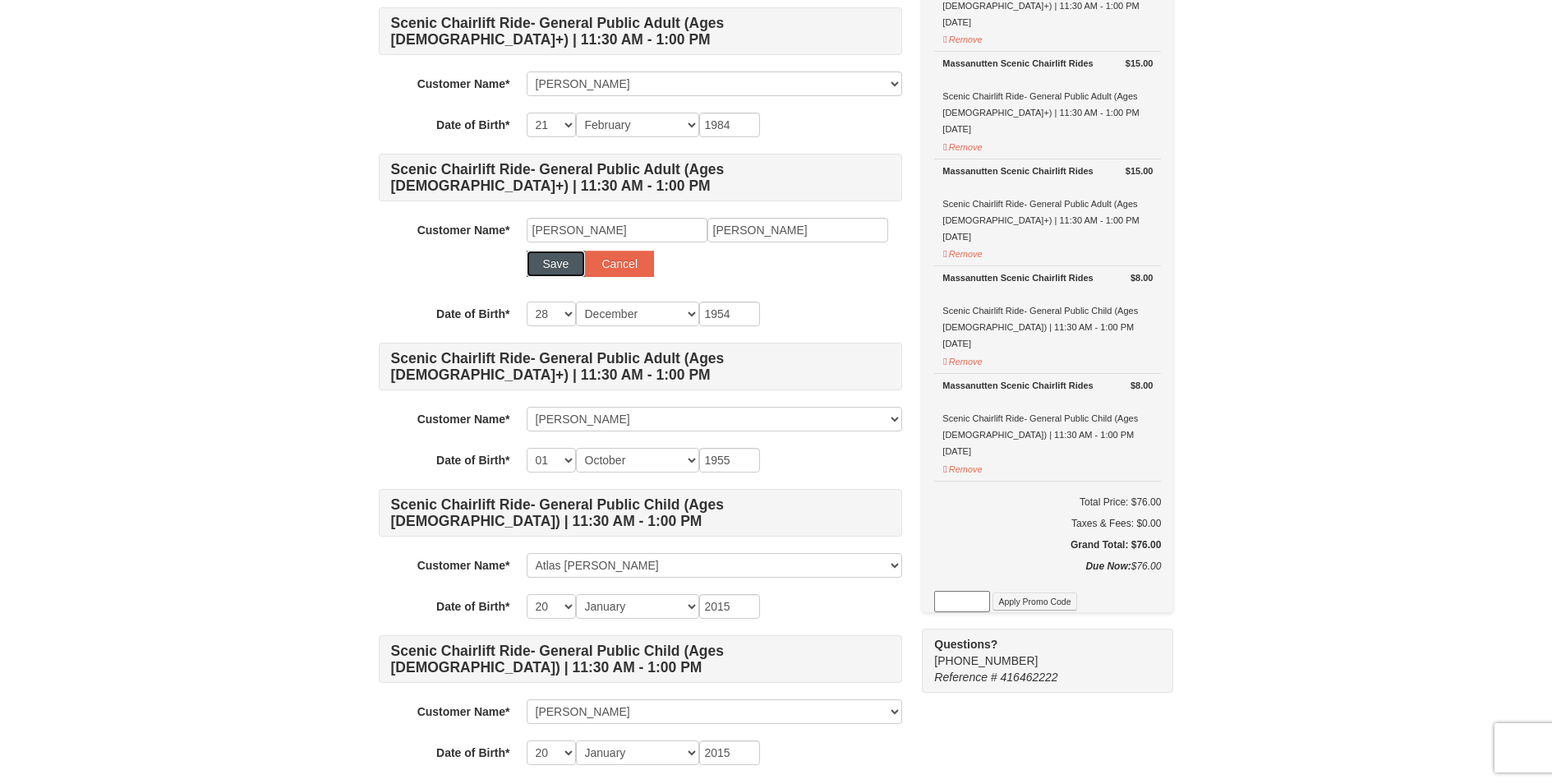
click at [551, 256] on button "Save" at bounding box center [556, 264] width 59 height 26
select select
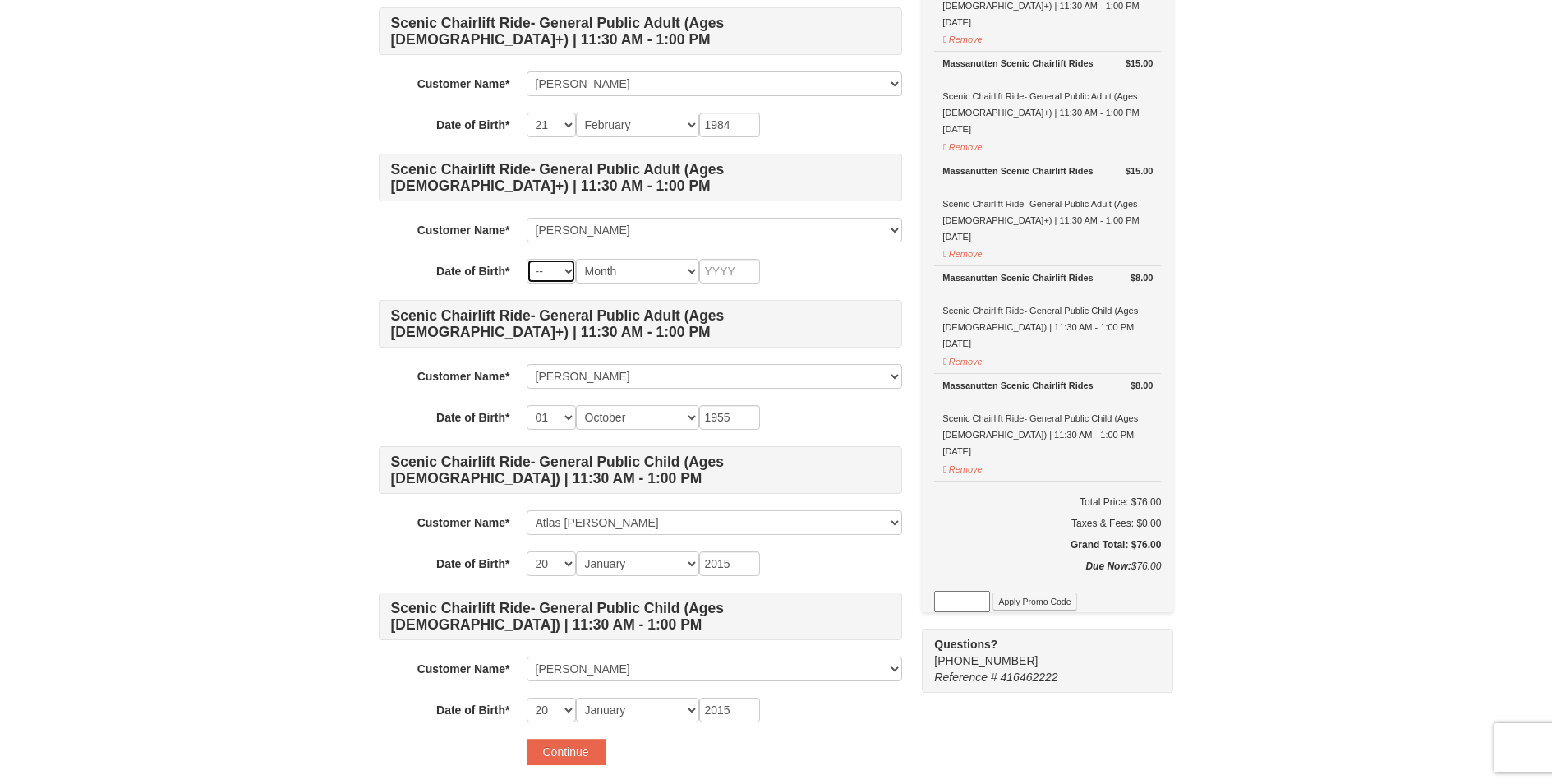
click at [527, 259] on select "-- 01 02 03 04 05 06 07 08 09 10 11 12 13 14 15 16 17 18 19 20 21 22 23 24 25 2…" at bounding box center [552, 271] width 49 height 24
select select "28"
click option "28" at bounding box center [0, 0] width 0 height 0
select select "12"
click option "December" at bounding box center [0, 0] width 0 height 0
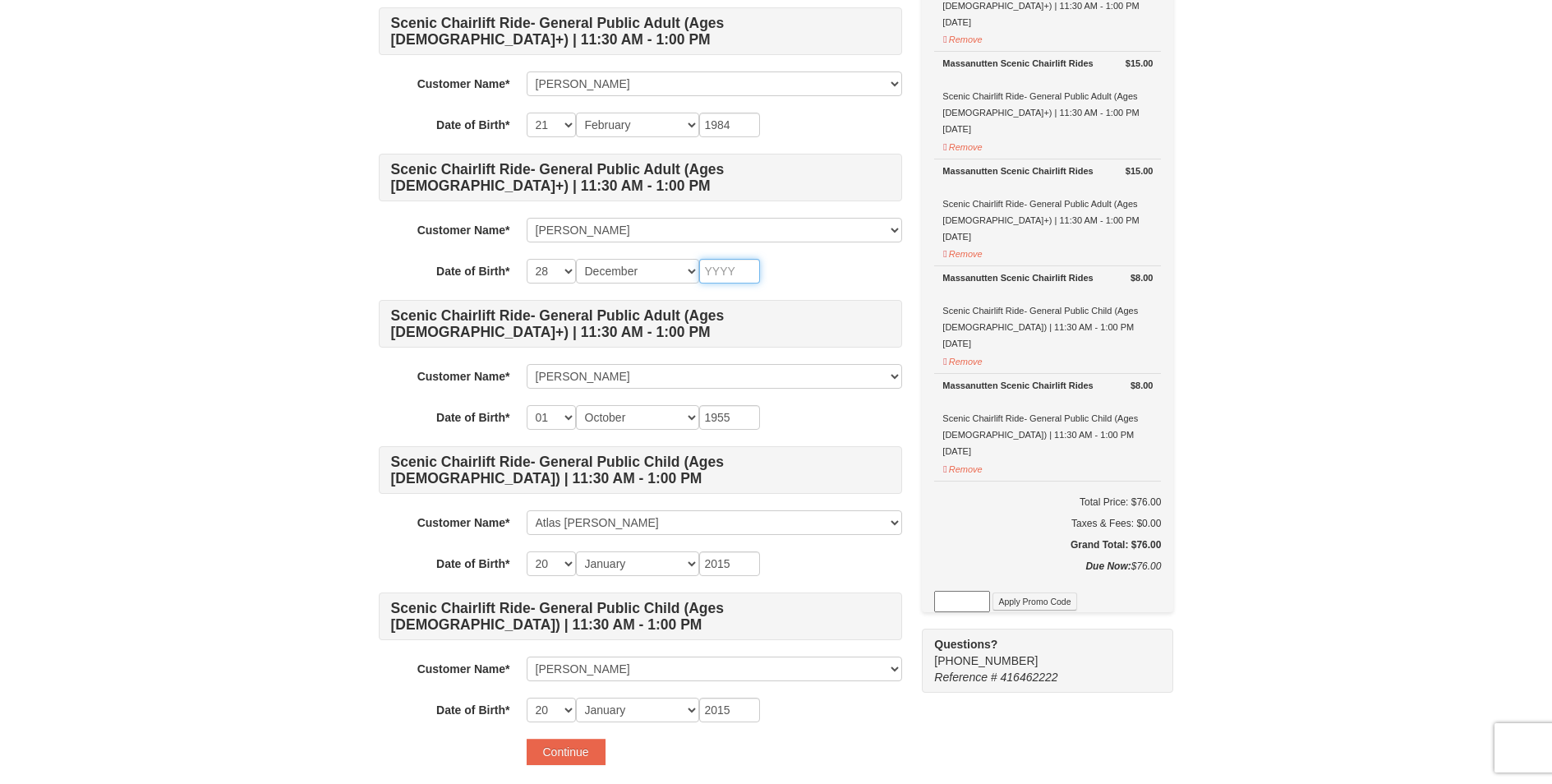
click at [736, 273] on input "text" at bounding box center [729, 271] width 61 height 24
type input "1954"
click at [586, 756] on button "Continue" at bounding box center [567, 752] width 79 height 26
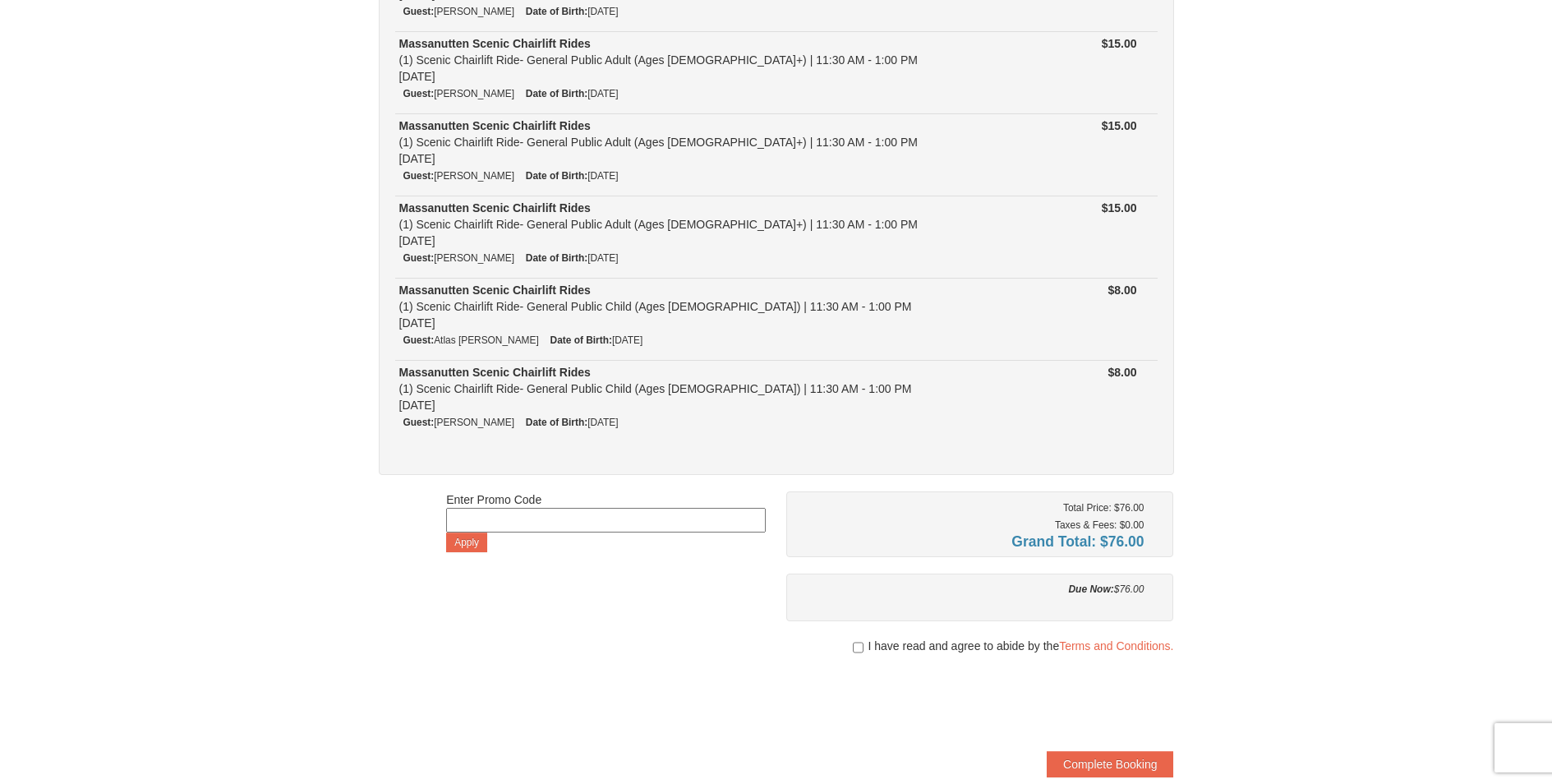
scroll to position [289, 0]
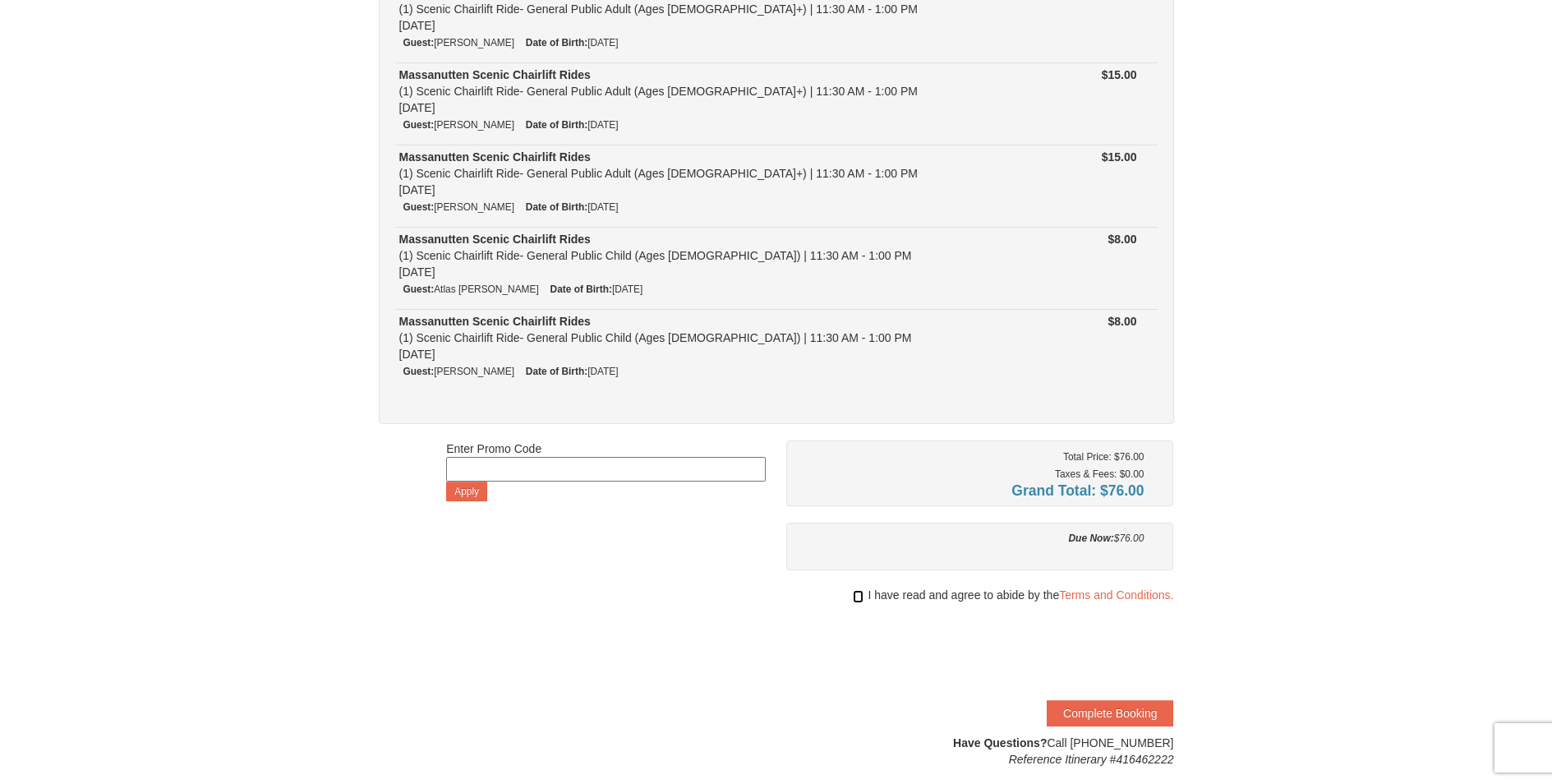
drag, startPoint x: 856, startPoint y: 600, endPoint x: 877, endPoint y: 620, distance: 29.0
click at [856, 600] on input "checkbox" at bounding box center [857, 597] width 10 height 13
checkbox input "true"
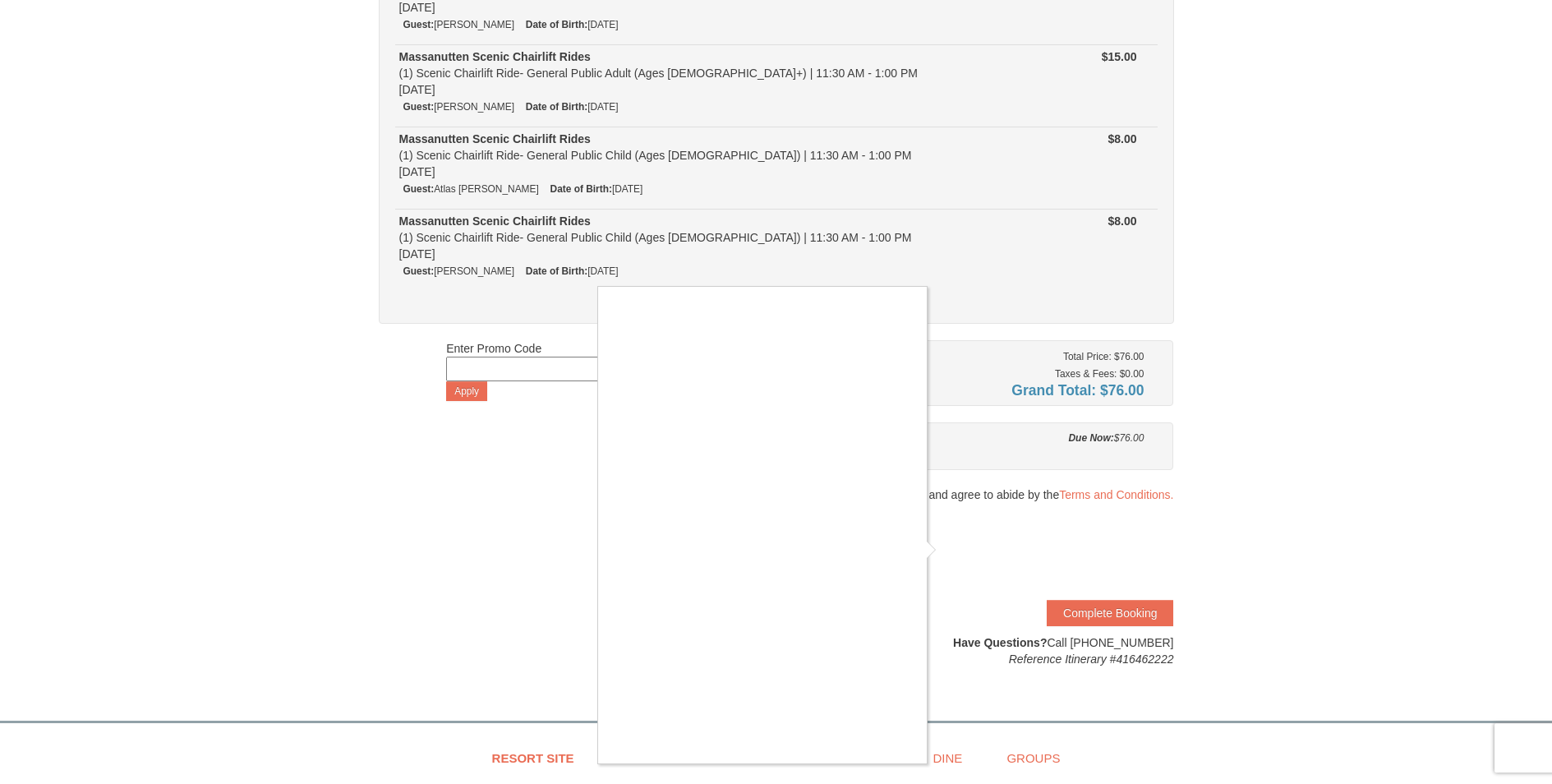
scroll to position [408, 0]
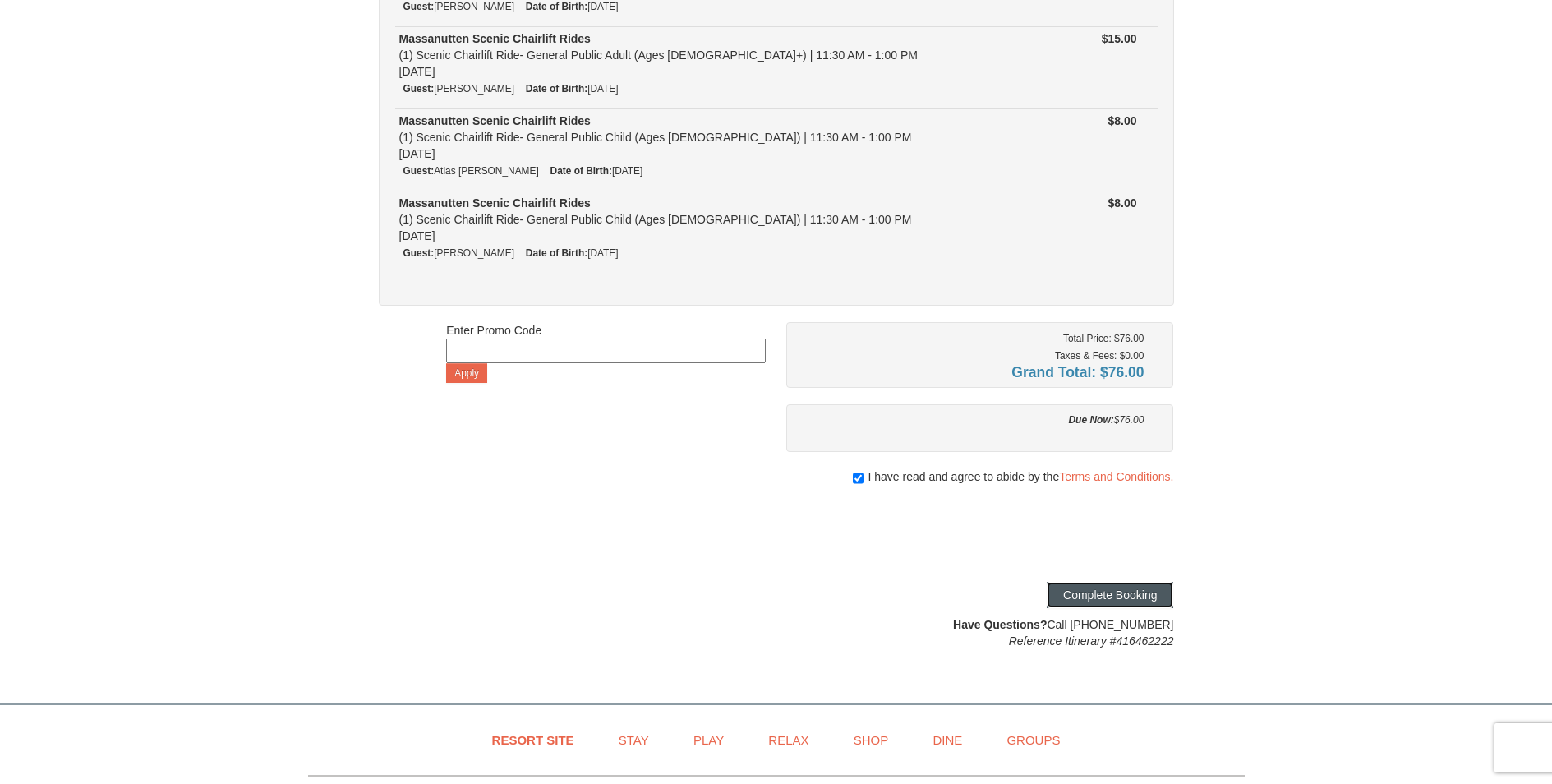
click at [1135, 597] on button "Complete Booking" at bounding box center [1110, 595] width 126 height 26
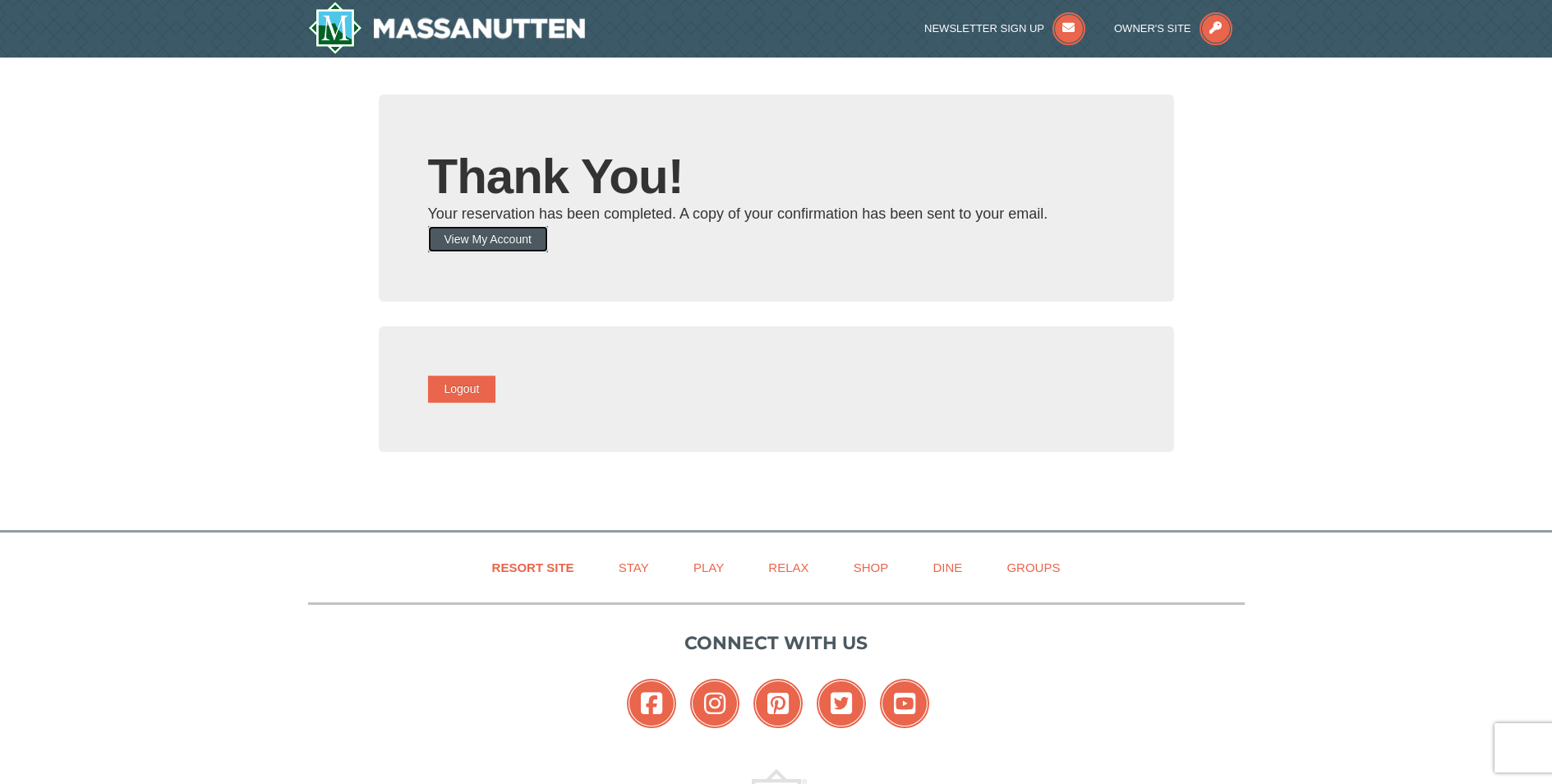
click at [523, 242] on button "View My Account" at bounding box center [488, 239] width 120 height 26
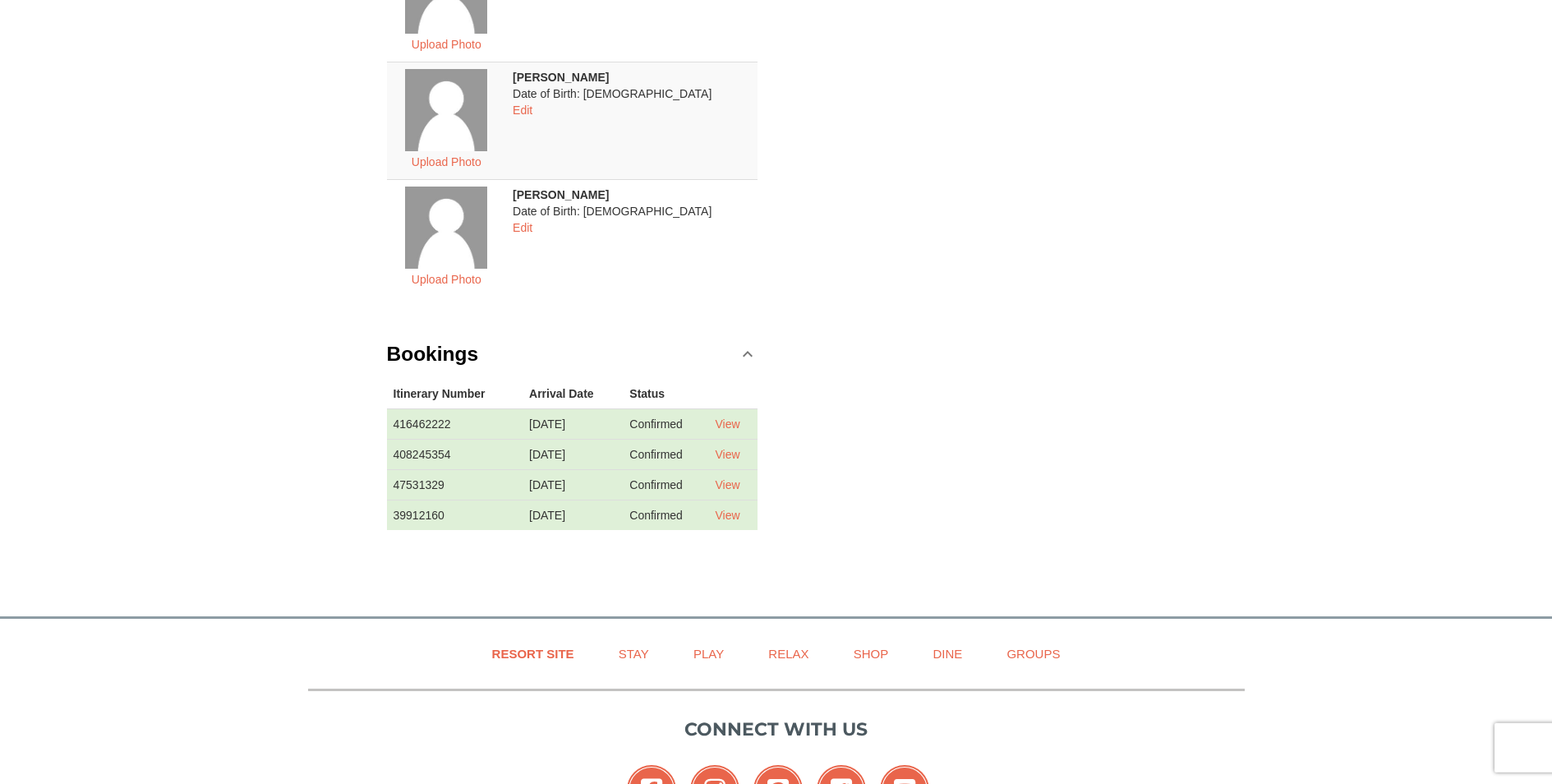
scroll to position [776, 0]
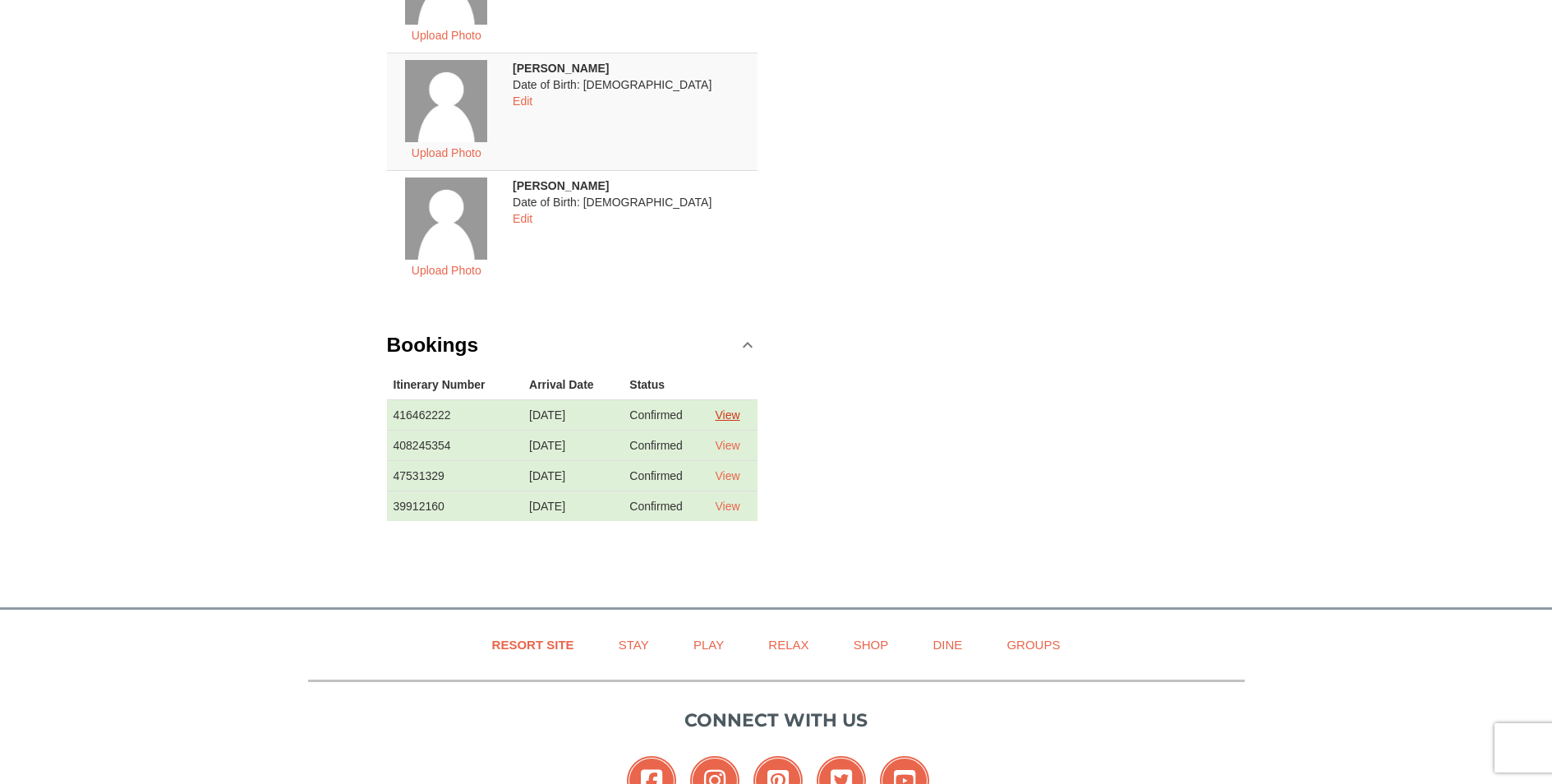
click at [735, 416] on link "View" at bounding box center [728, 415] width 24 height 13
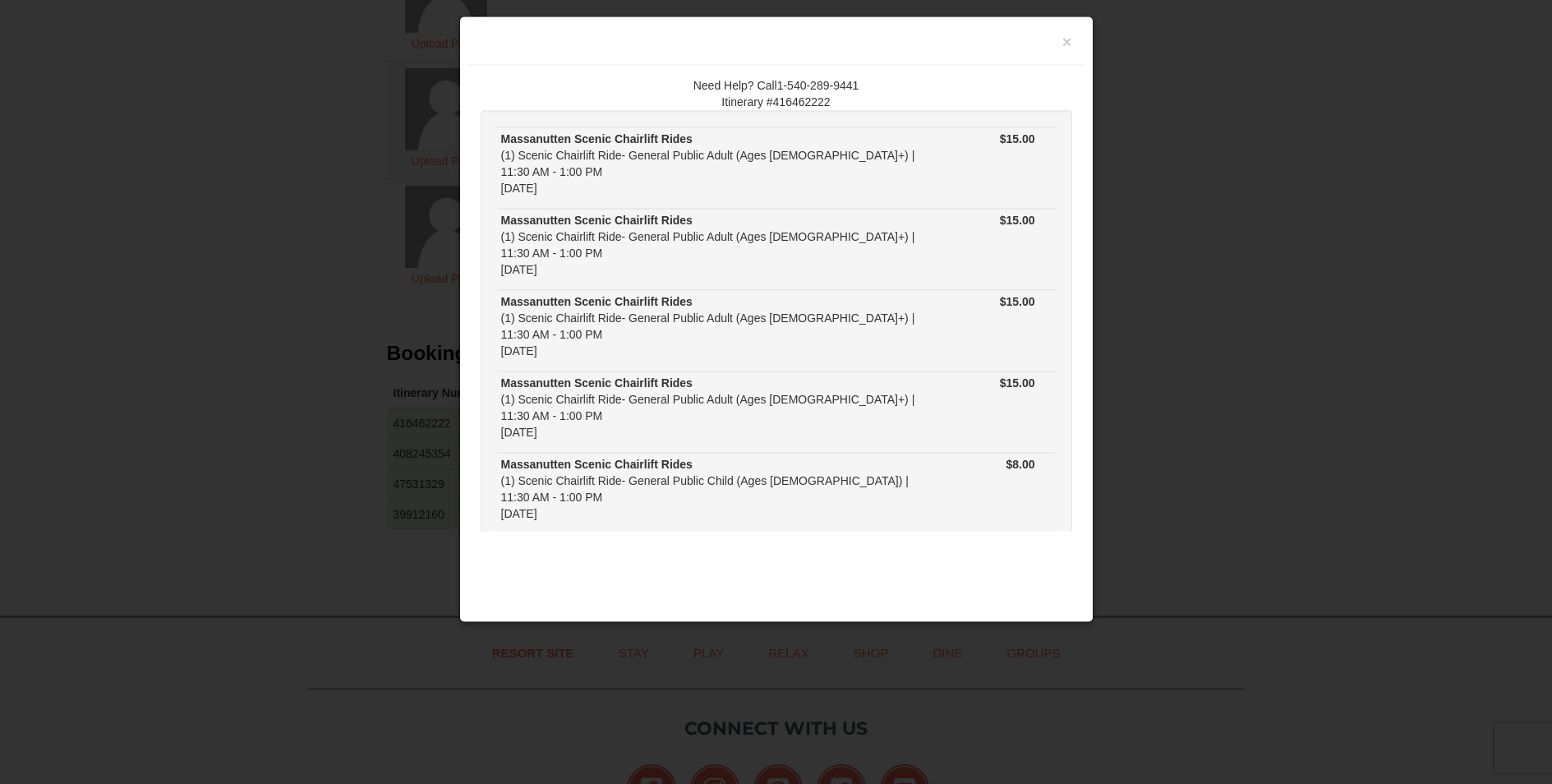
scroll to position [855, 0]
